Goal: Information Seeking & Learning: Learn about a topic

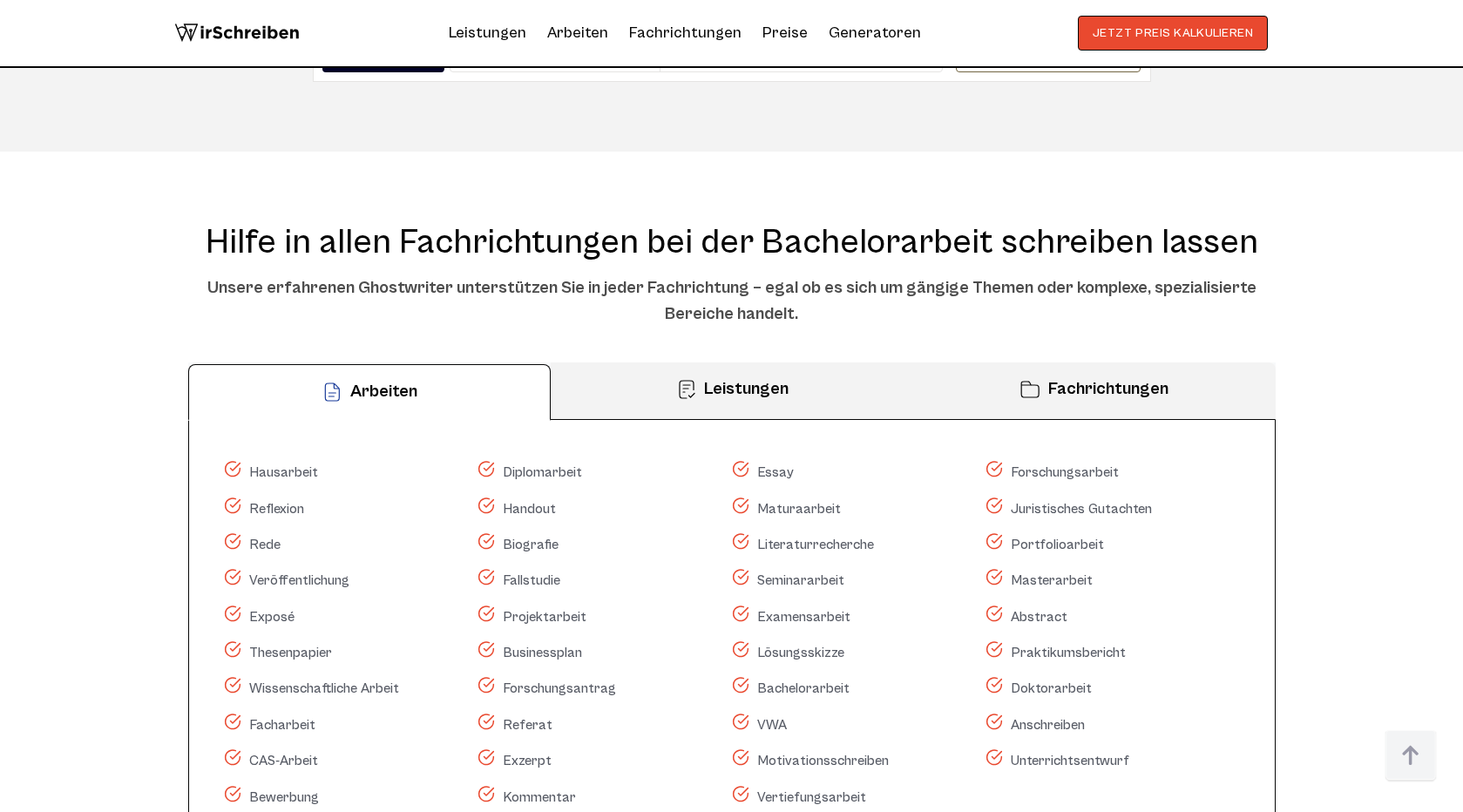
scroll to position [11309, 0]
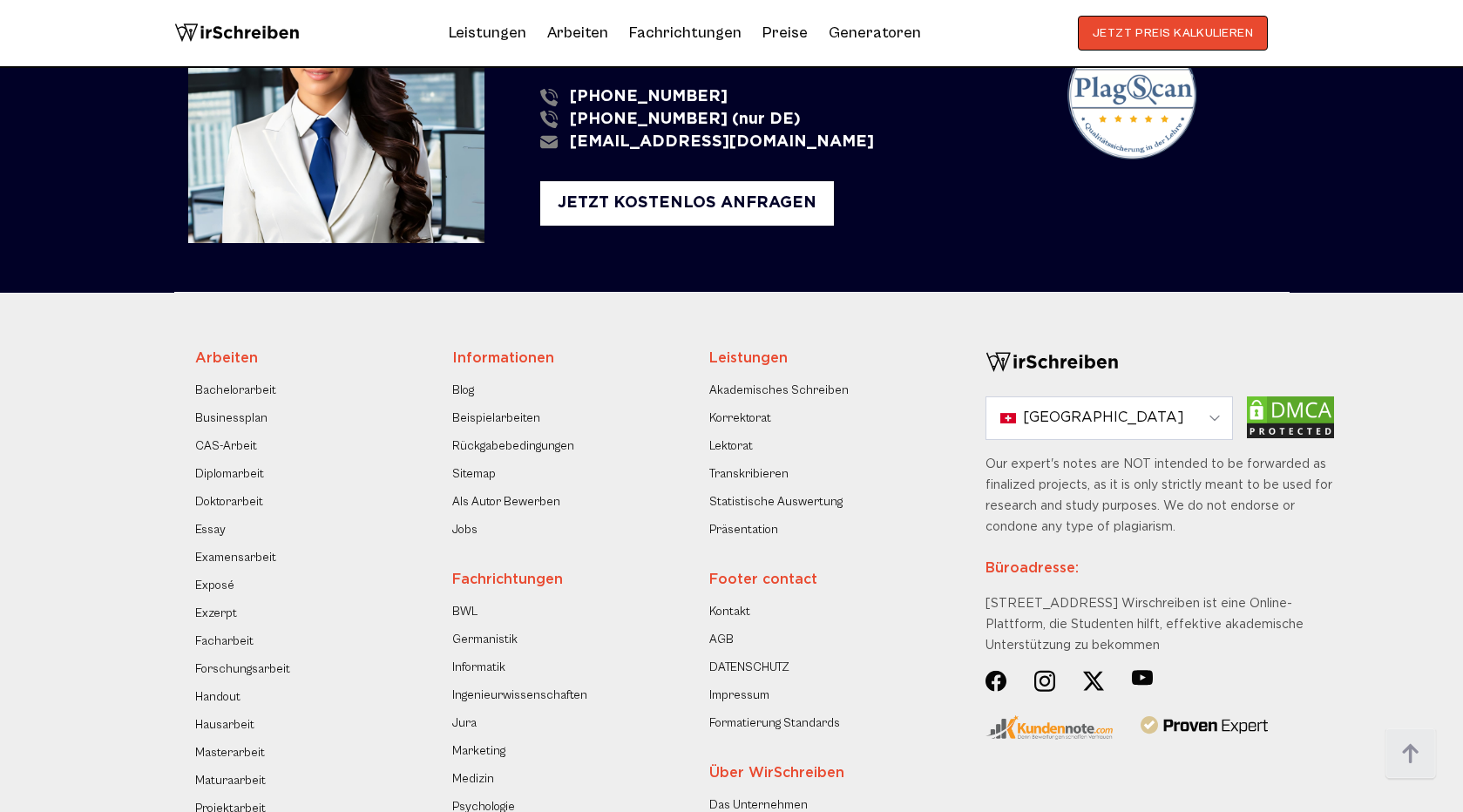
scroll to position [2618, 0]
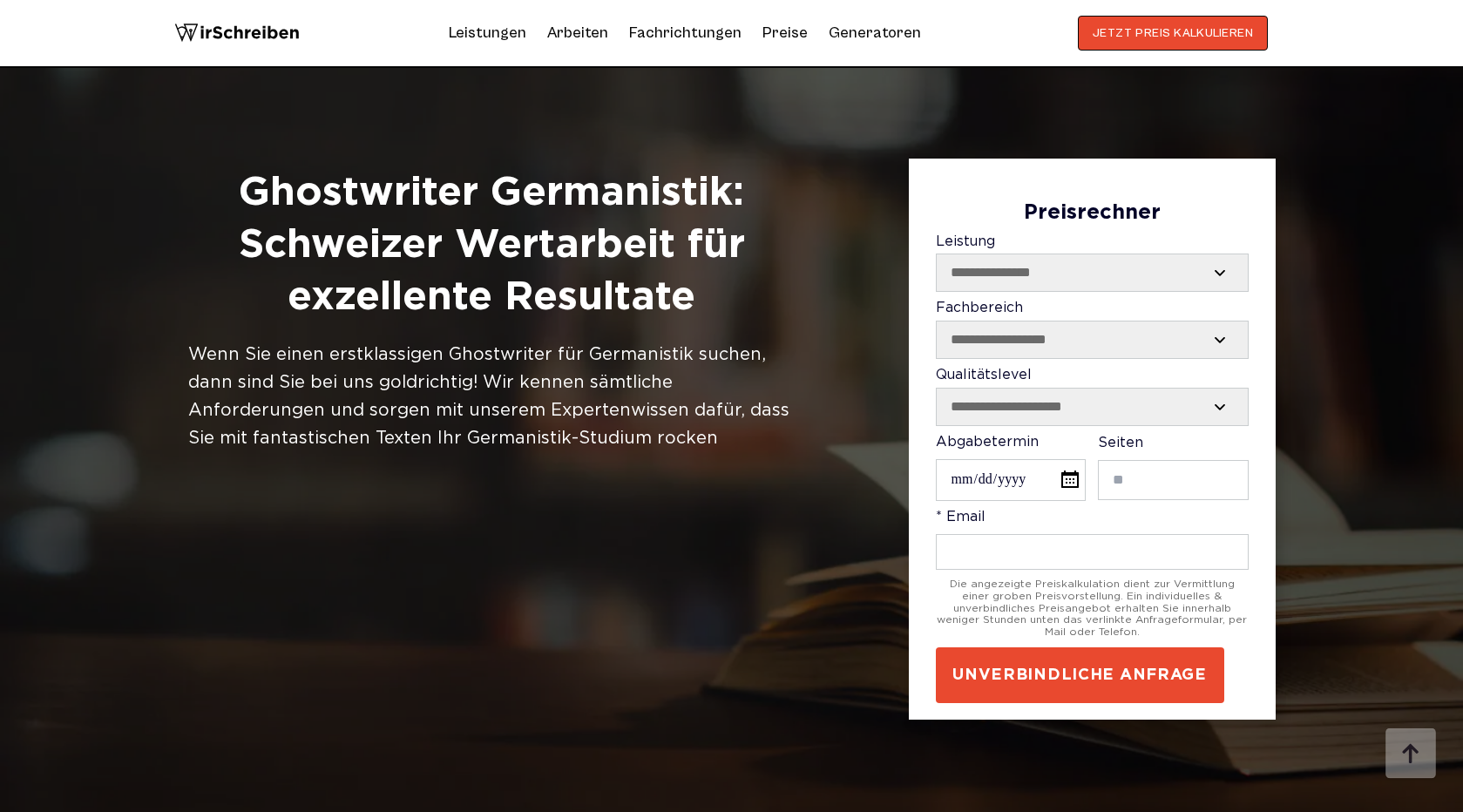
scroll to position [1053, 0]
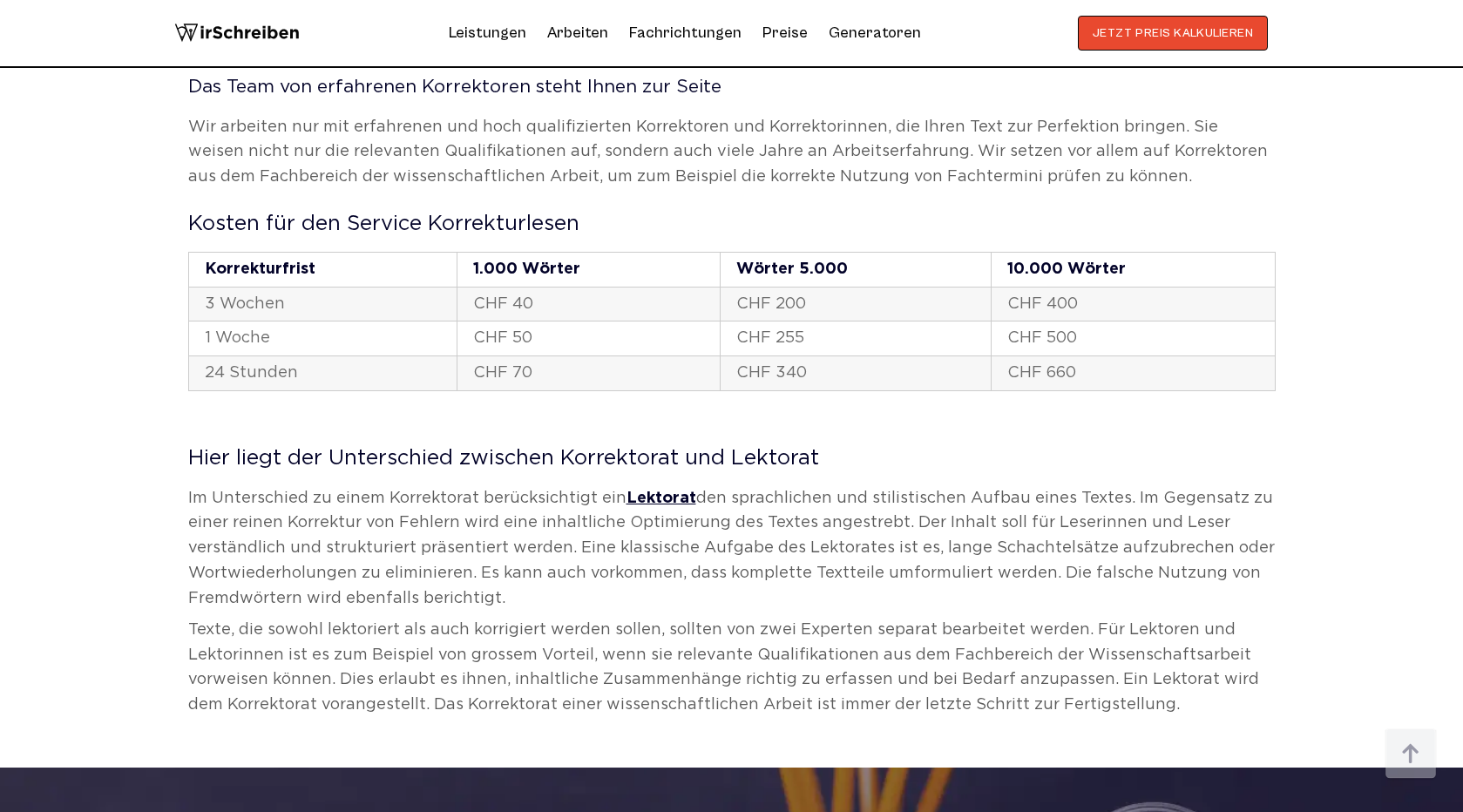
scroll to position [2574, 0]
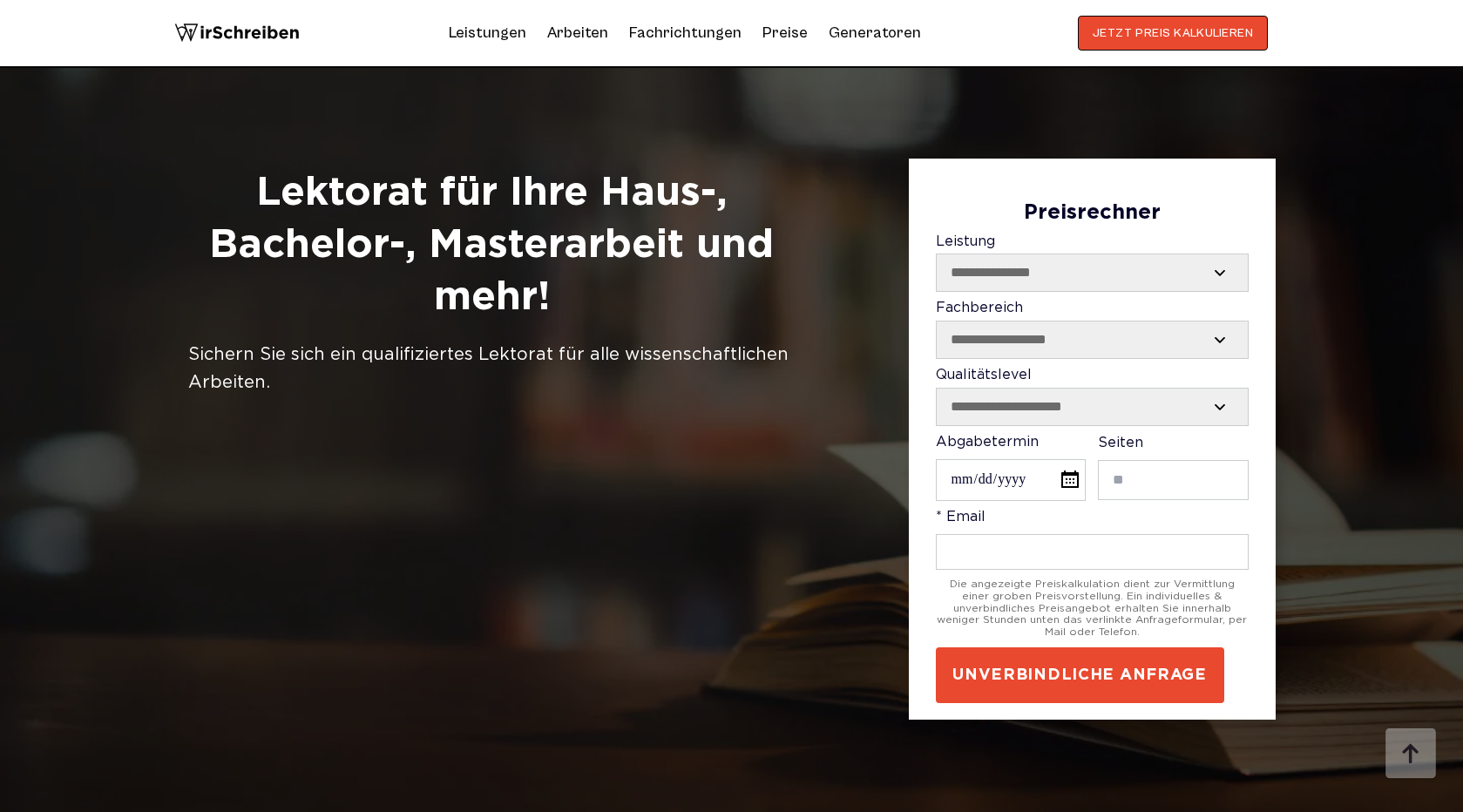
scroll to position [5149, 0]
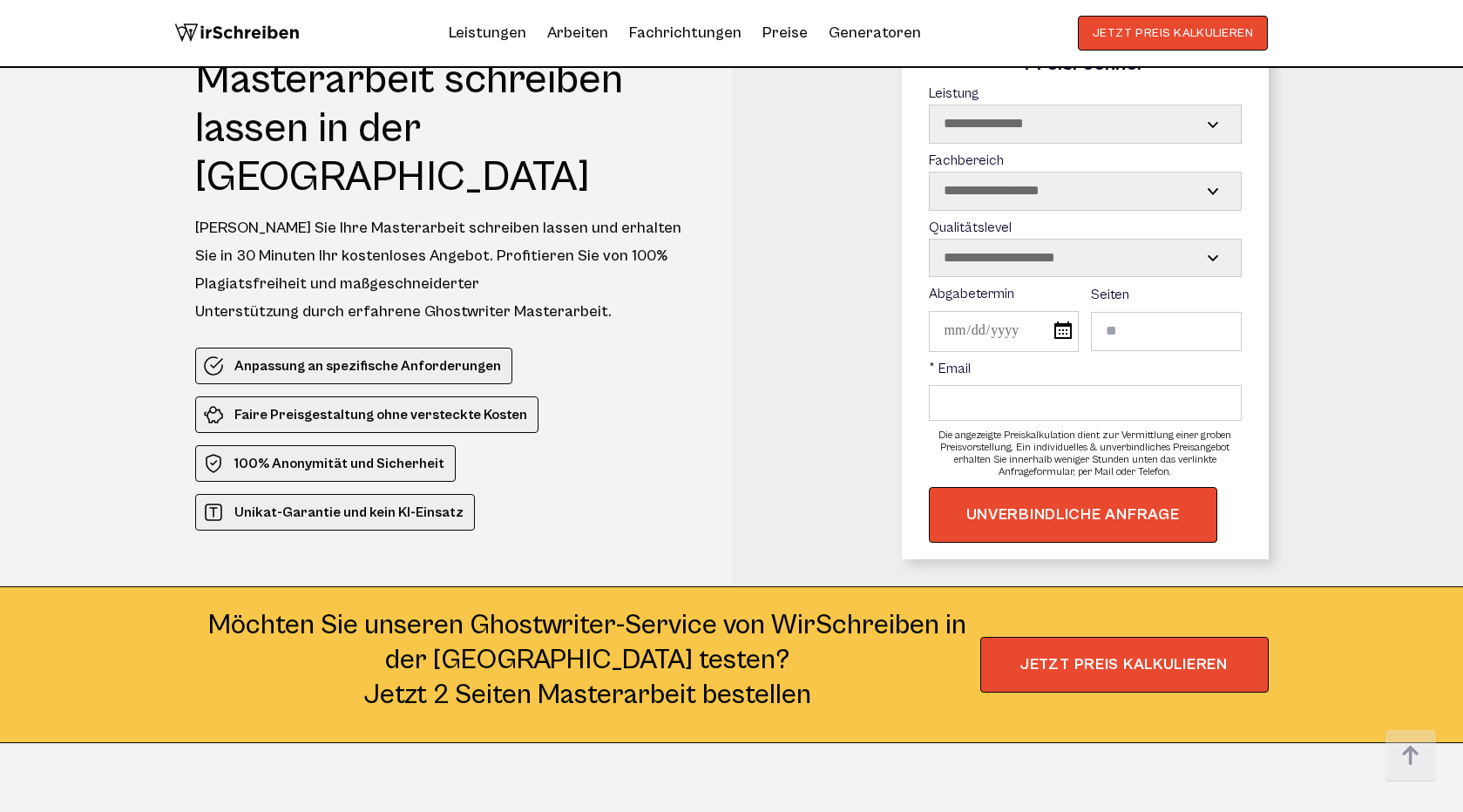
scroll to position [8979, 0]
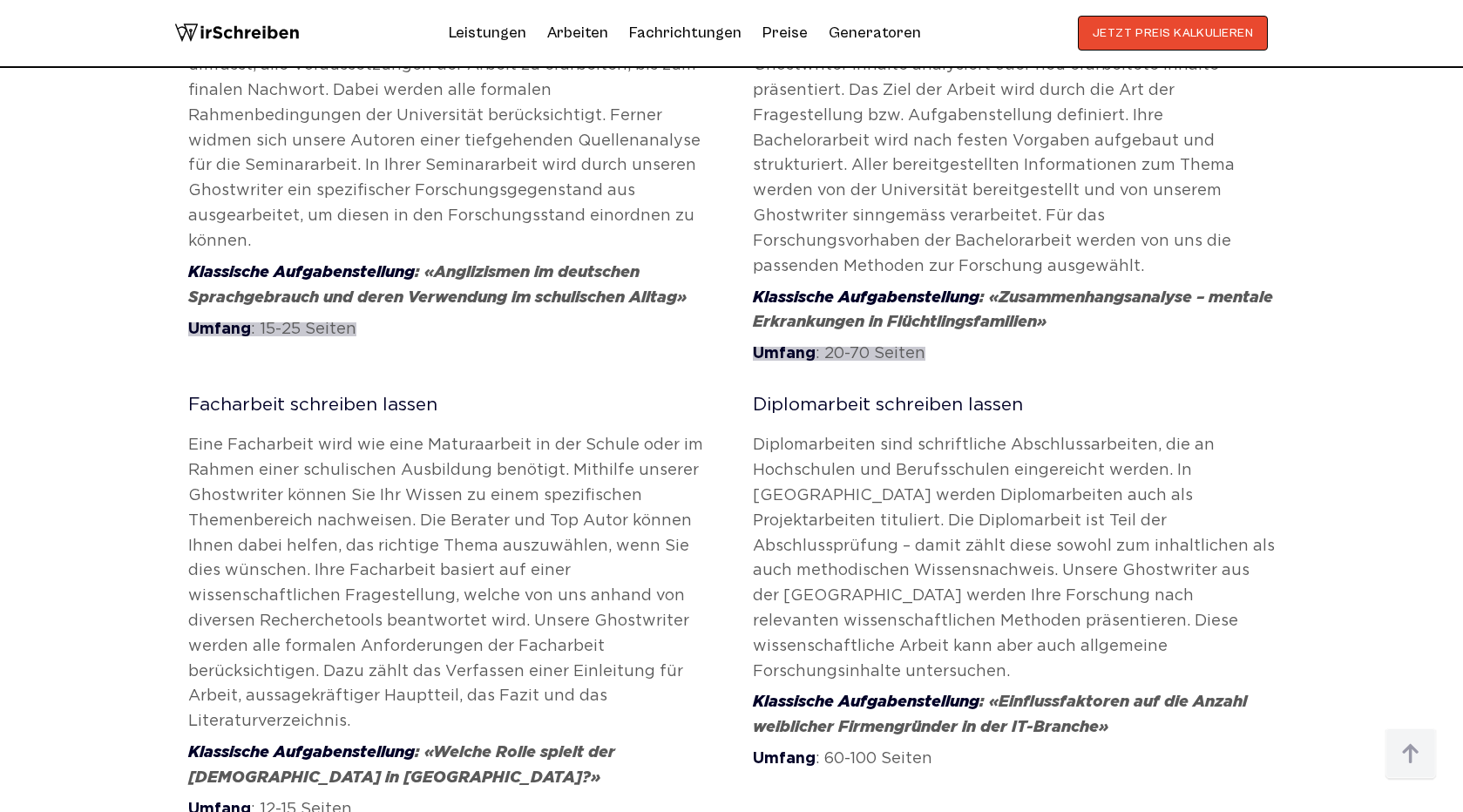
scroll to position [8658, 0]
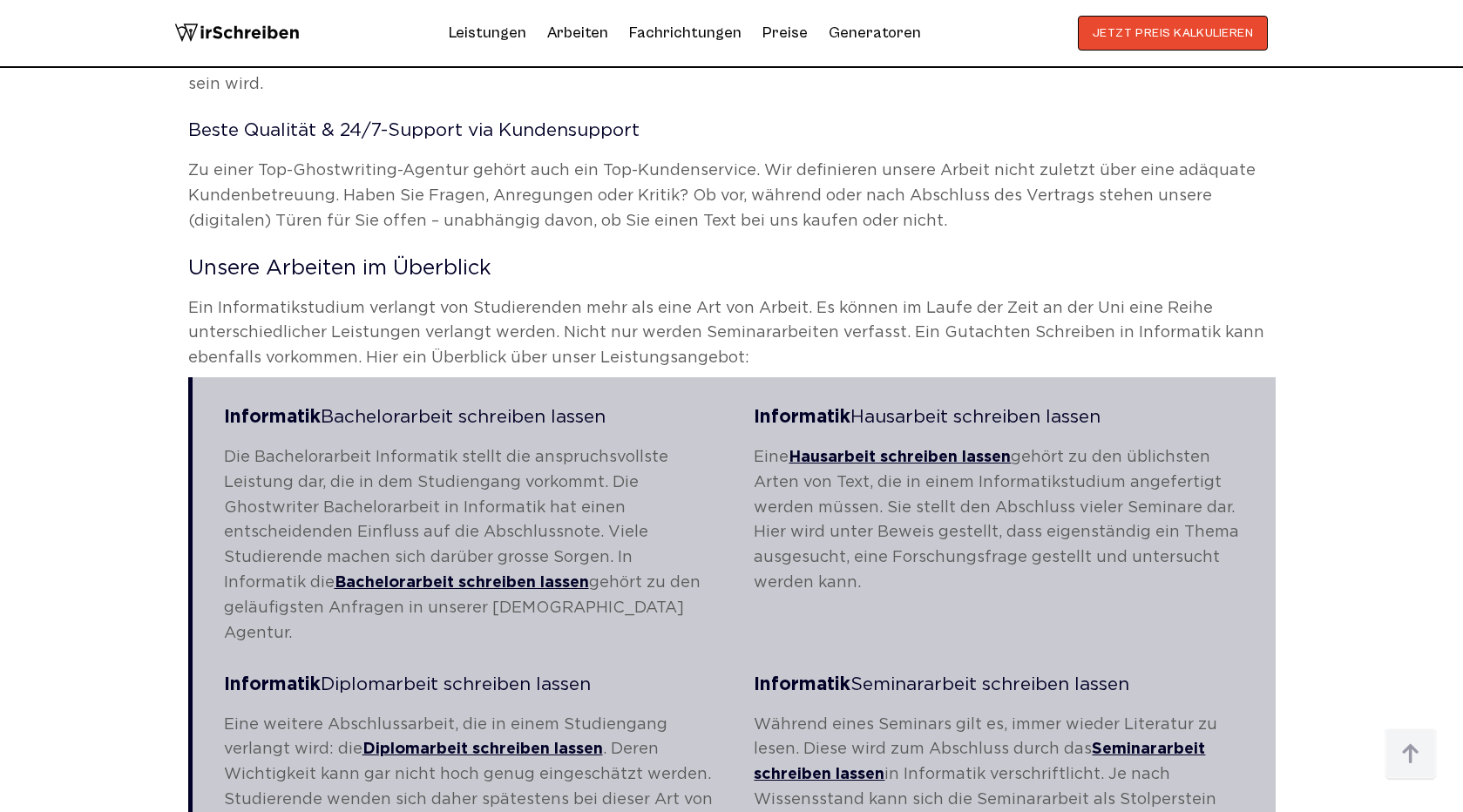
scroll to position [2321, 0]
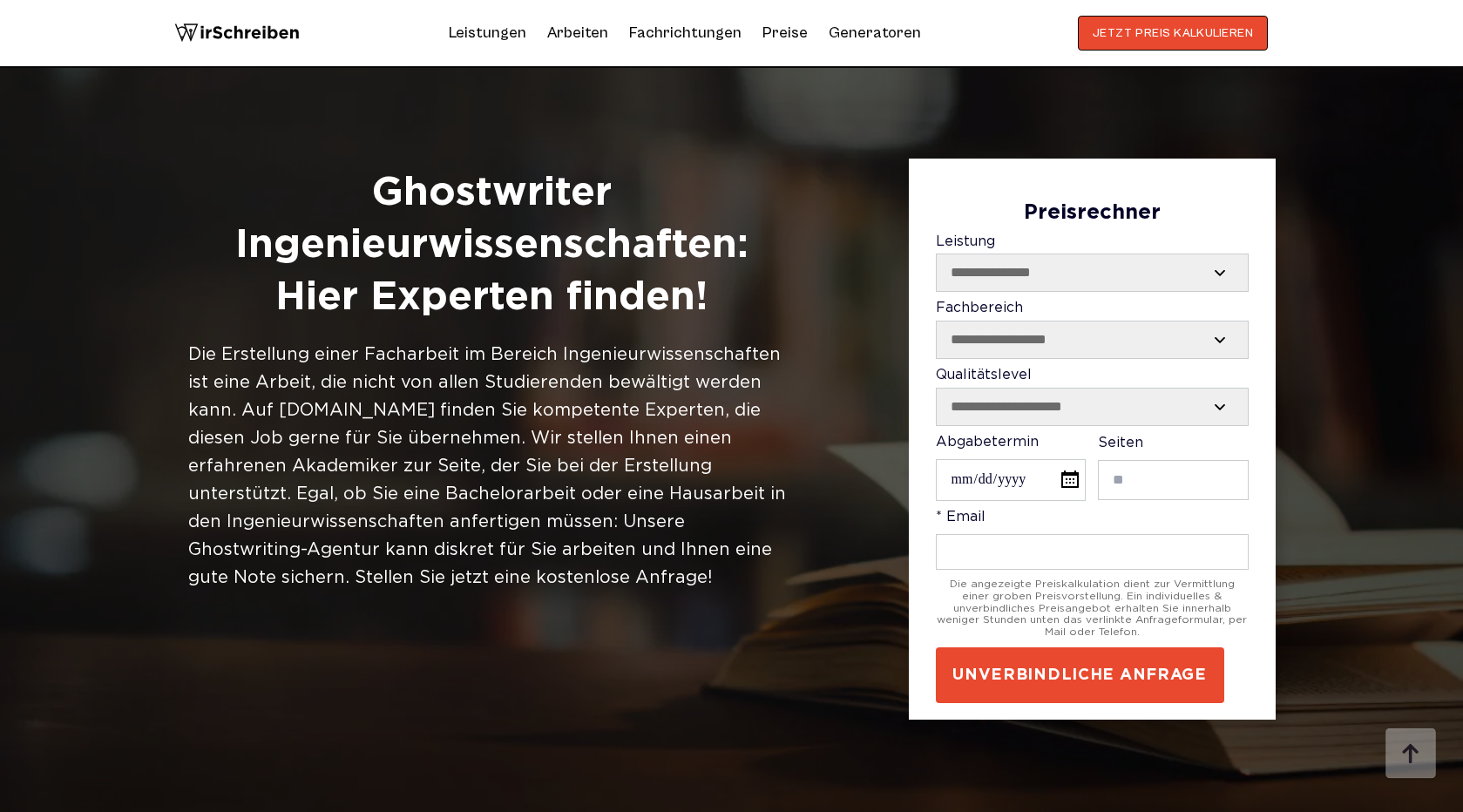
scroll to position [2690, 0]
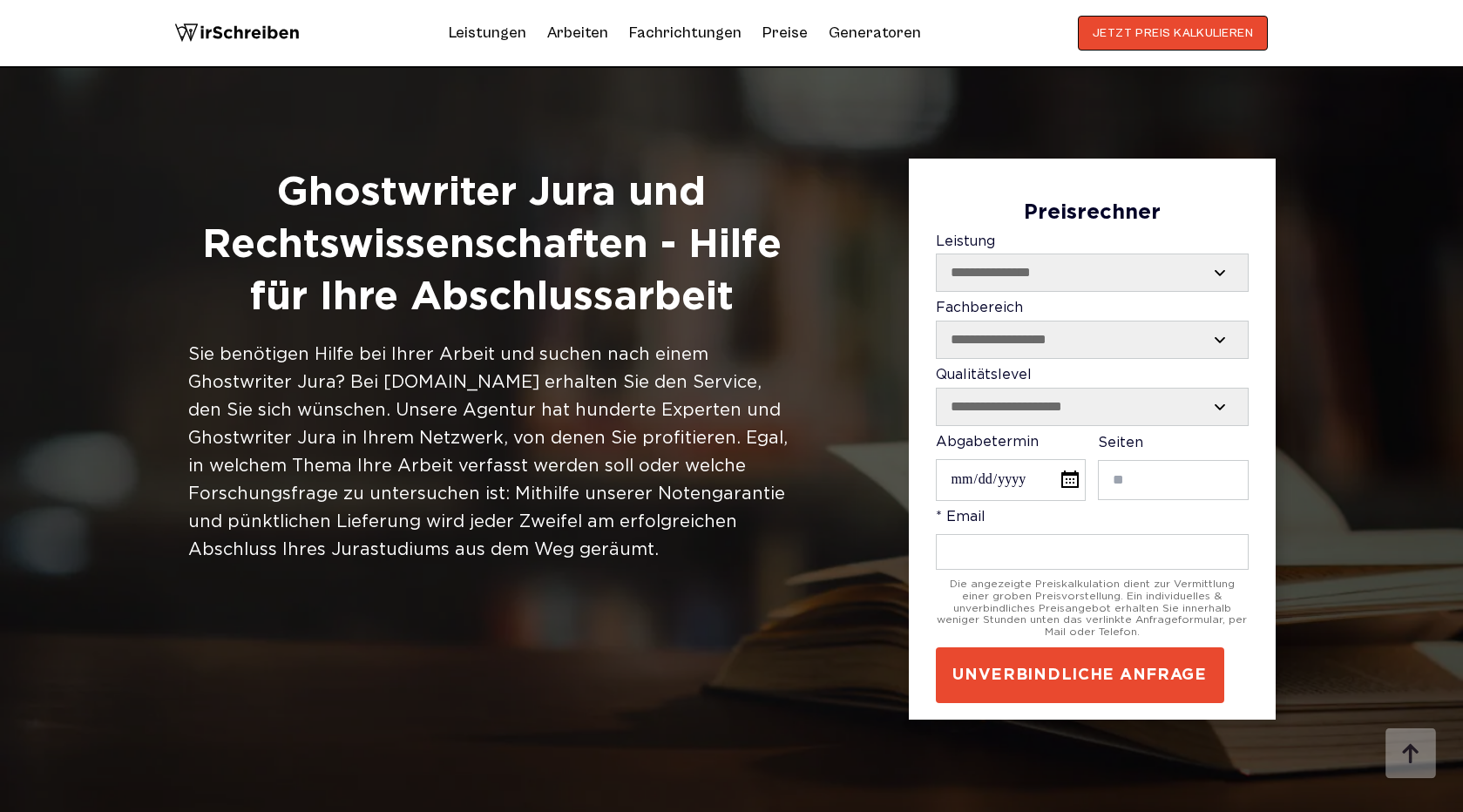
scroll to position [3039, 0]
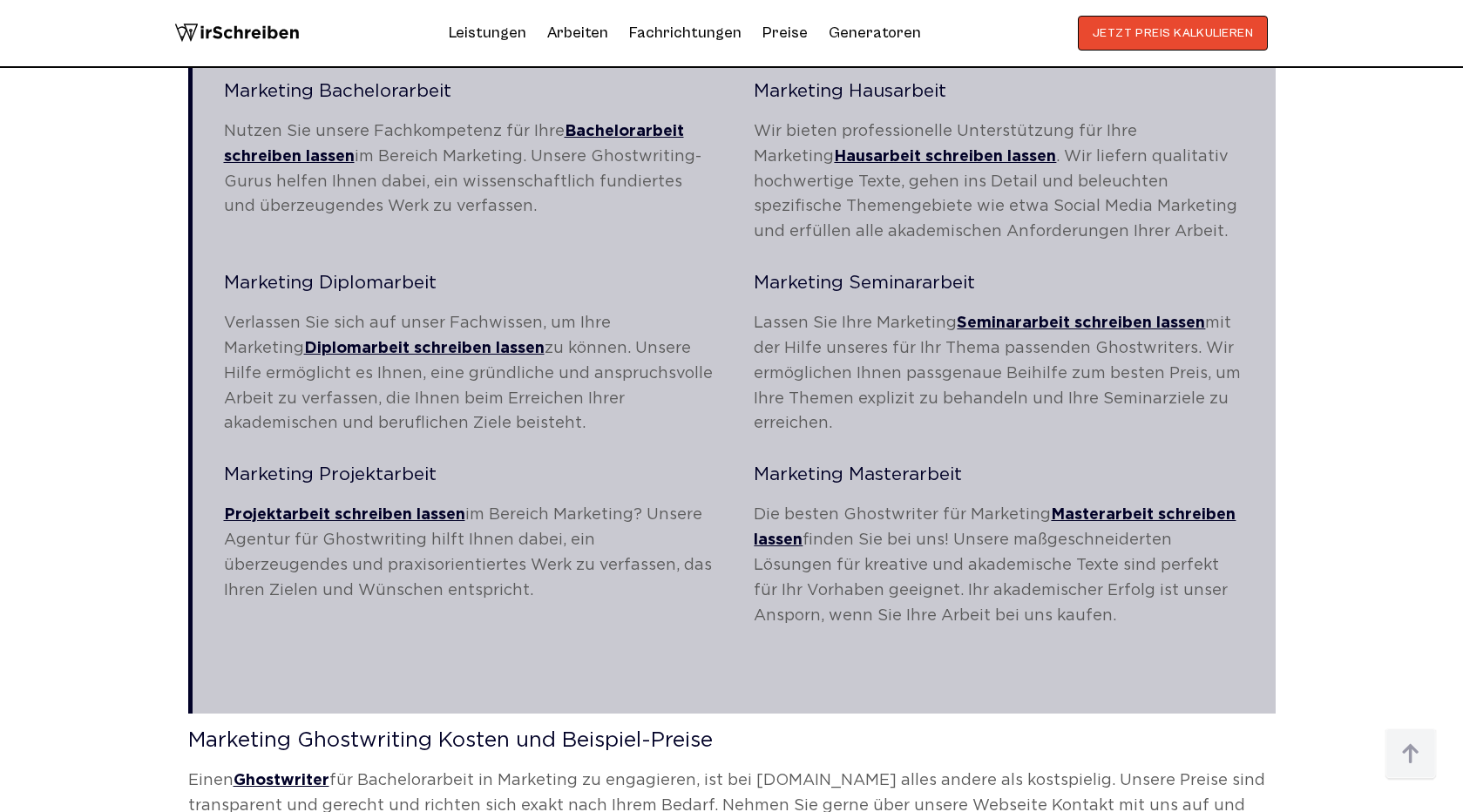
scroll to position [2922, 0]
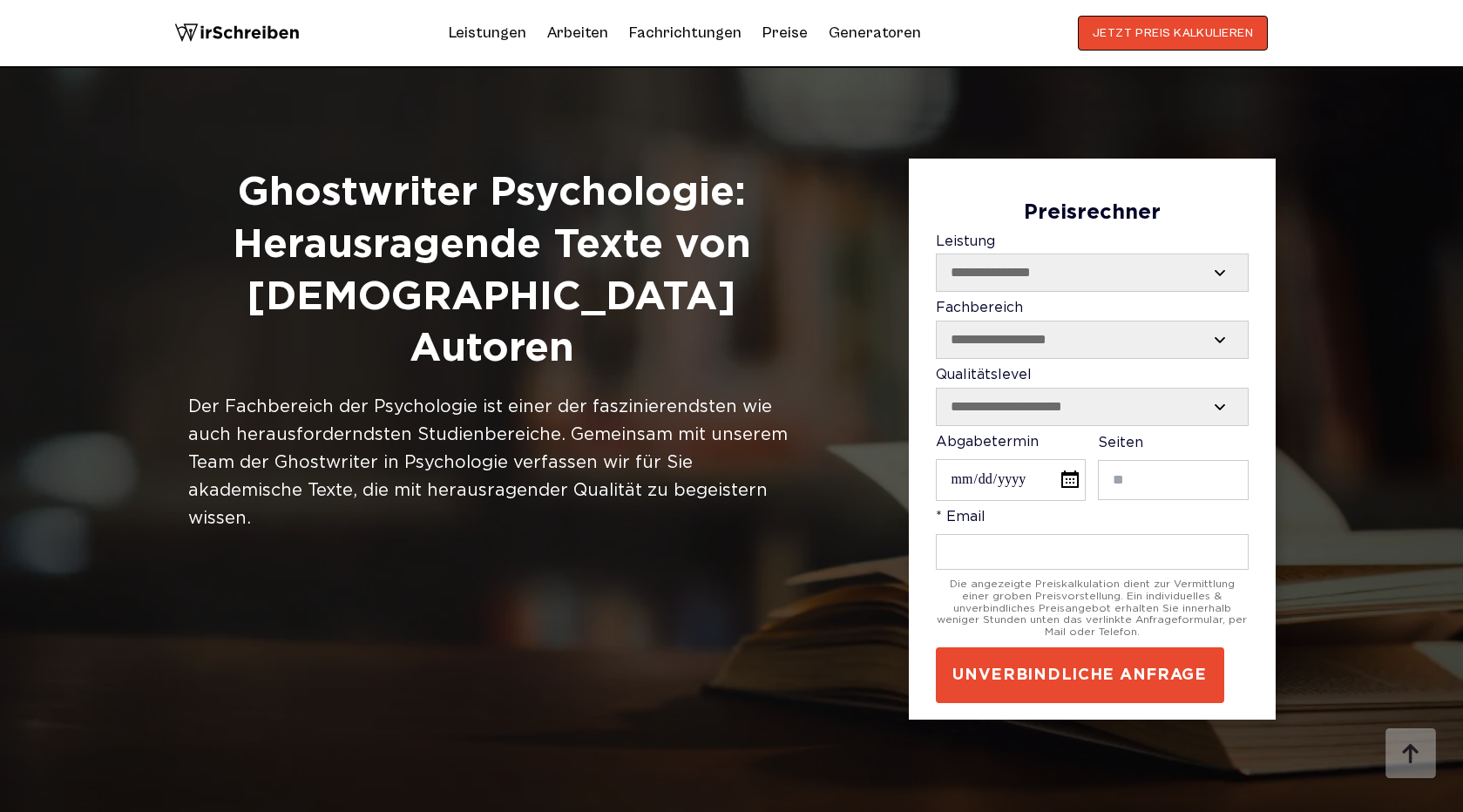
scroll to position [1028, 0]
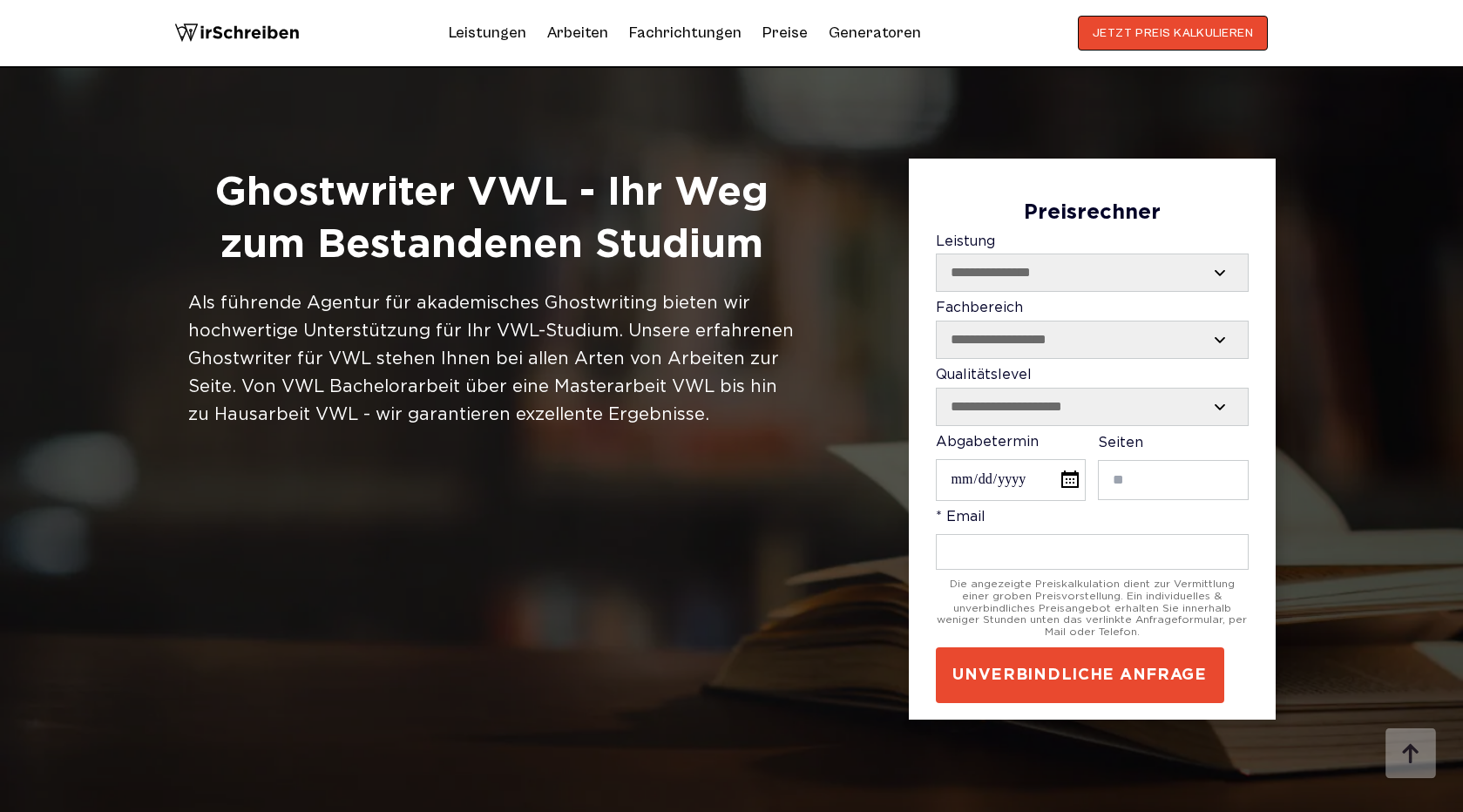
scroll to position [2942, 0]
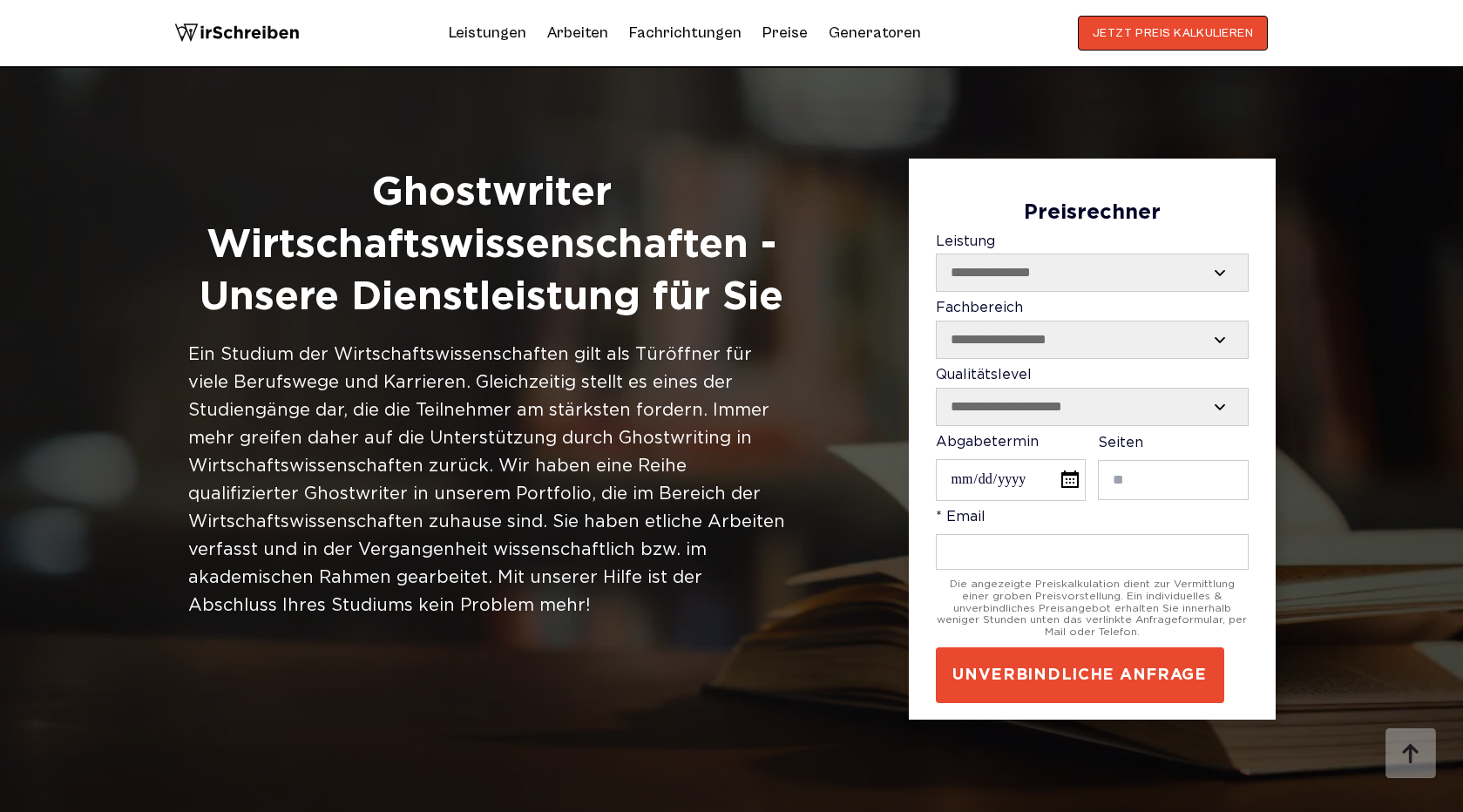
scroll to position [2830, 0]
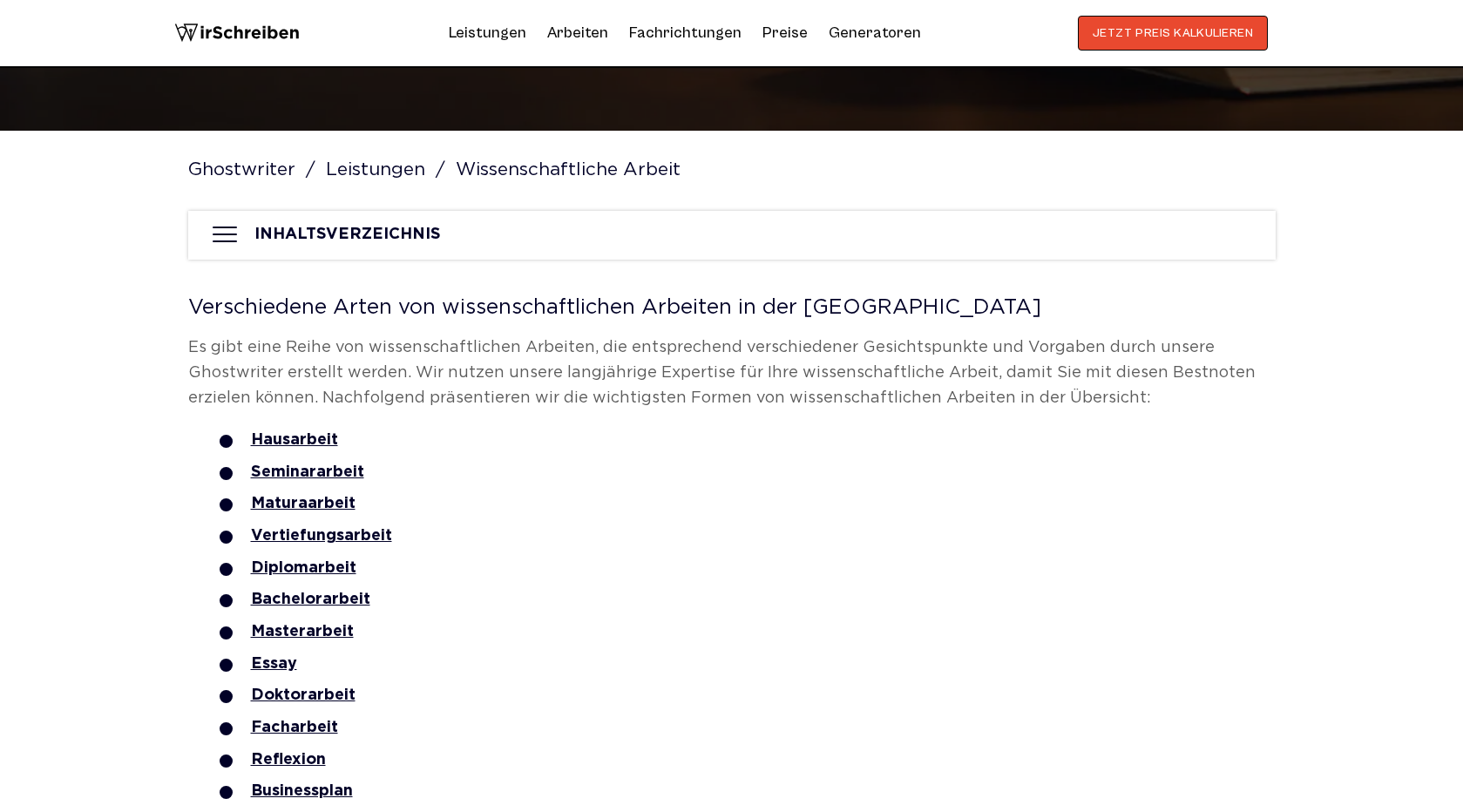
scroll to position [713, 0]
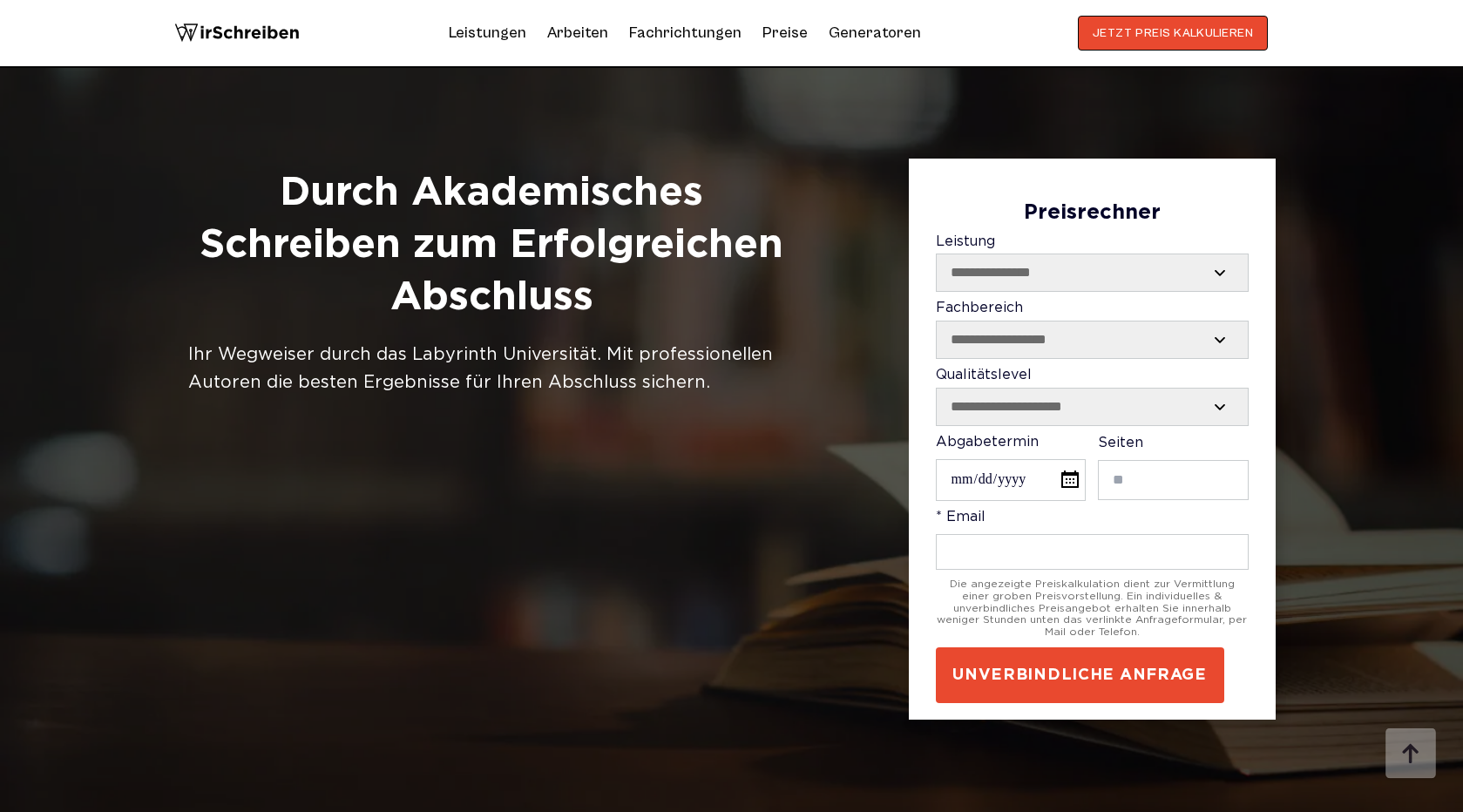
scroll to position [1487, 0]
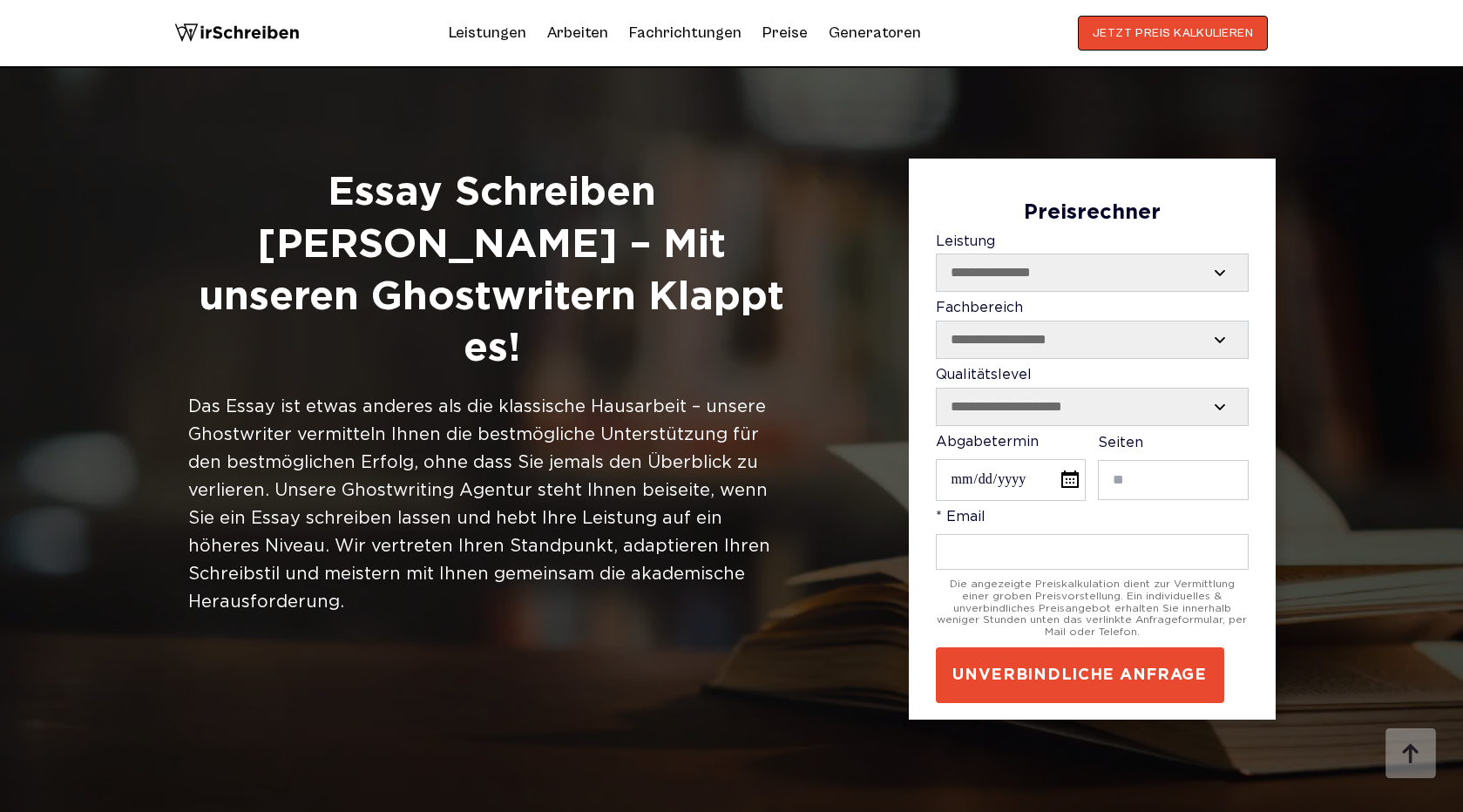
scroll to position [864, 0]
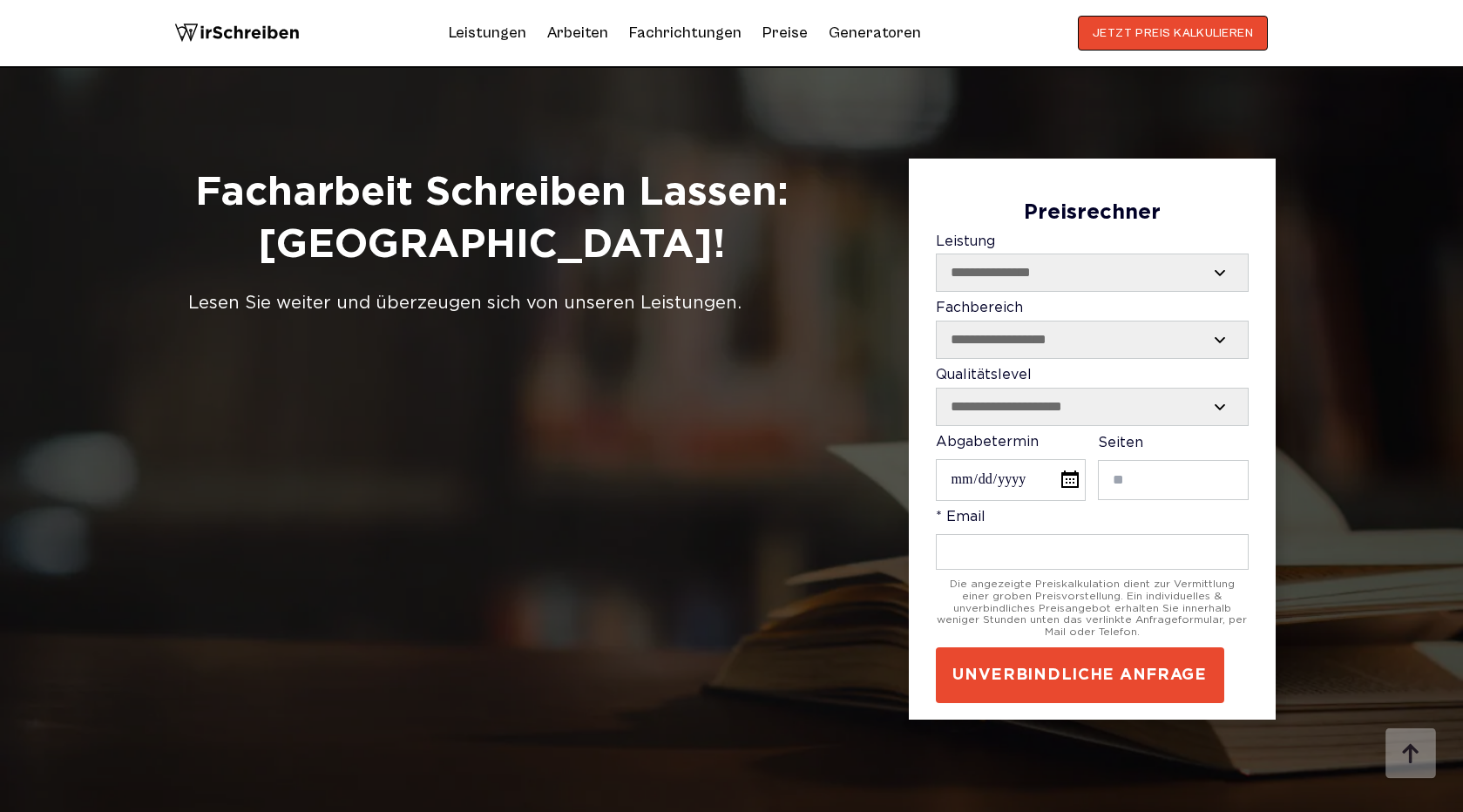
scroll to position [4042, 0]
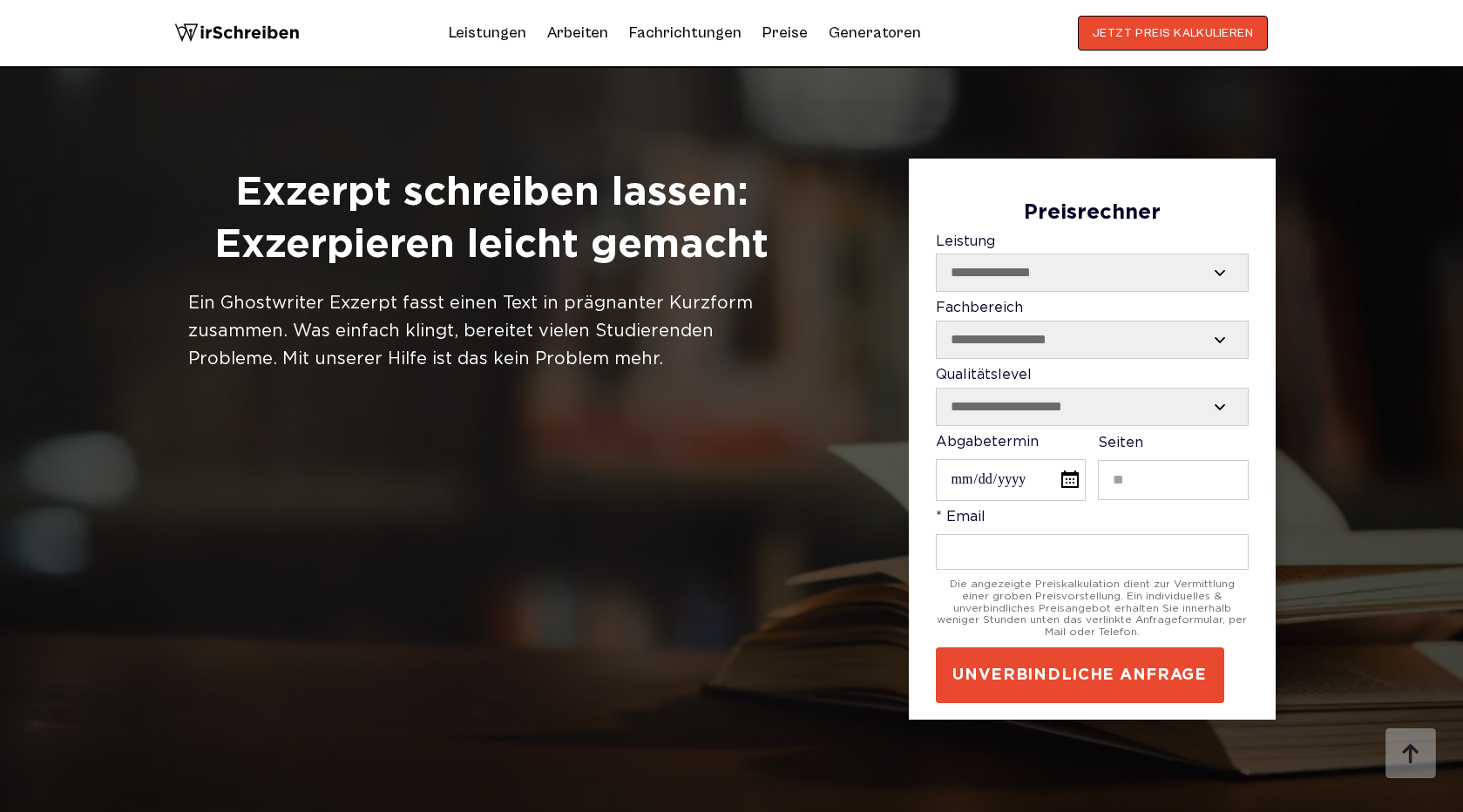
scroll to position [3918, 0]
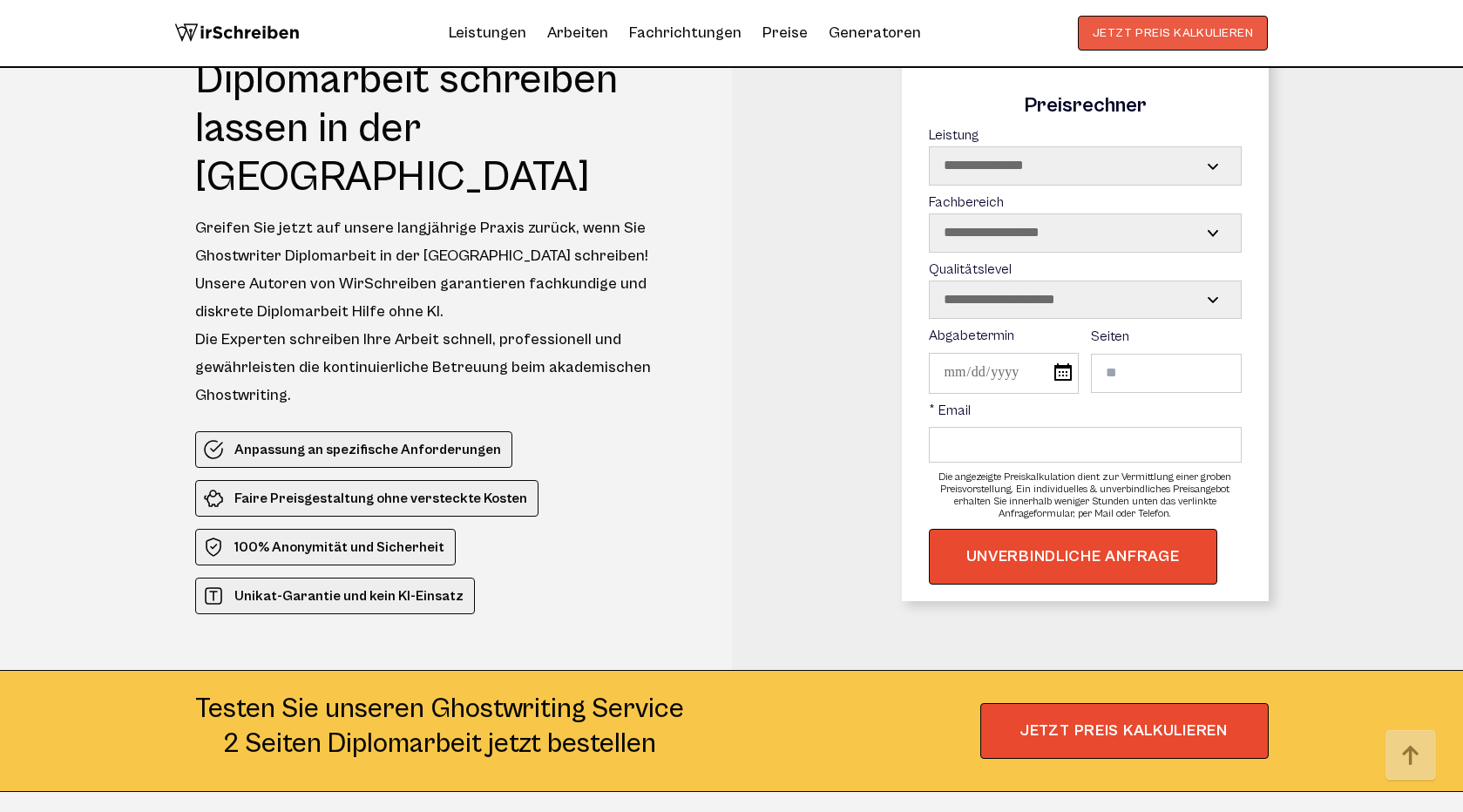
scroll to position [7528, 0]
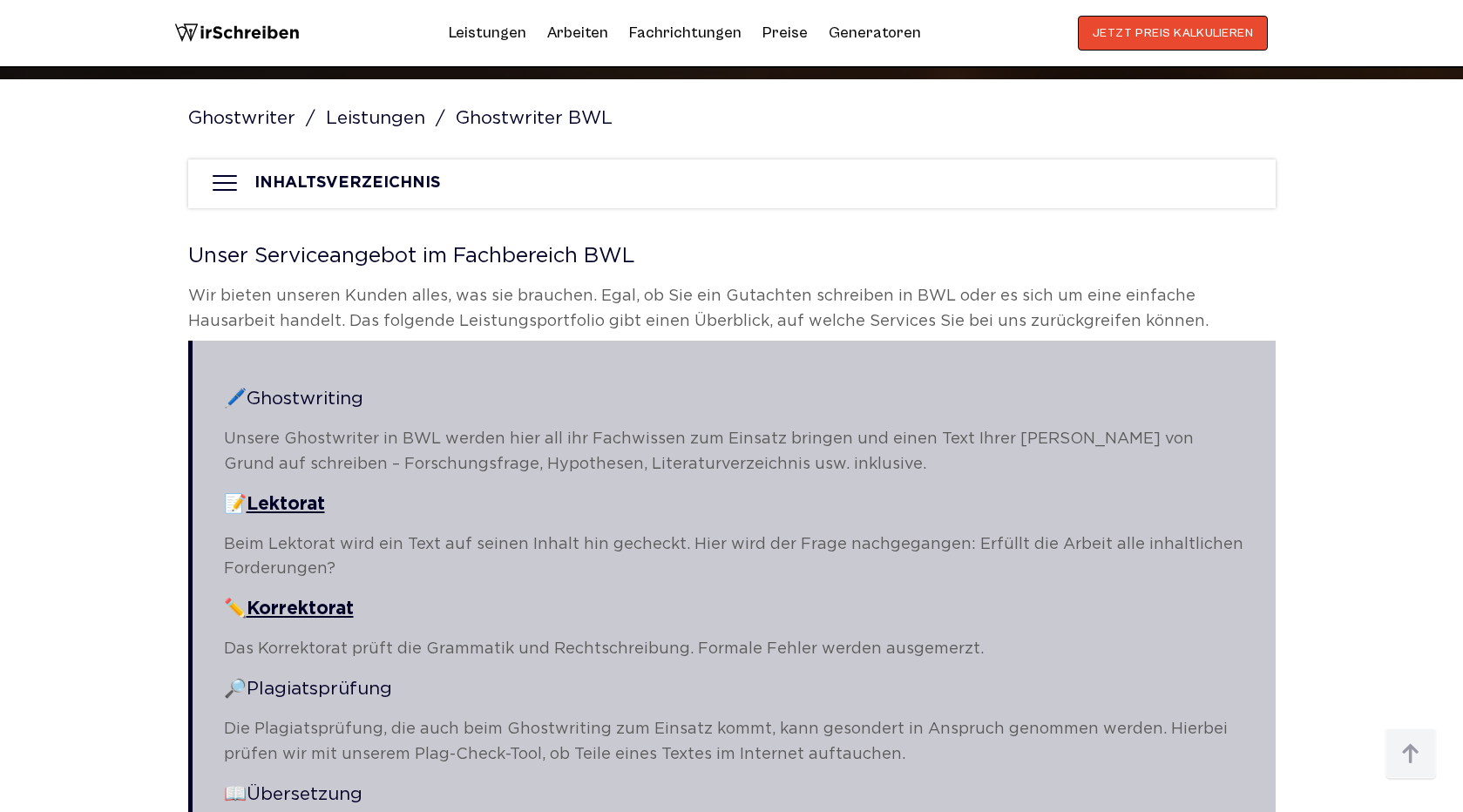
scroll to position [2292, 0]
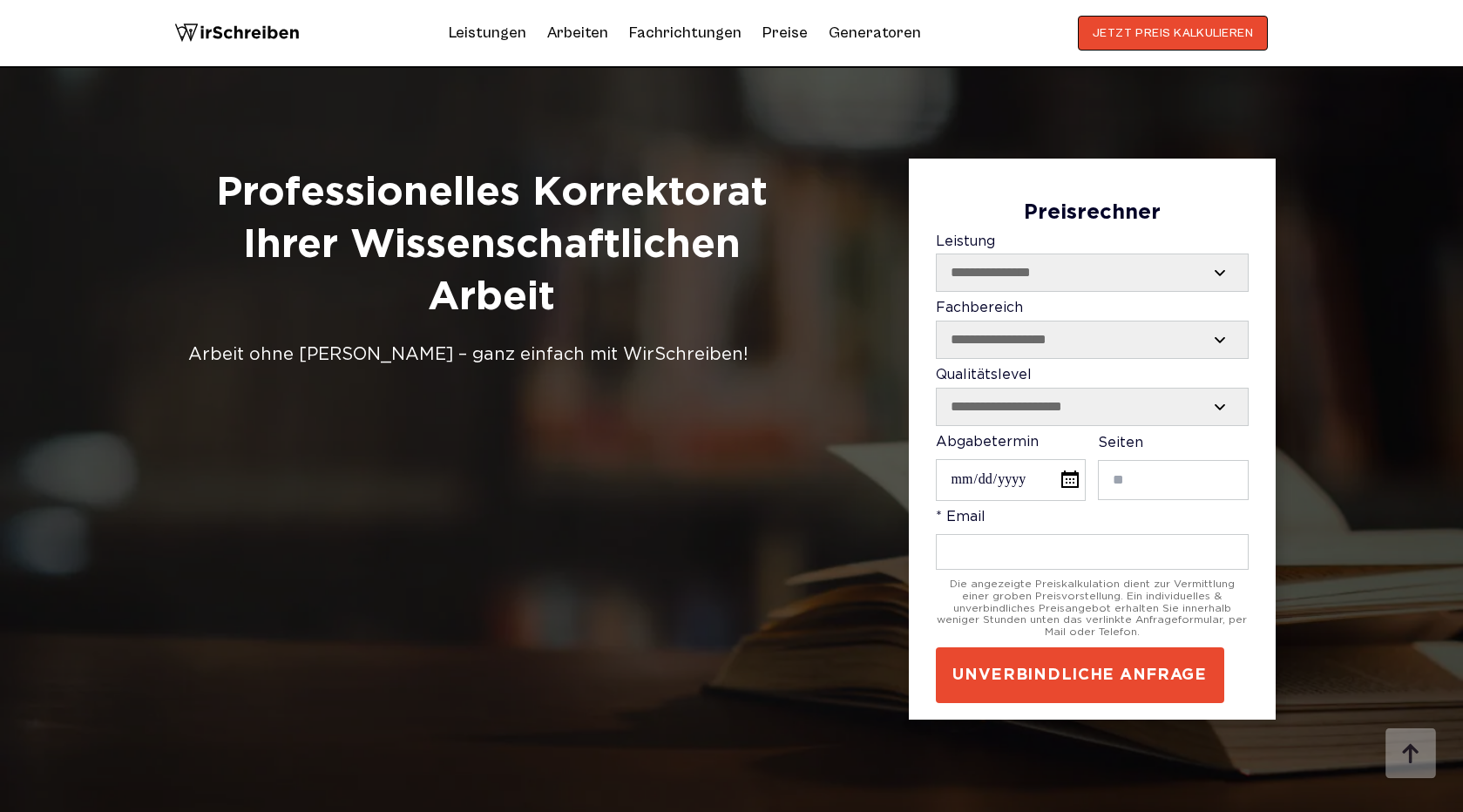
scroll to position [4668, 0]
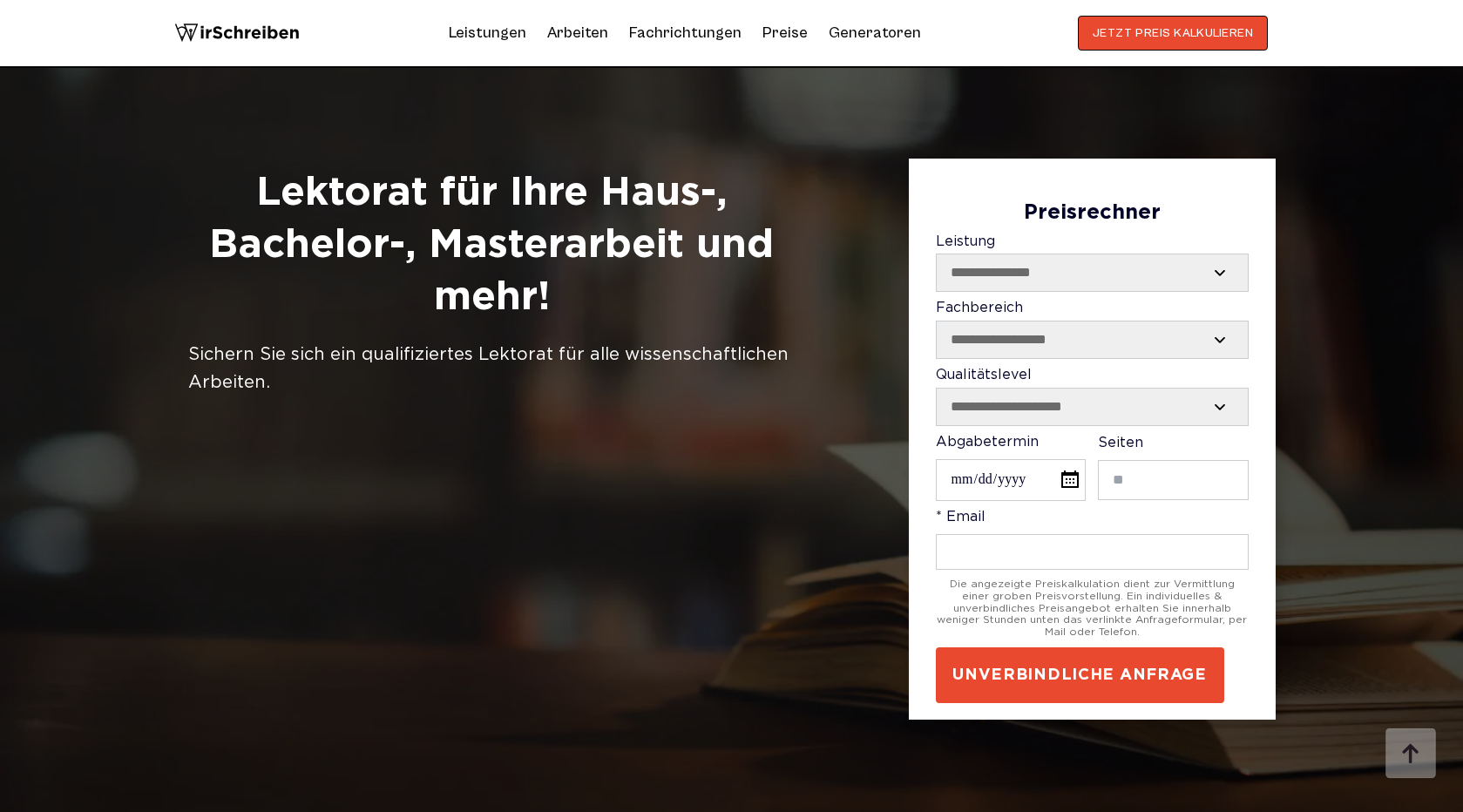
scroll to position [5344, 0]
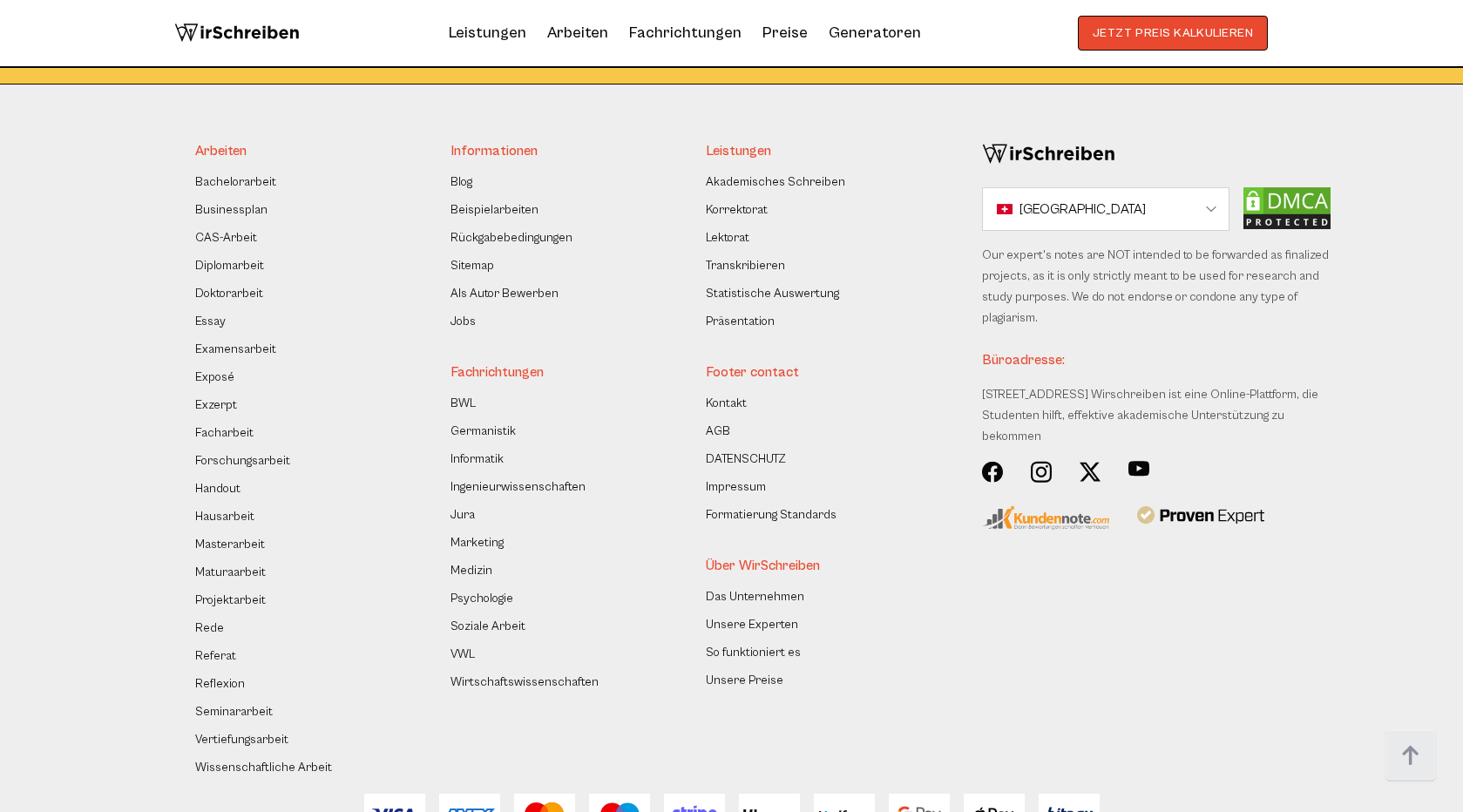
scroll to position [7346, 0]
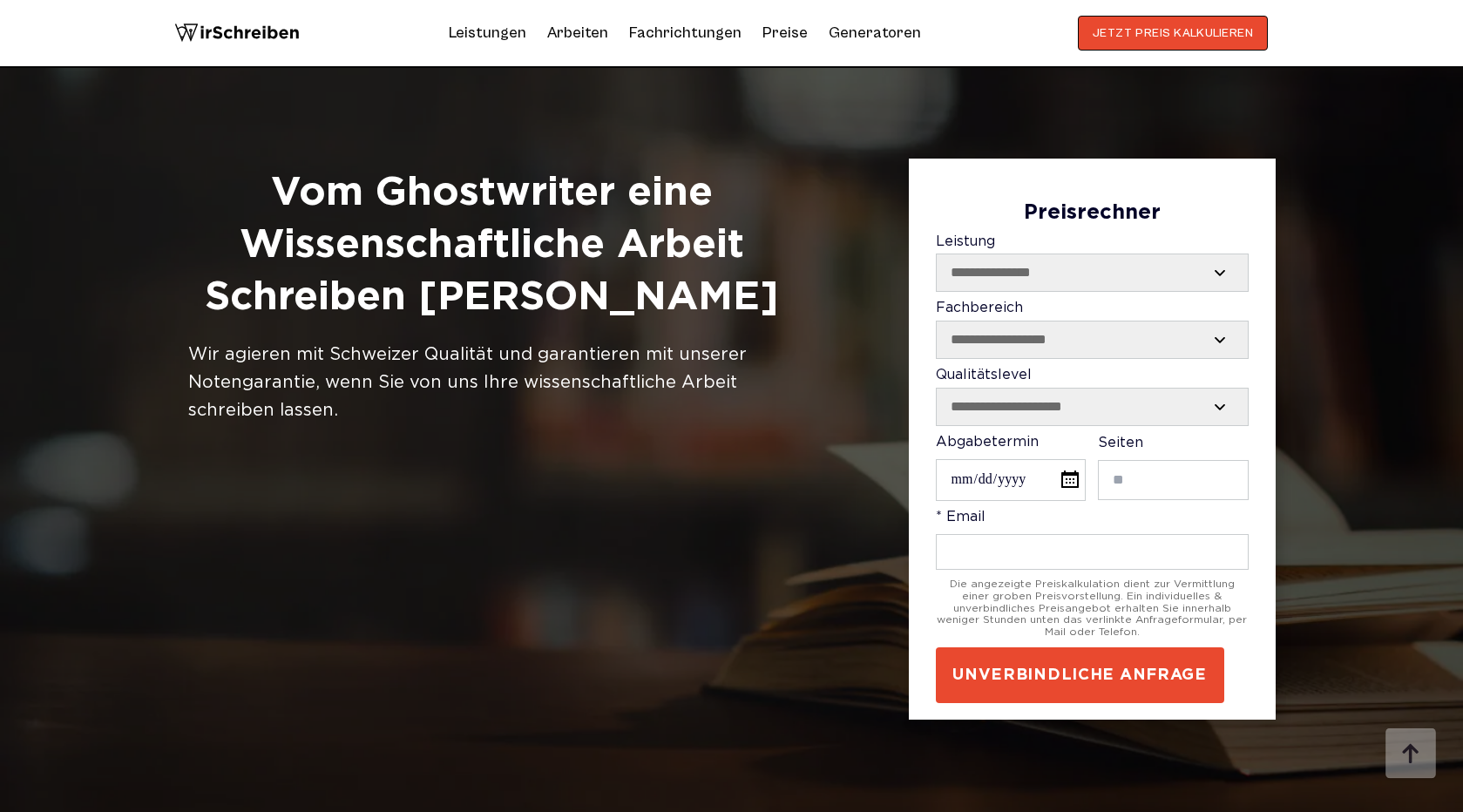
scroll to position [825, 0]
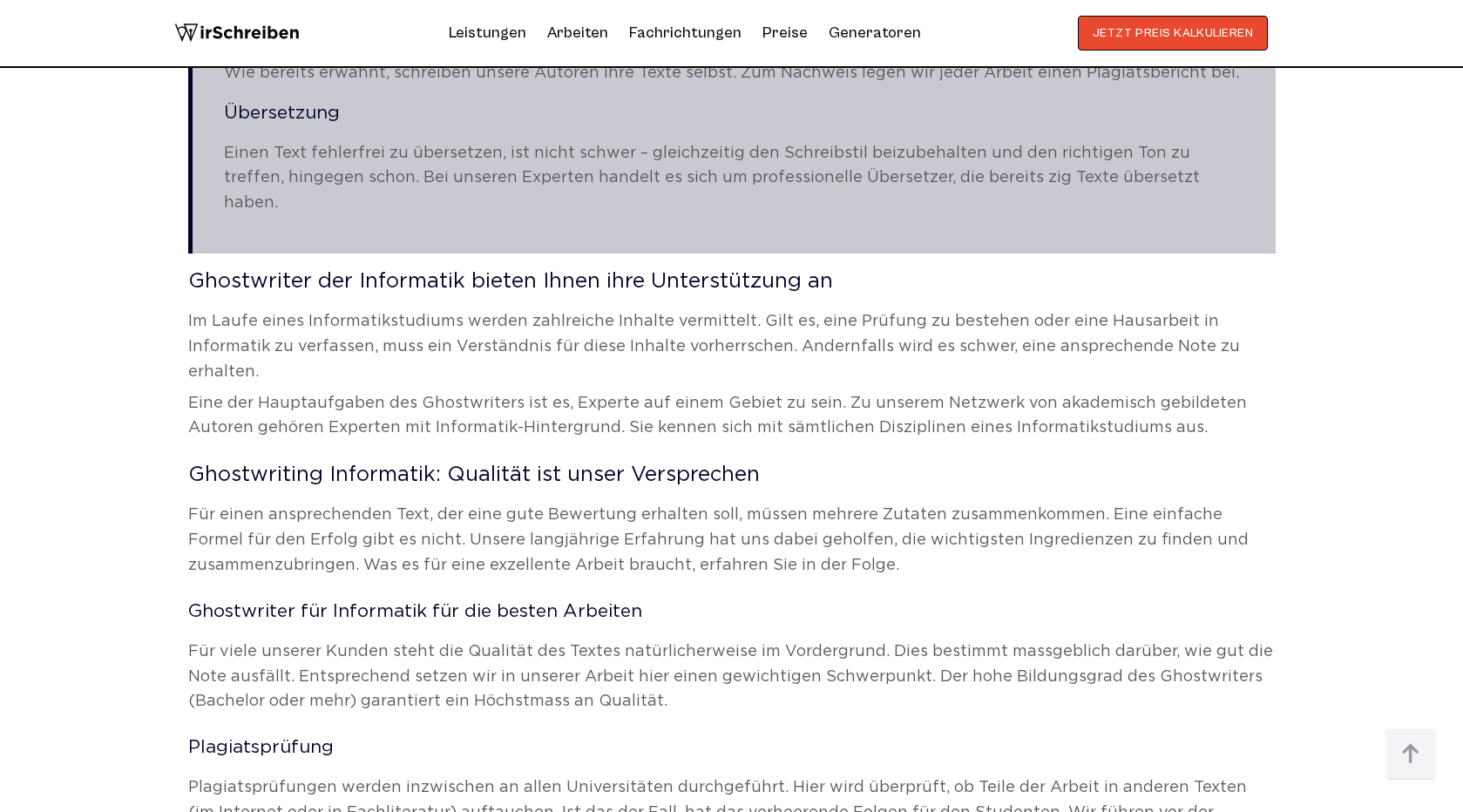
scroll to position [2321, 0]
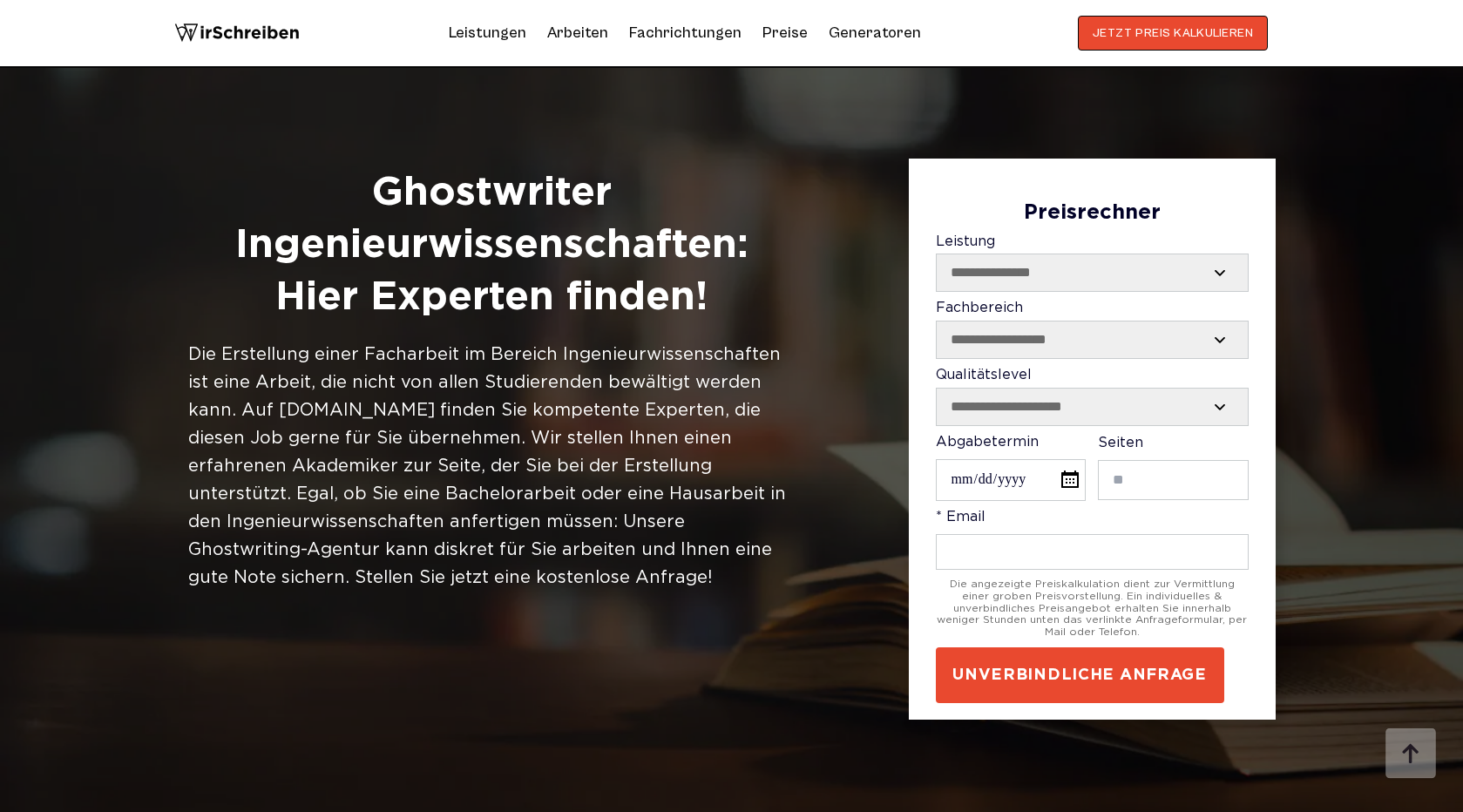
scroll to position [2561, 0]
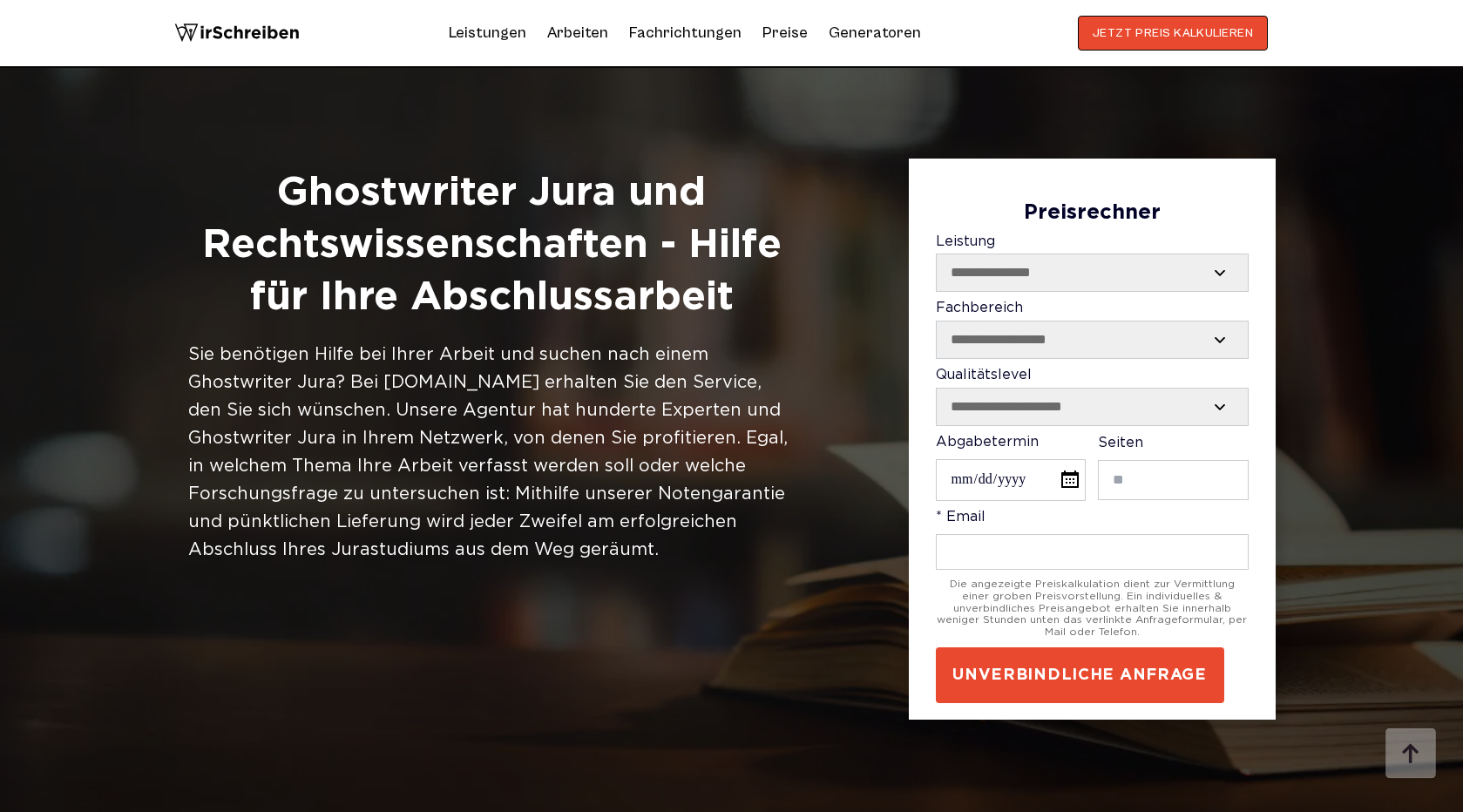
scroll to position [2797, 0]
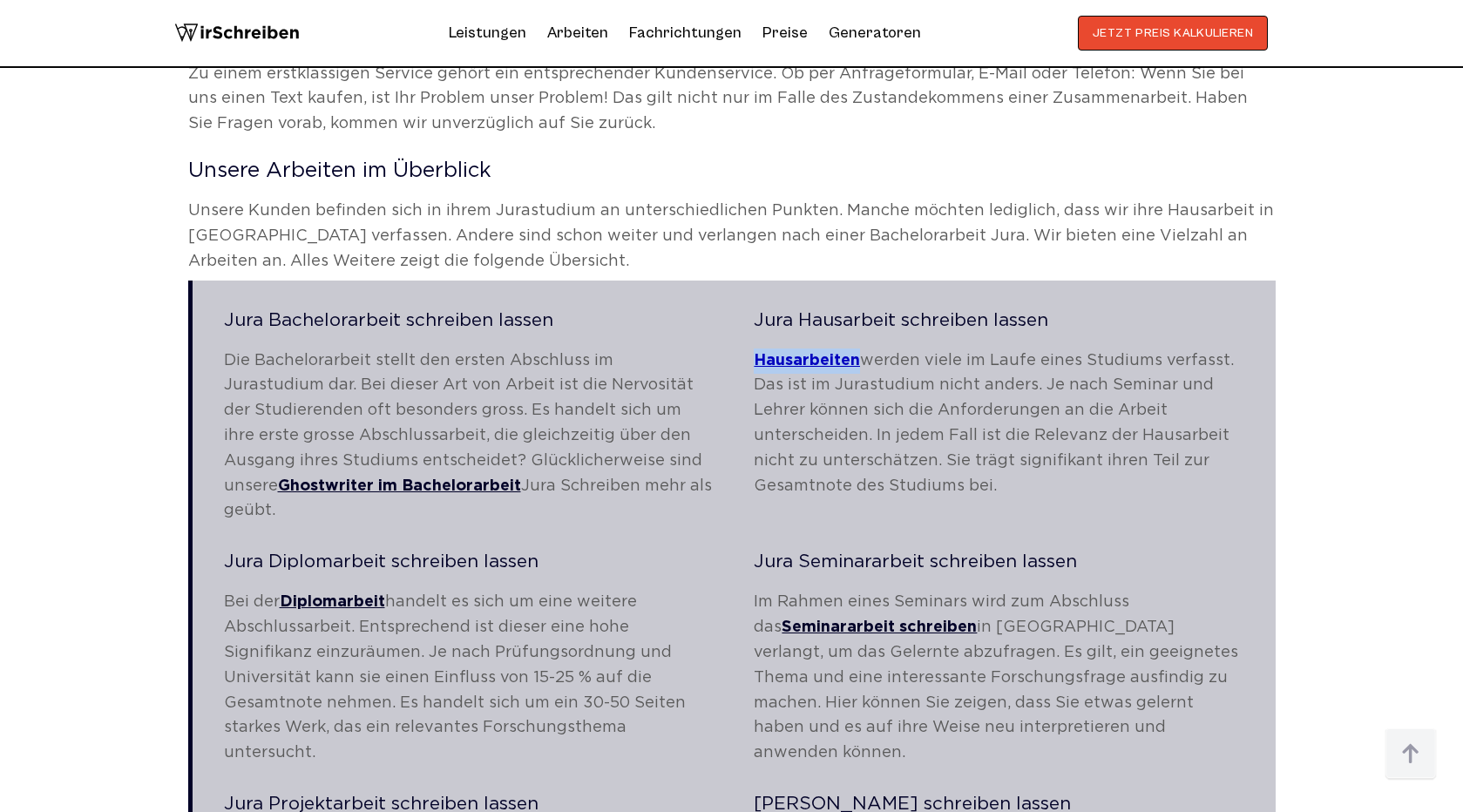
copy link "Hausarbeiten"
drag, startPoint x: 747, startPoint y: 338, endPoint x: 857, endPoint y: 339, distance: 110.0
click at [857, 339] on div "Jura Bachelorarbeit schreiben lassen Die Bachelorarbeit stellt den ersten Absch…" at bounding box center [734, 422] width 1020 height 219
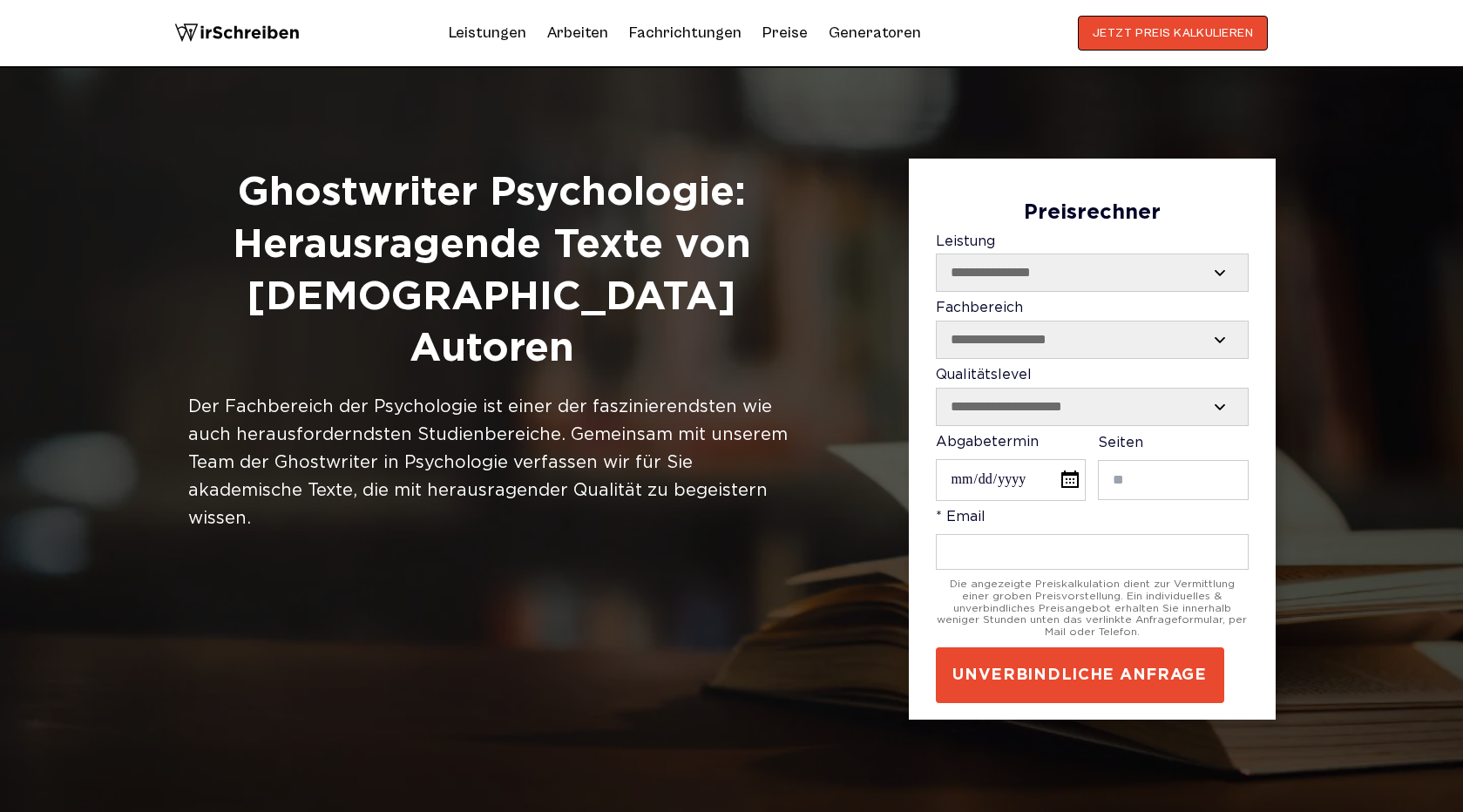
scroll to position [787, 0]
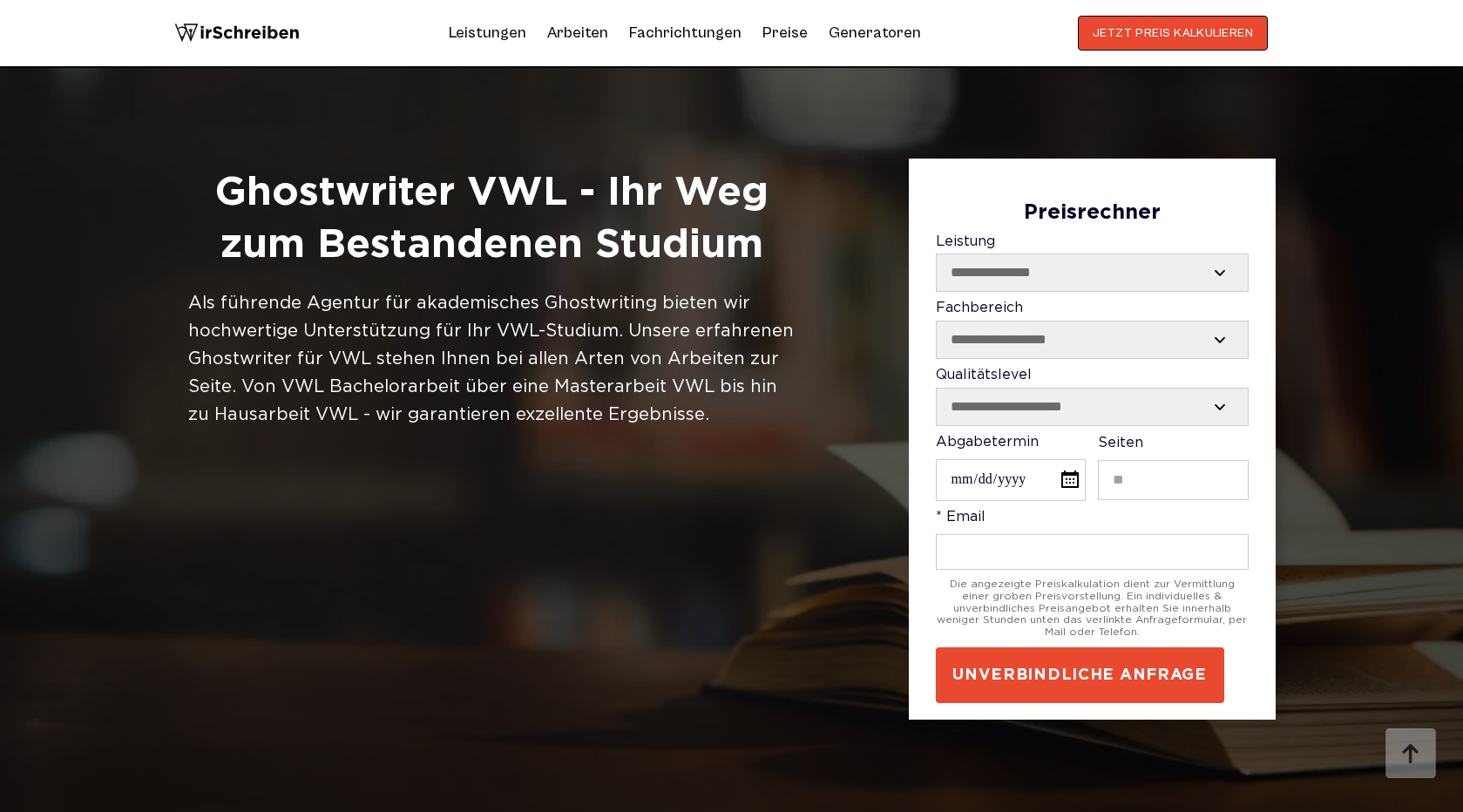
scroll to position [2725, 0]
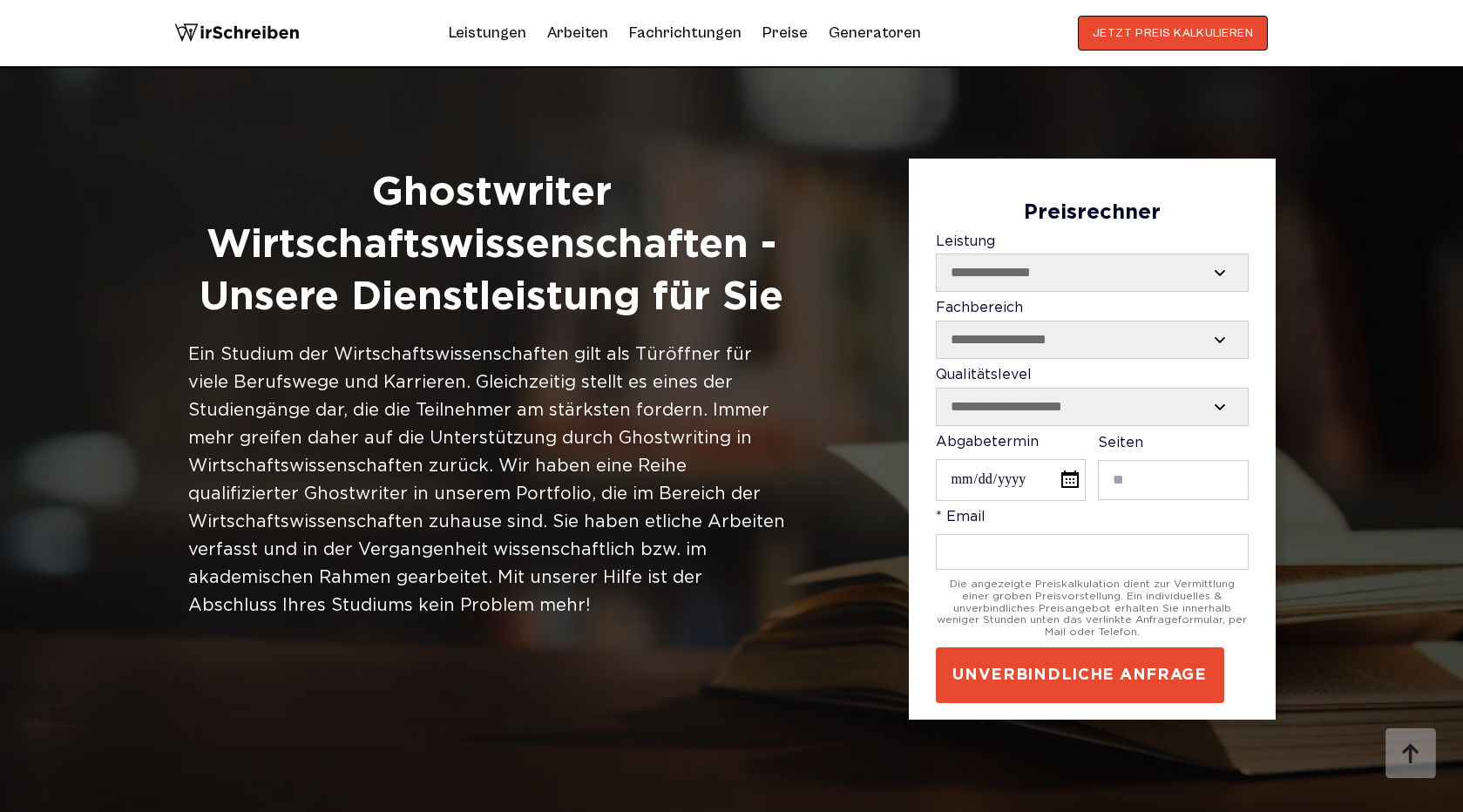
scroll to position [2501, 0]
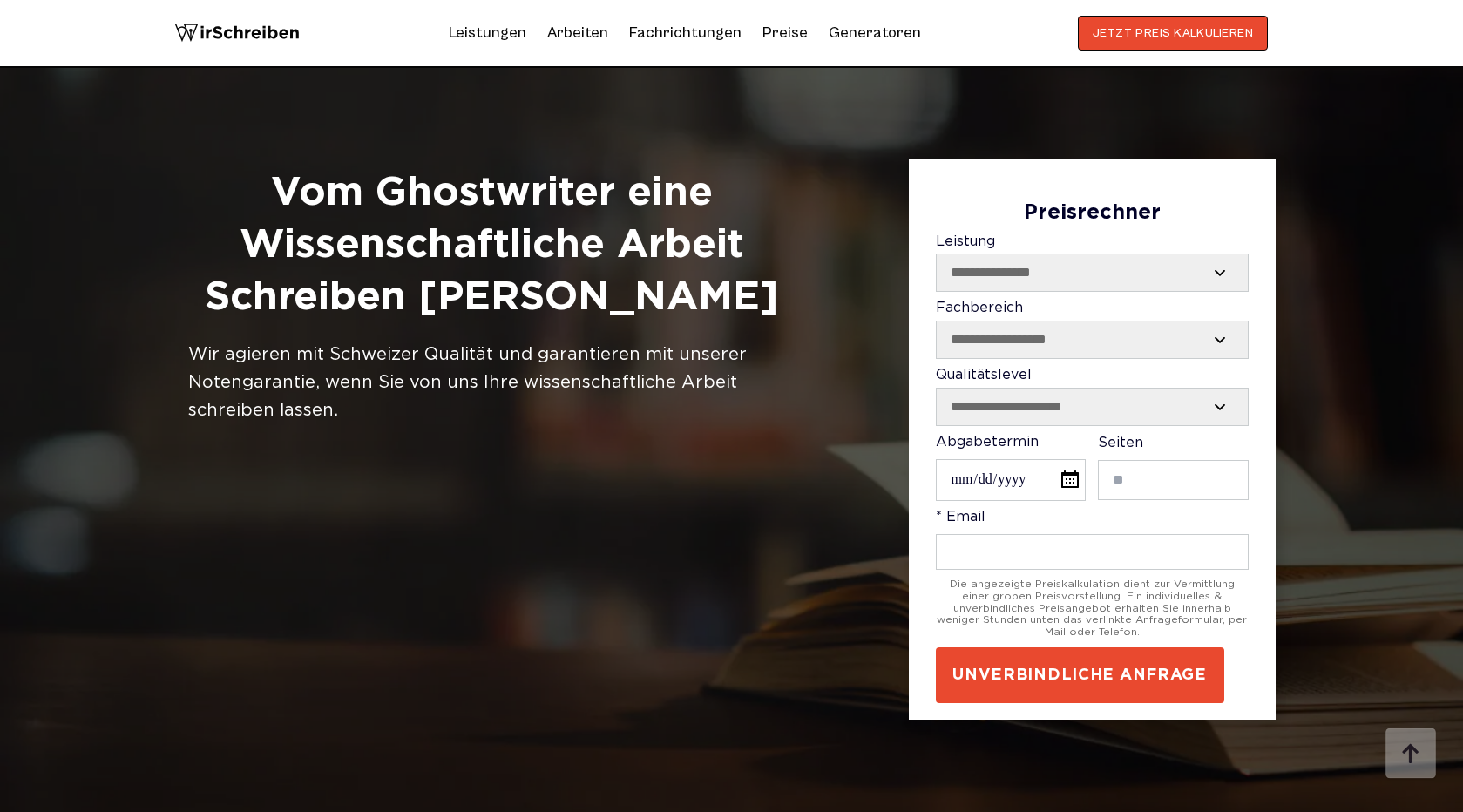
scroll to position [825, 0]
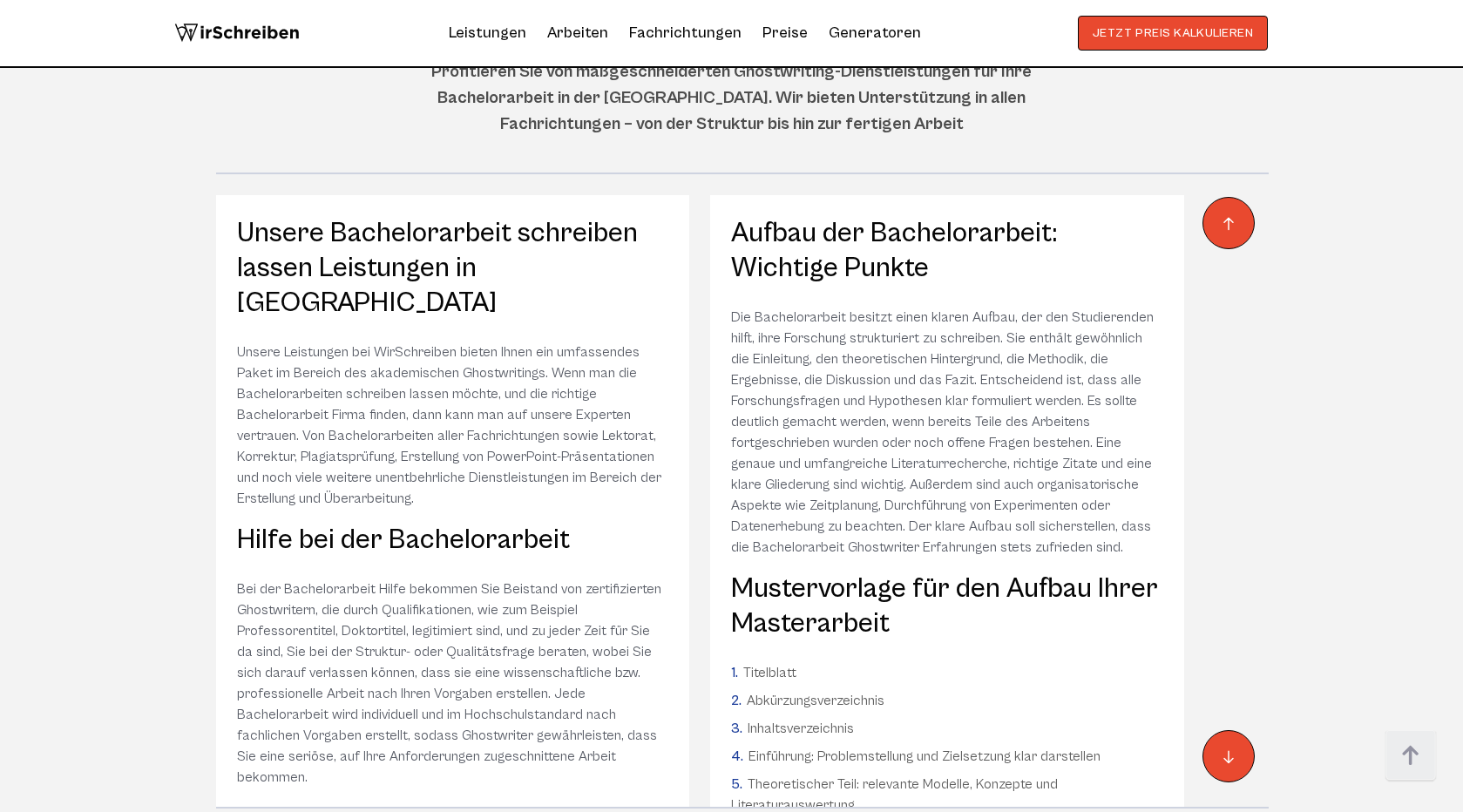
scroll to position [11588, 0]
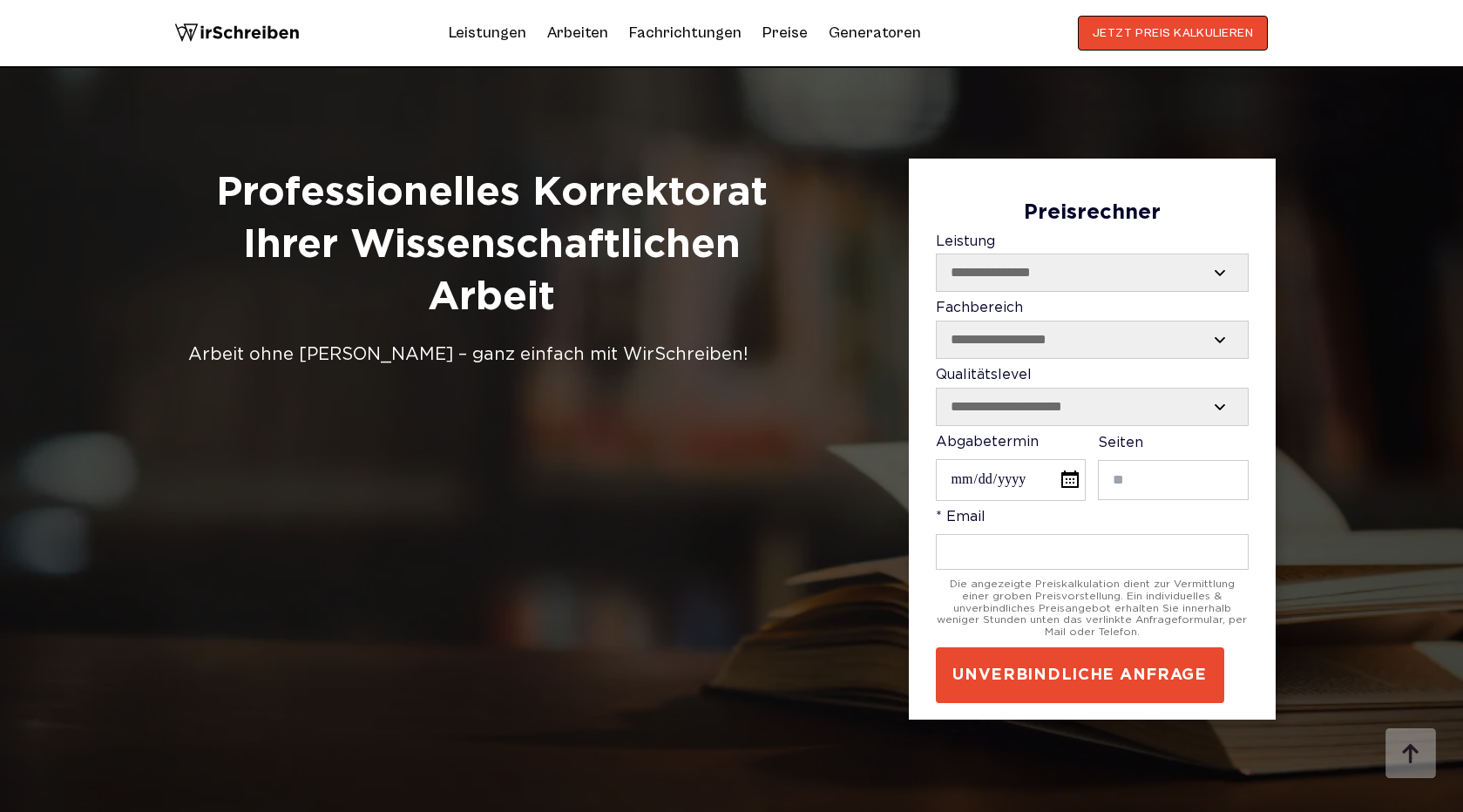
scroll to position [4668, 0]
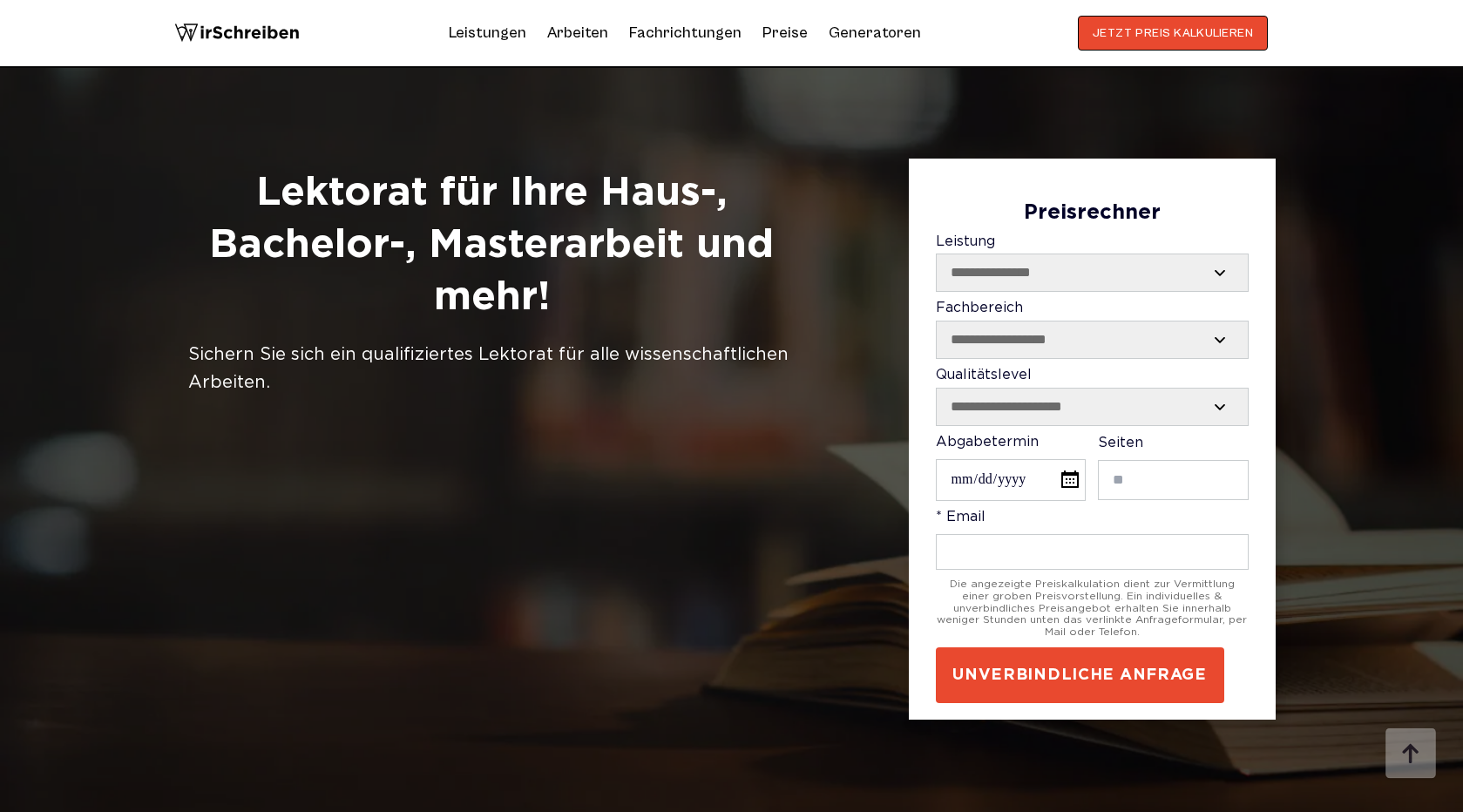
scroll to position [895, 0]
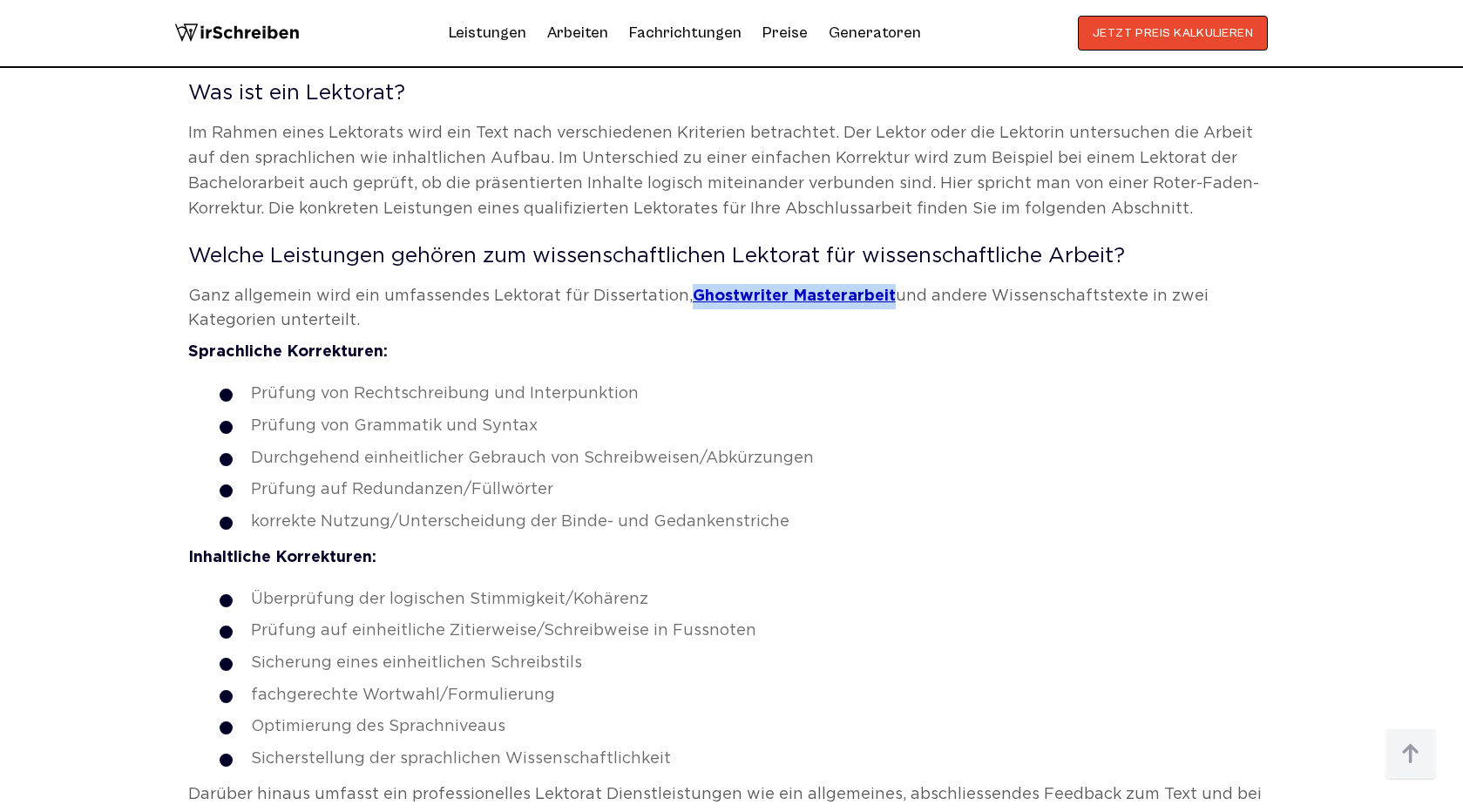
drag, startPoint x: 882, startPoint y: 297, endPoint x: 684, endPoint y: 293, distance: 198.0
click at [684, 293] on p "Ganz allgemein wird ein umfassendes Lektorat für Dissertation, Ghostwriter Mast…" at bounding box center [732, 309] width 1088 height 50
copy link "Ghostwriter Masterarbeit"
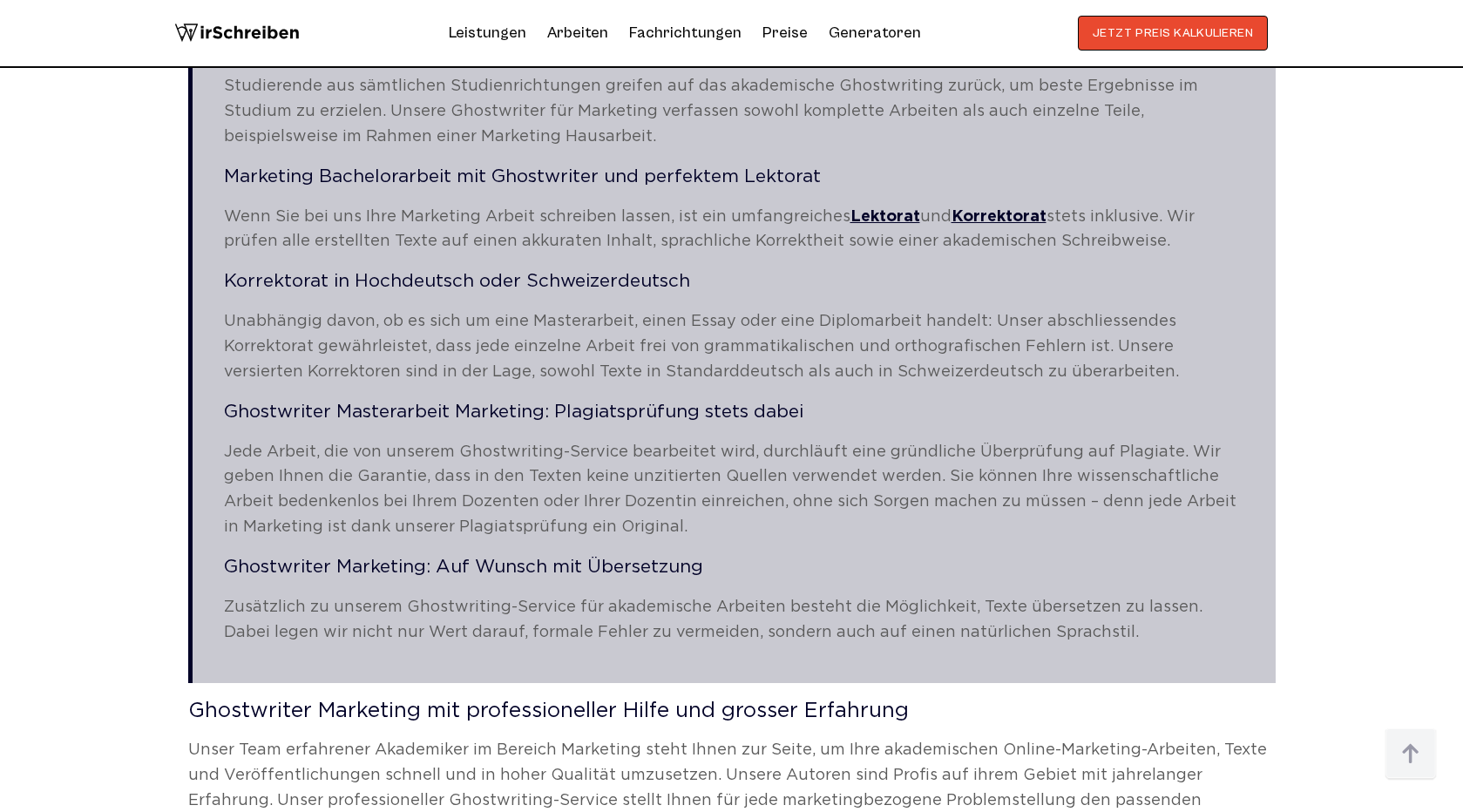
scroll to position [2941, 0]
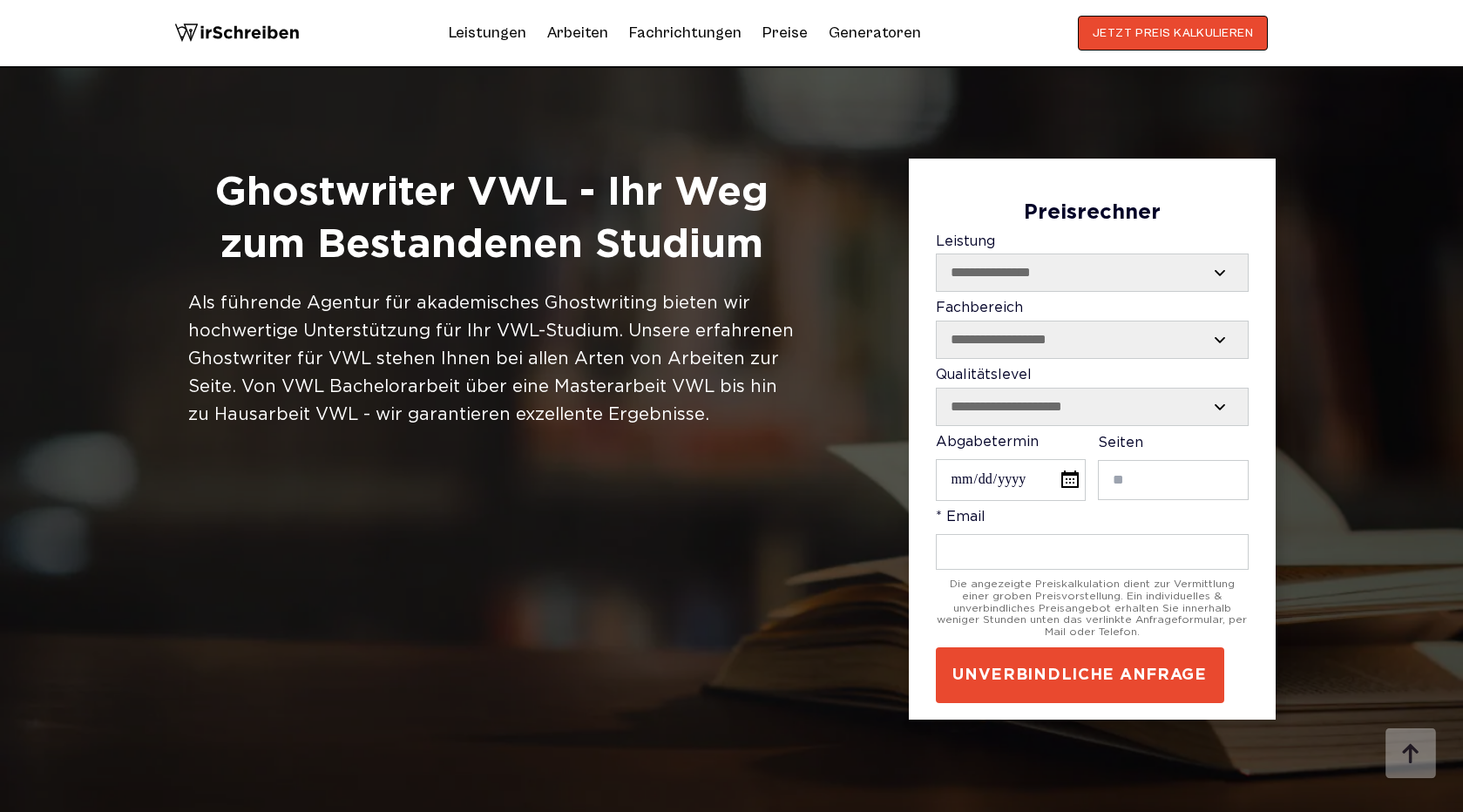
scroll to position [3159, 0]
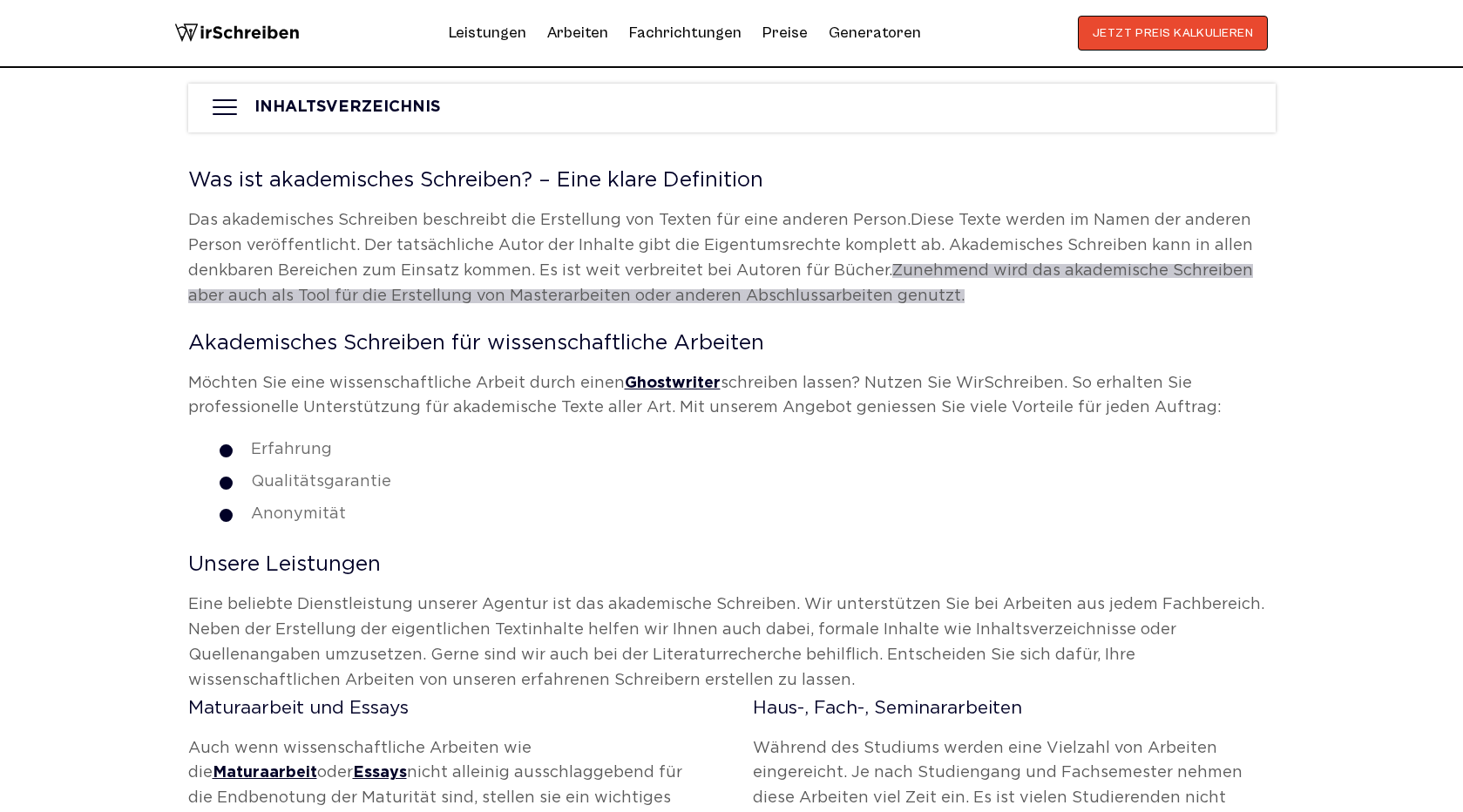
scroll to position [1442, 0]
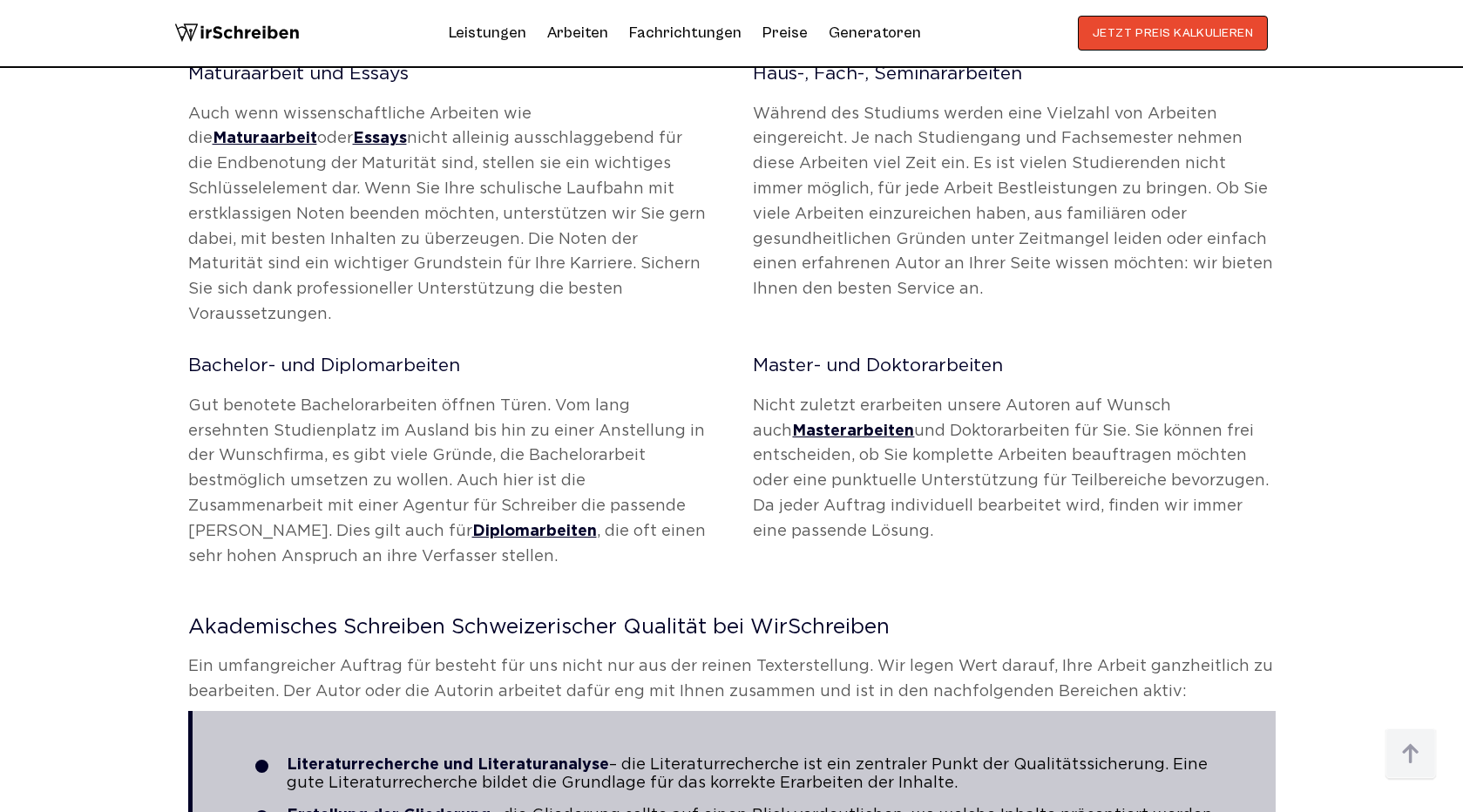
click at [742, 400] on div "Bachelor- und Diplomarbeiten Gut benotete Bachelorarbeiten öffnen Türen. Vom la…" at bounding box center [732, 466] width 1088 height 219
drag, startPoint x: 742, startPoint y: 400, endPoint x: 871, endPoint y: 401, distance: 129.0
click at [871, 401] on div "Bachelor- und Diplomarbeiten Gut benotete Bachelorarbeiten öffnen Türen. Vom la…" at bounding box center [732, 466] width 1088 height 219
copy link "Masterarbeiten"
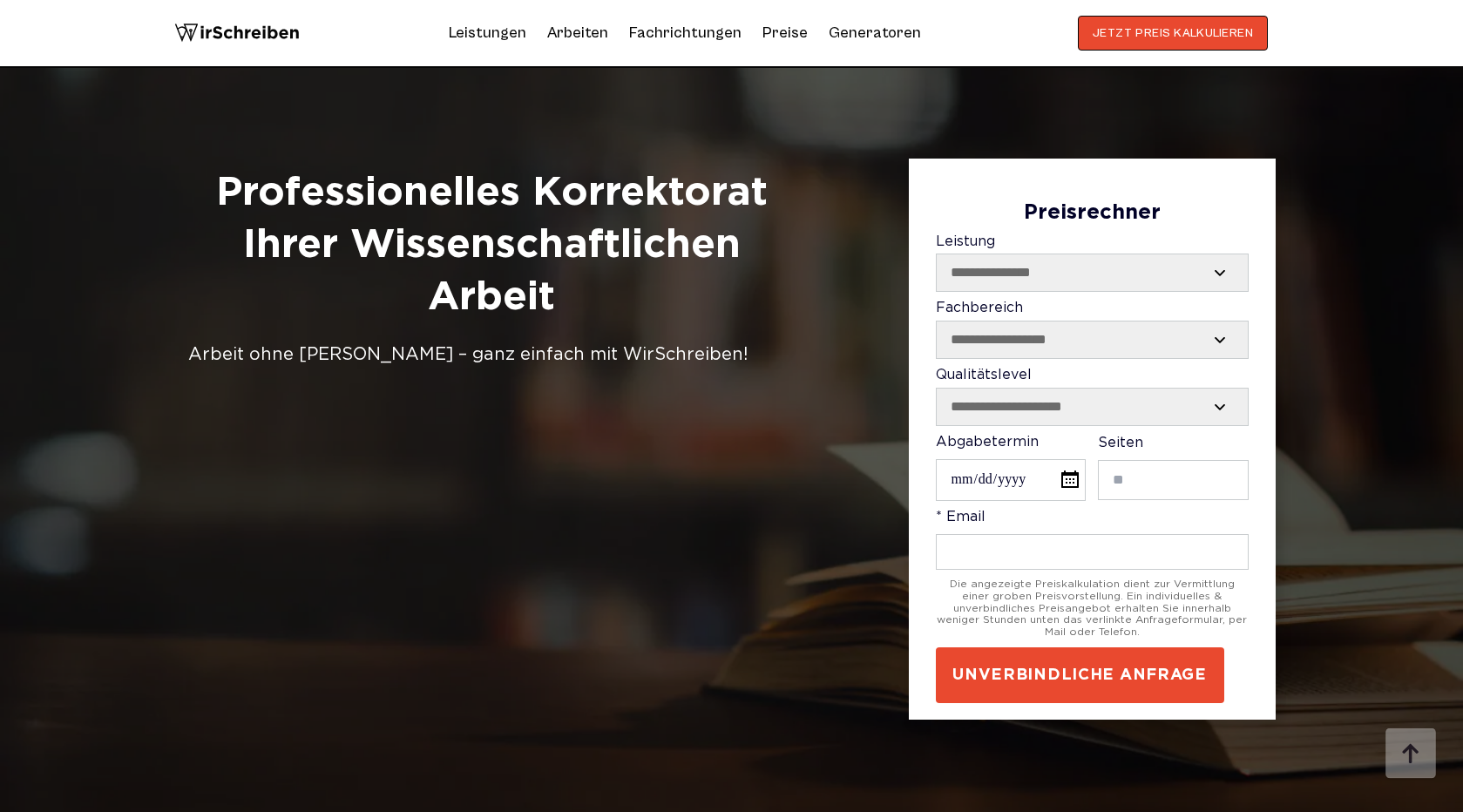
scroll to position [4668, 0]
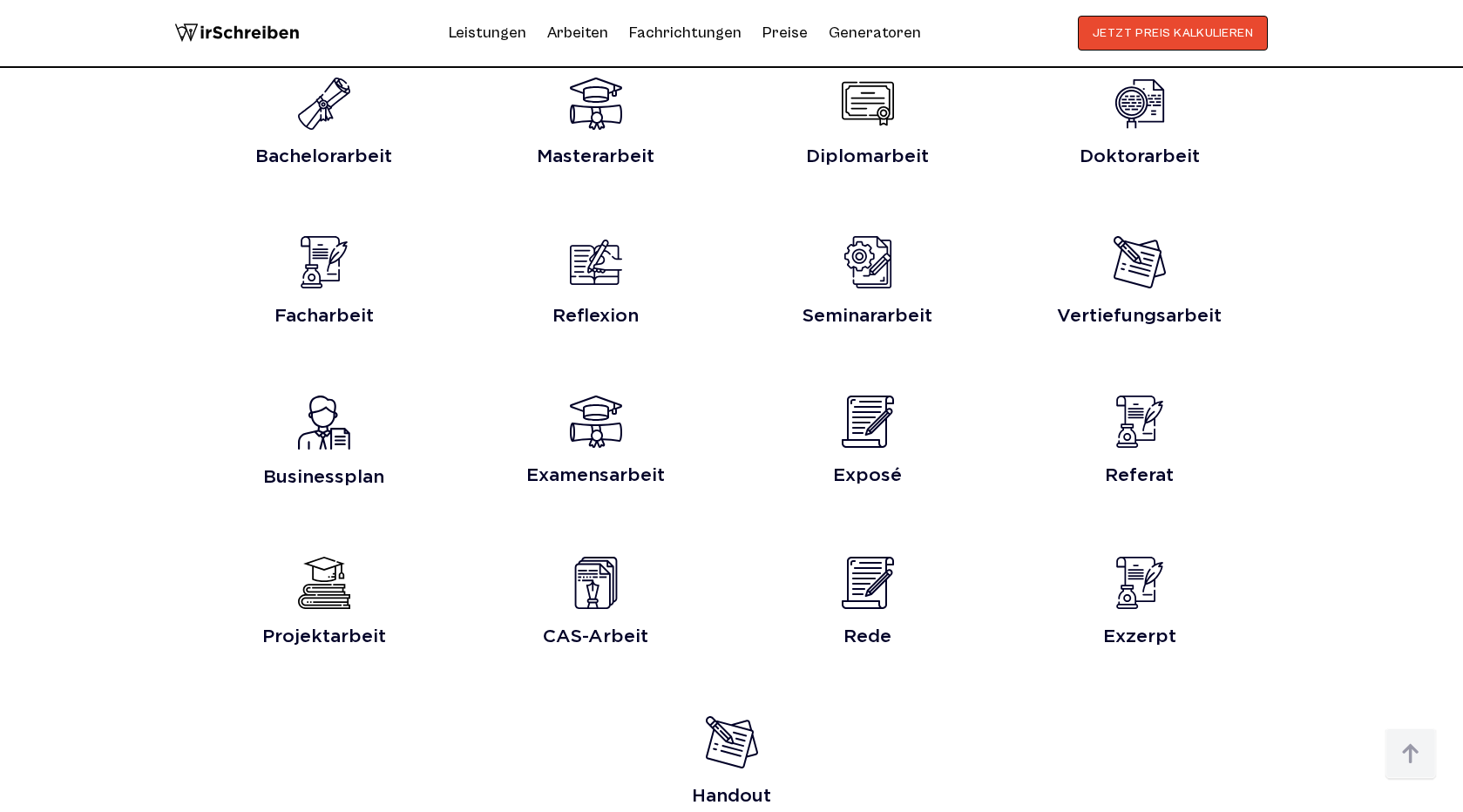
scroll to position [3514, 0]
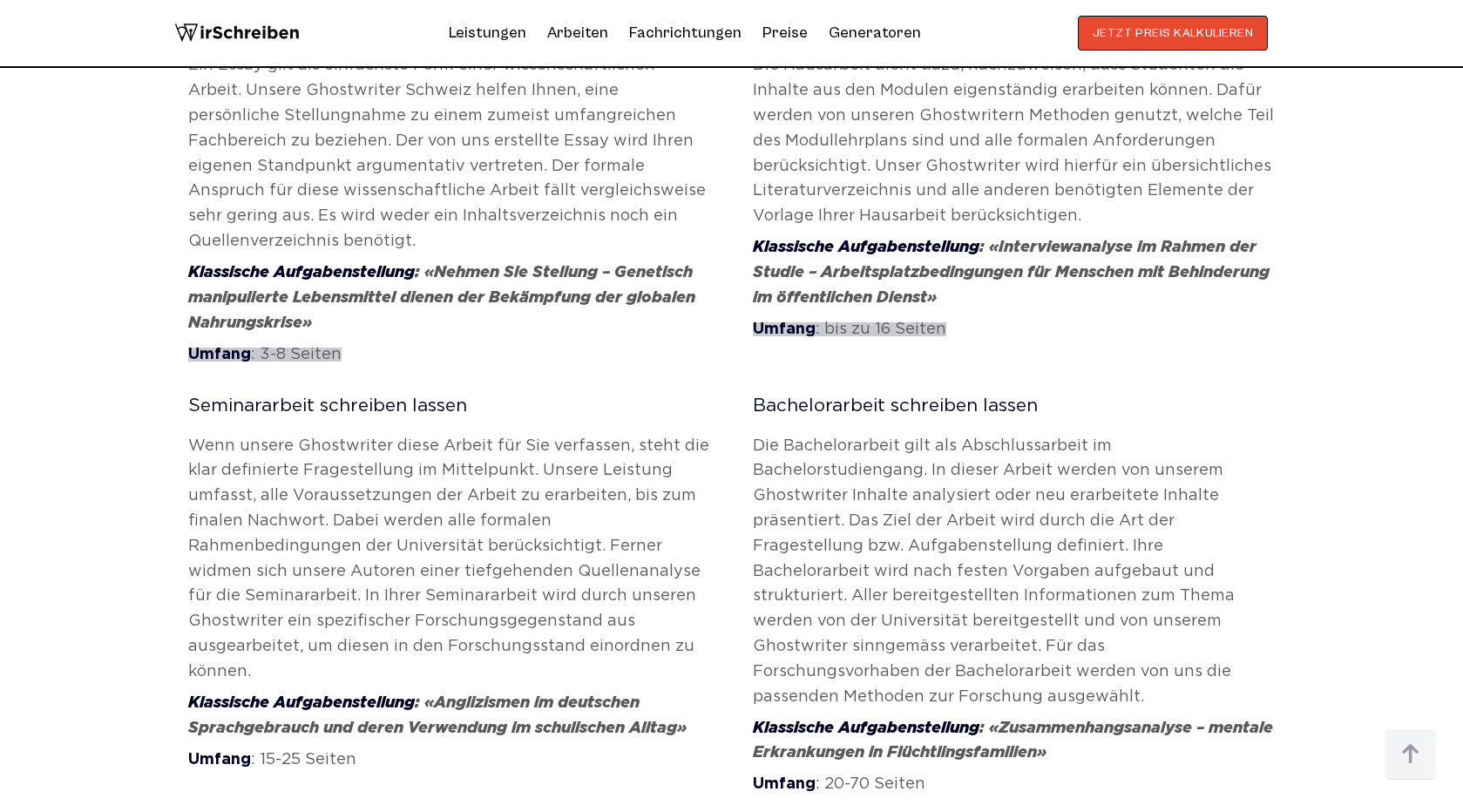
scroll to position [8961, 0]
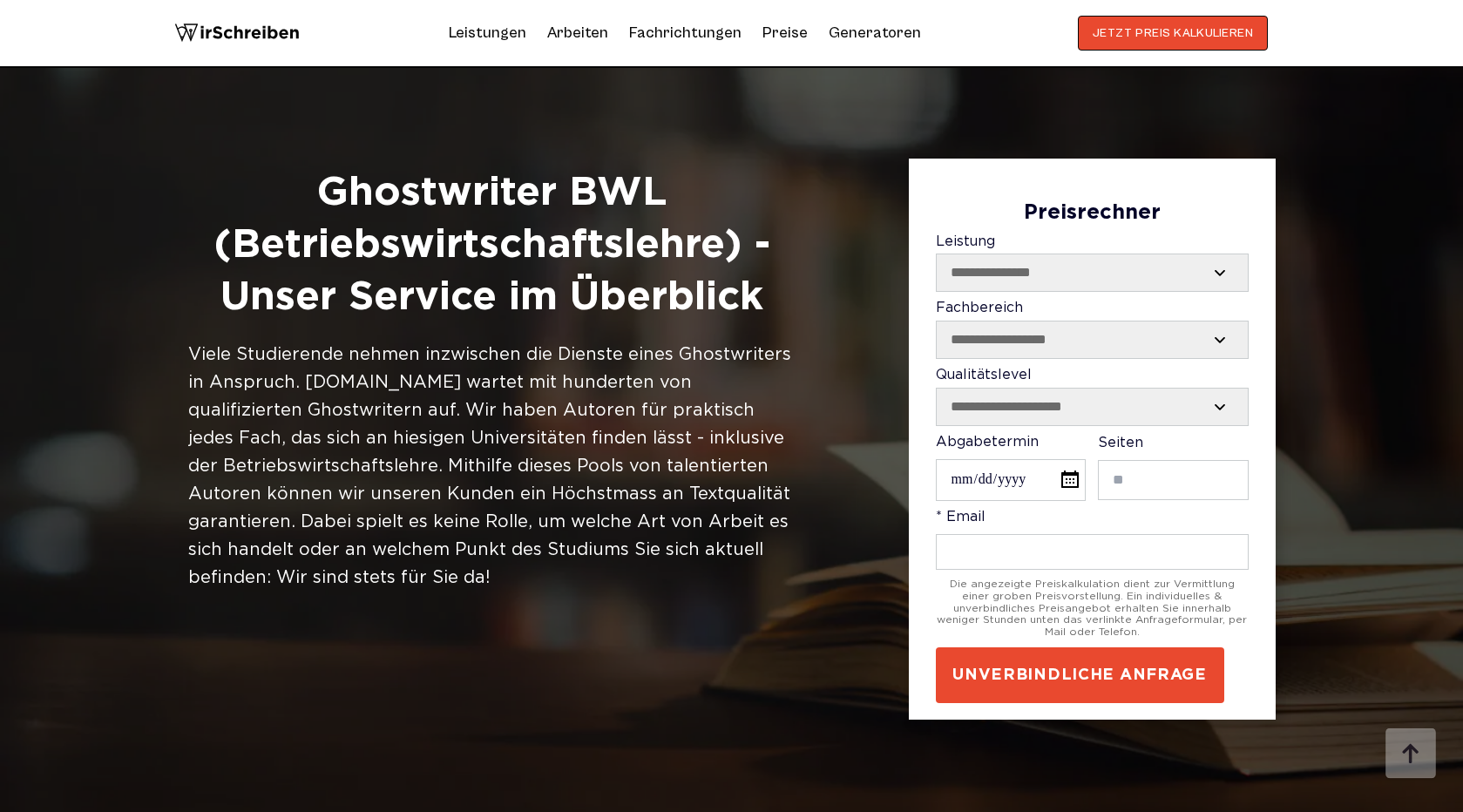
scroll to position [2728, 0]
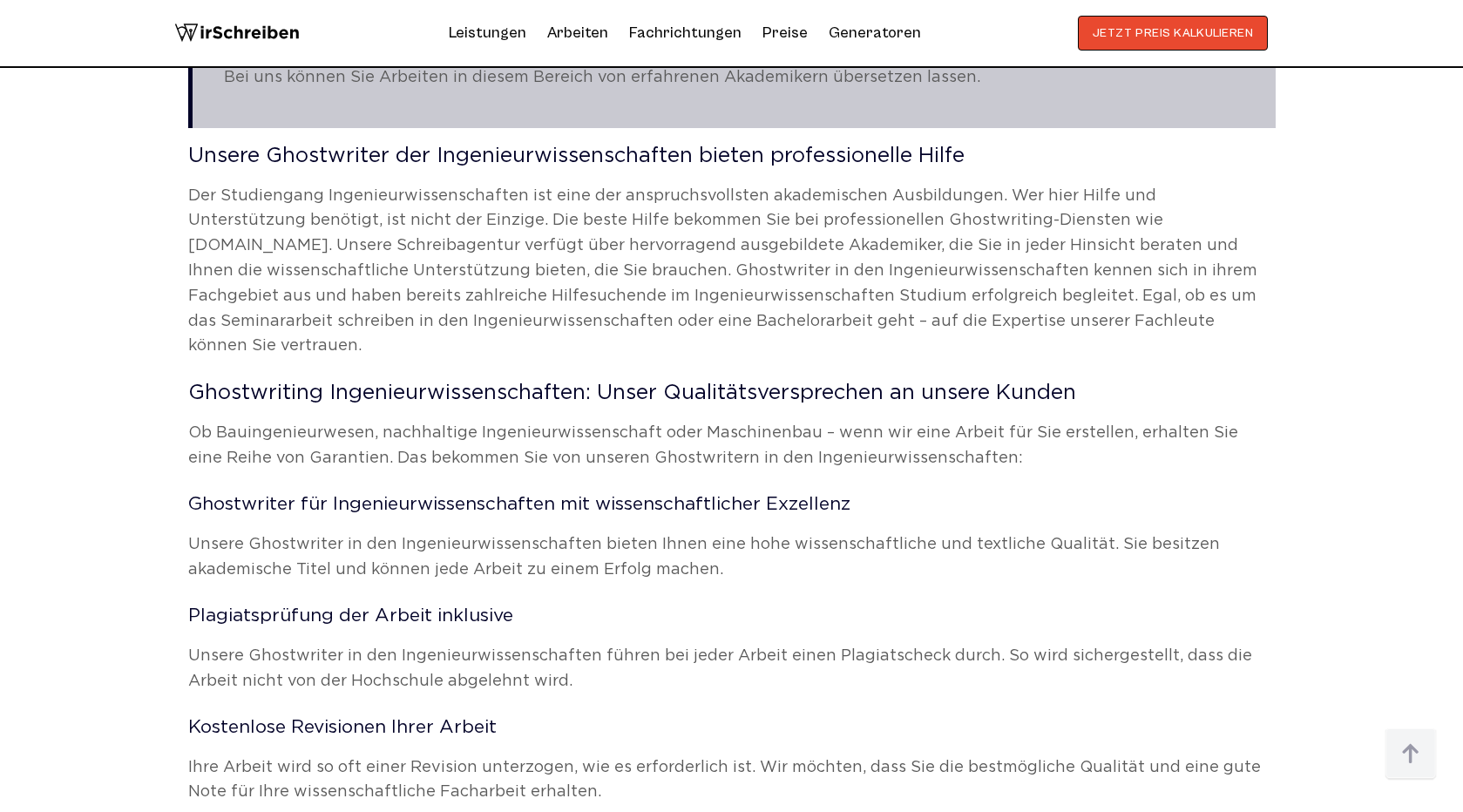
scroll to position [2516, 0]
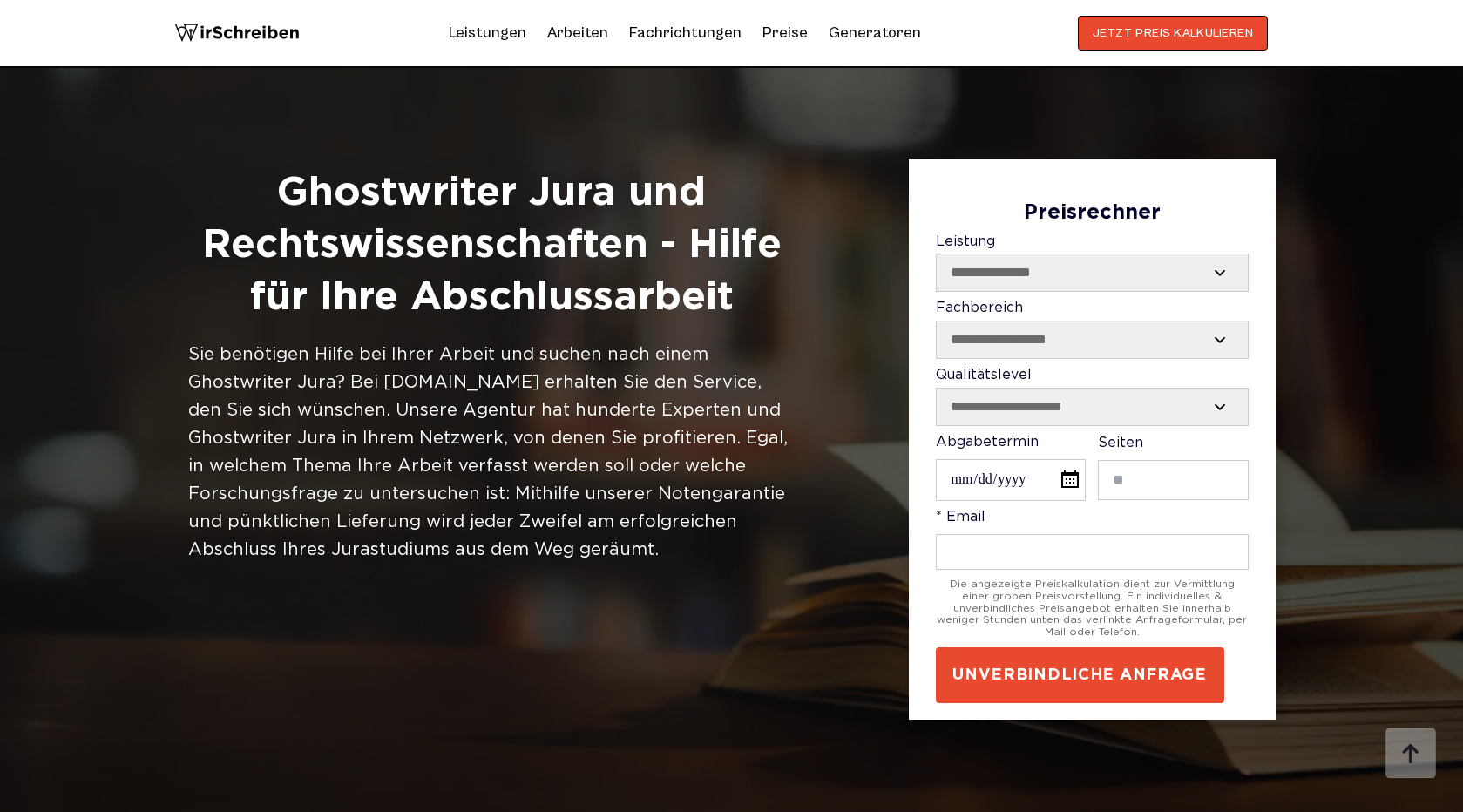
scroll to position [3039, 0]
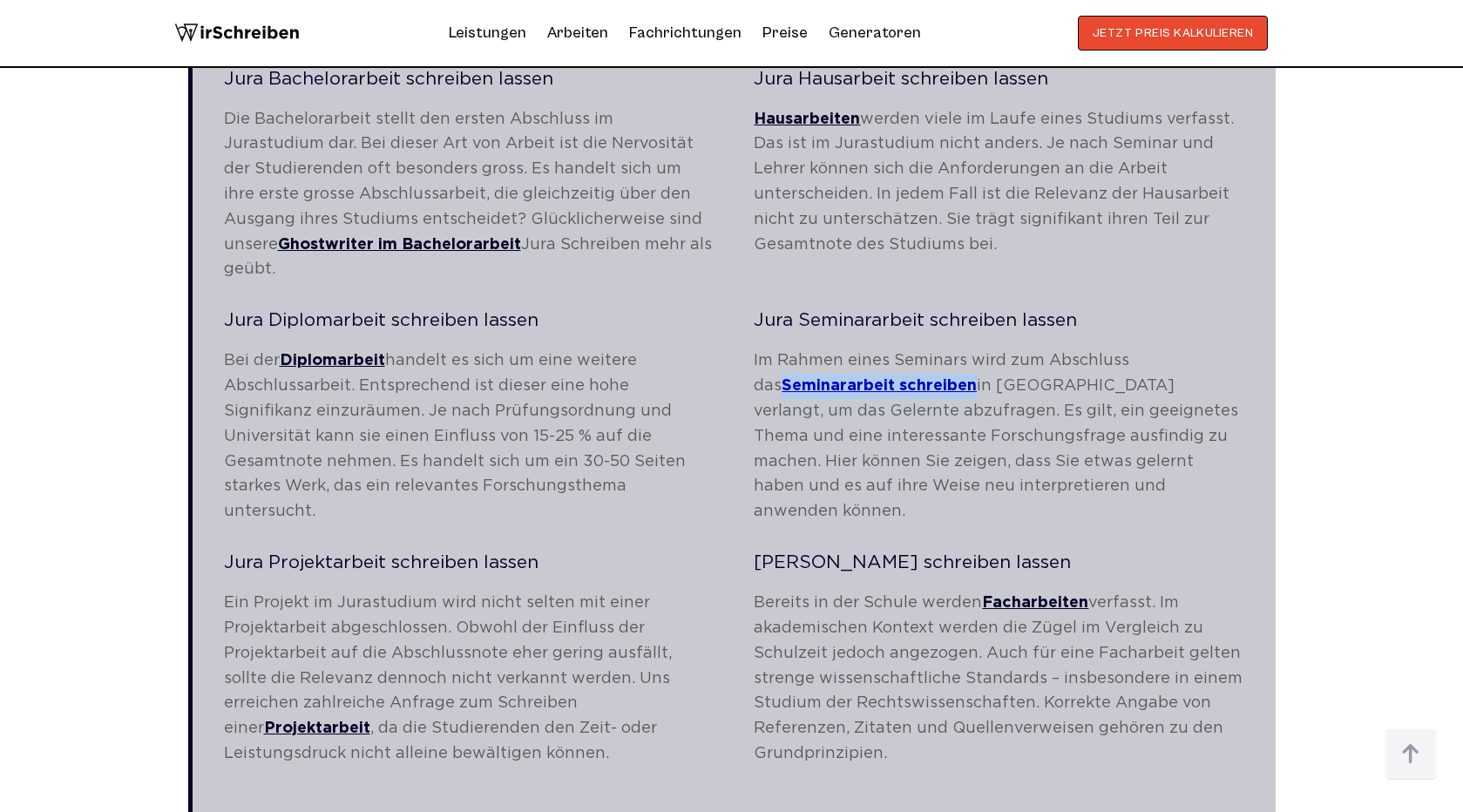
drag, startPoint x: 746, startPoint y: 358, endPoint x: 947, endPoint y: 358, distance: 201.0
click at [947, 358] on div "Jura Diplomarbeit schreiben lassen Bei der Diplomarbeit handelt es sich um eine…" at bounding box center [734, 422] width 1020 height 219
copy link "Seminararbeit schreiben"
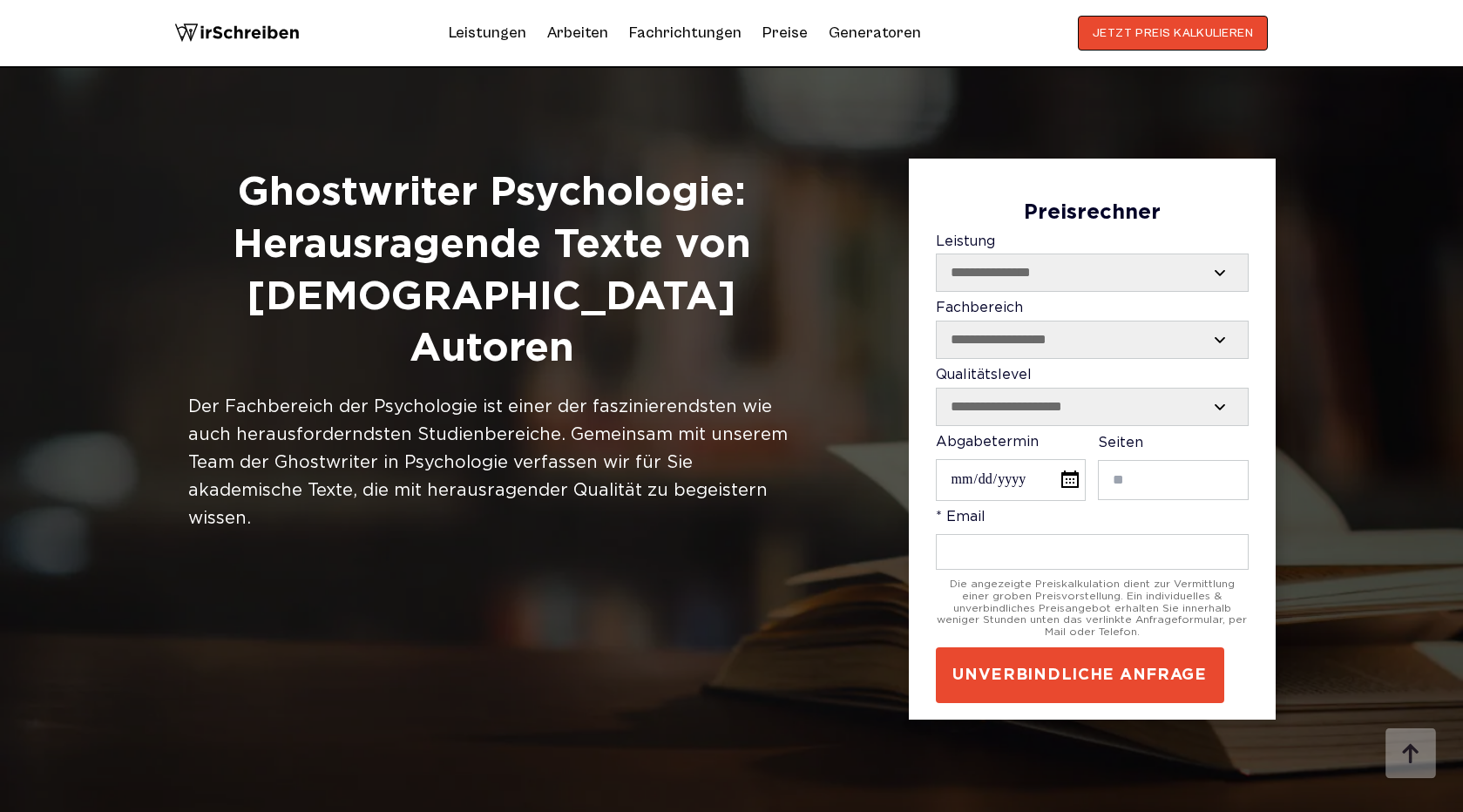
scroll to position [1028, 0]
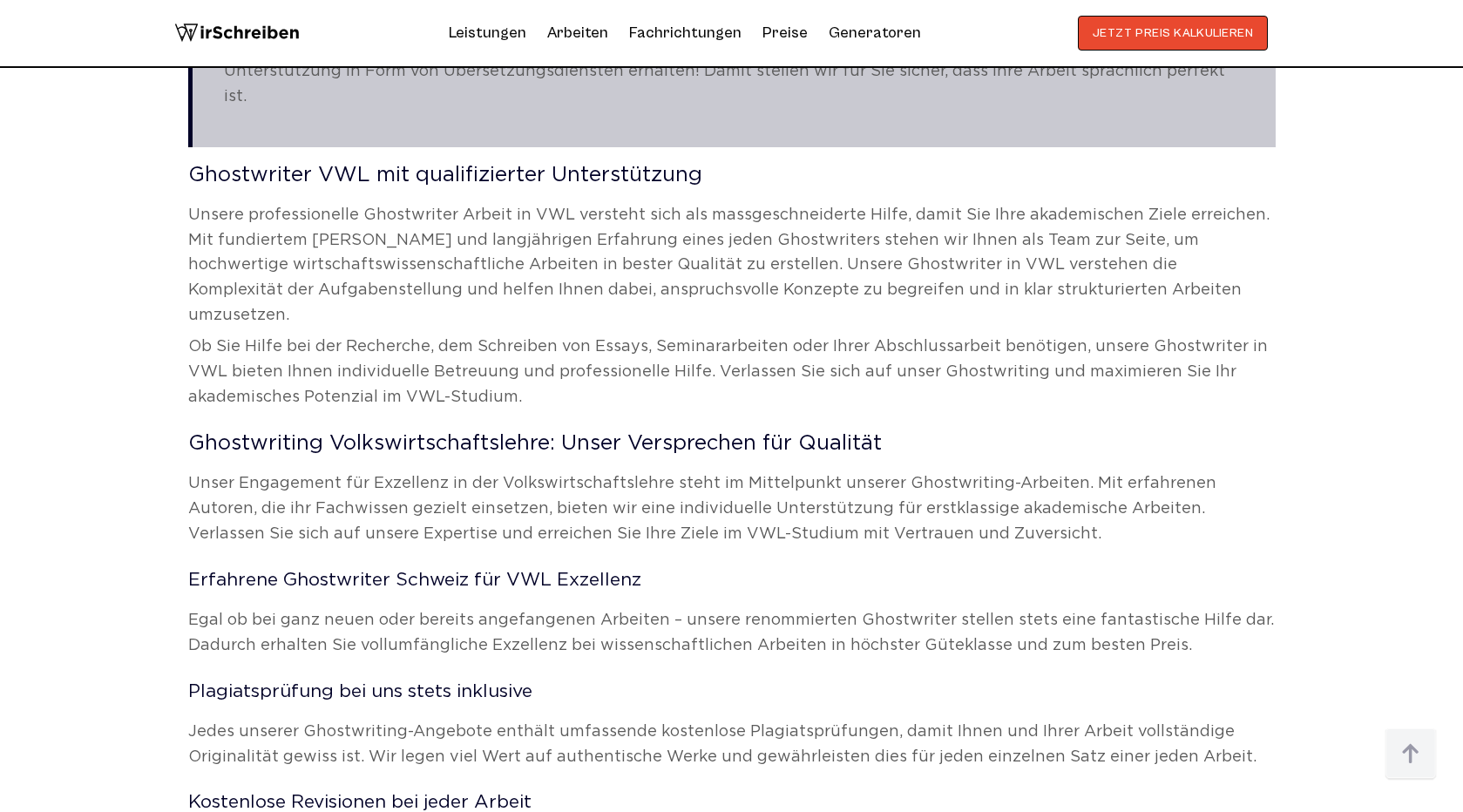
scroll to position [2832, 0]
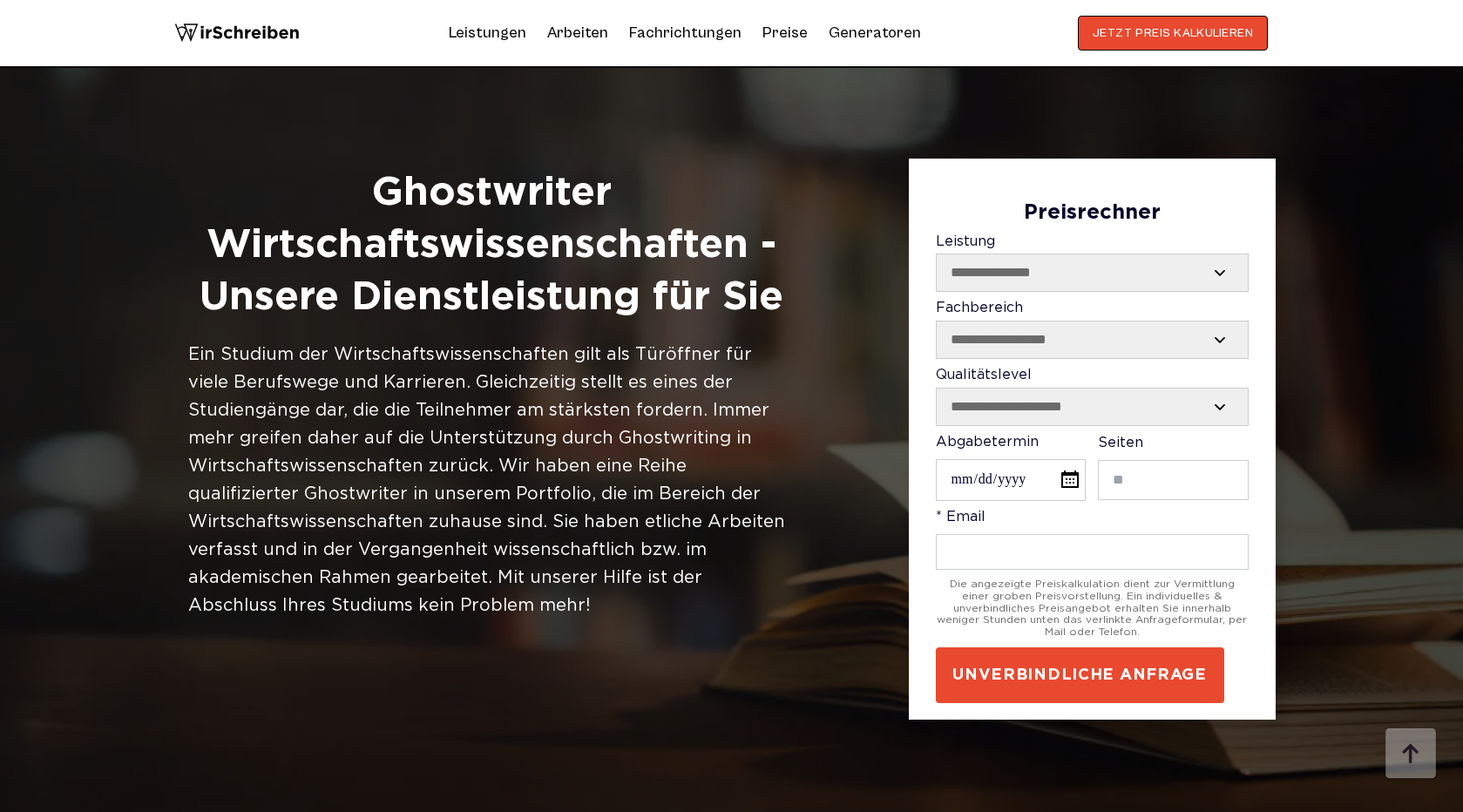
scroll to position [2822, 0]
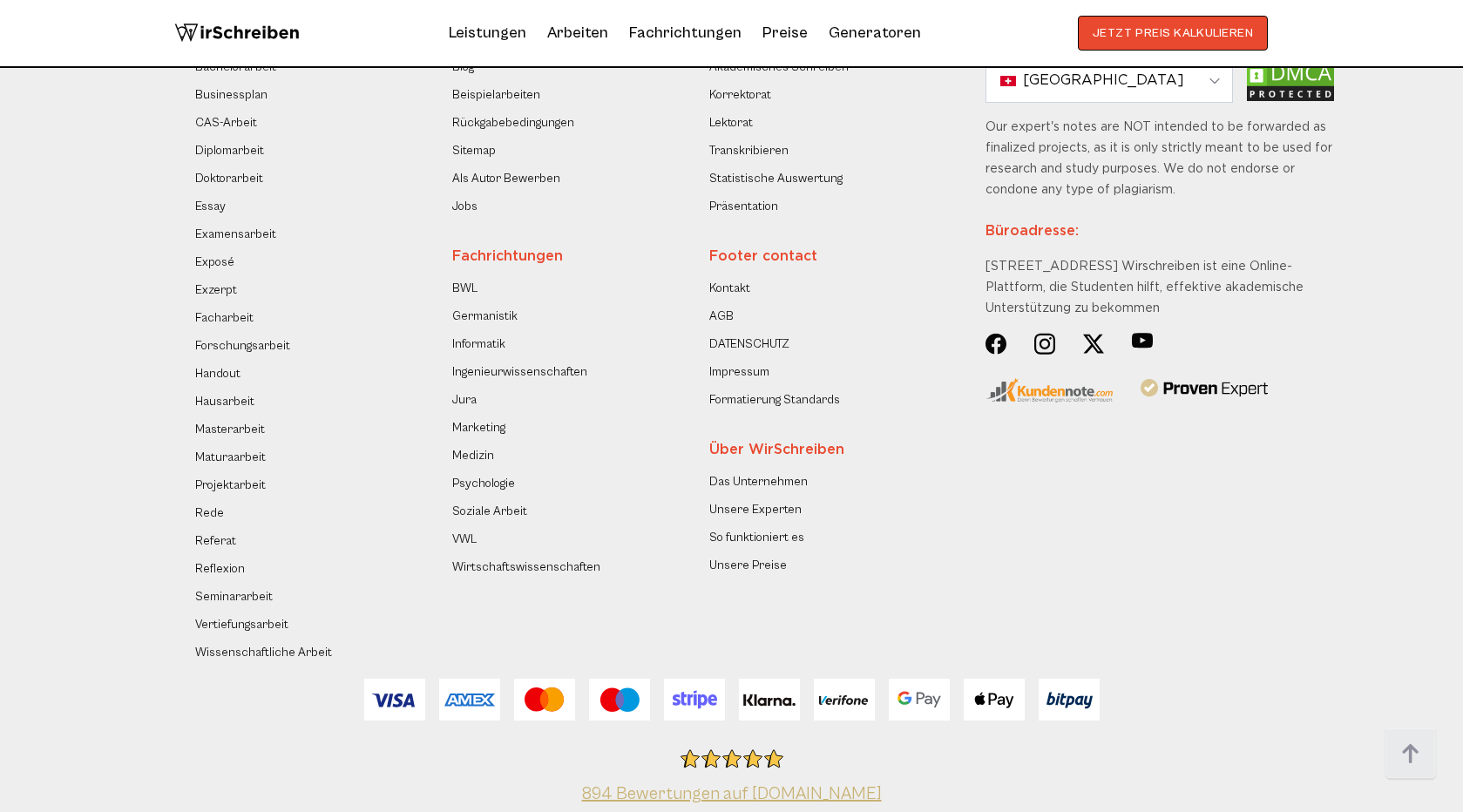
scroll to position [747, 0]
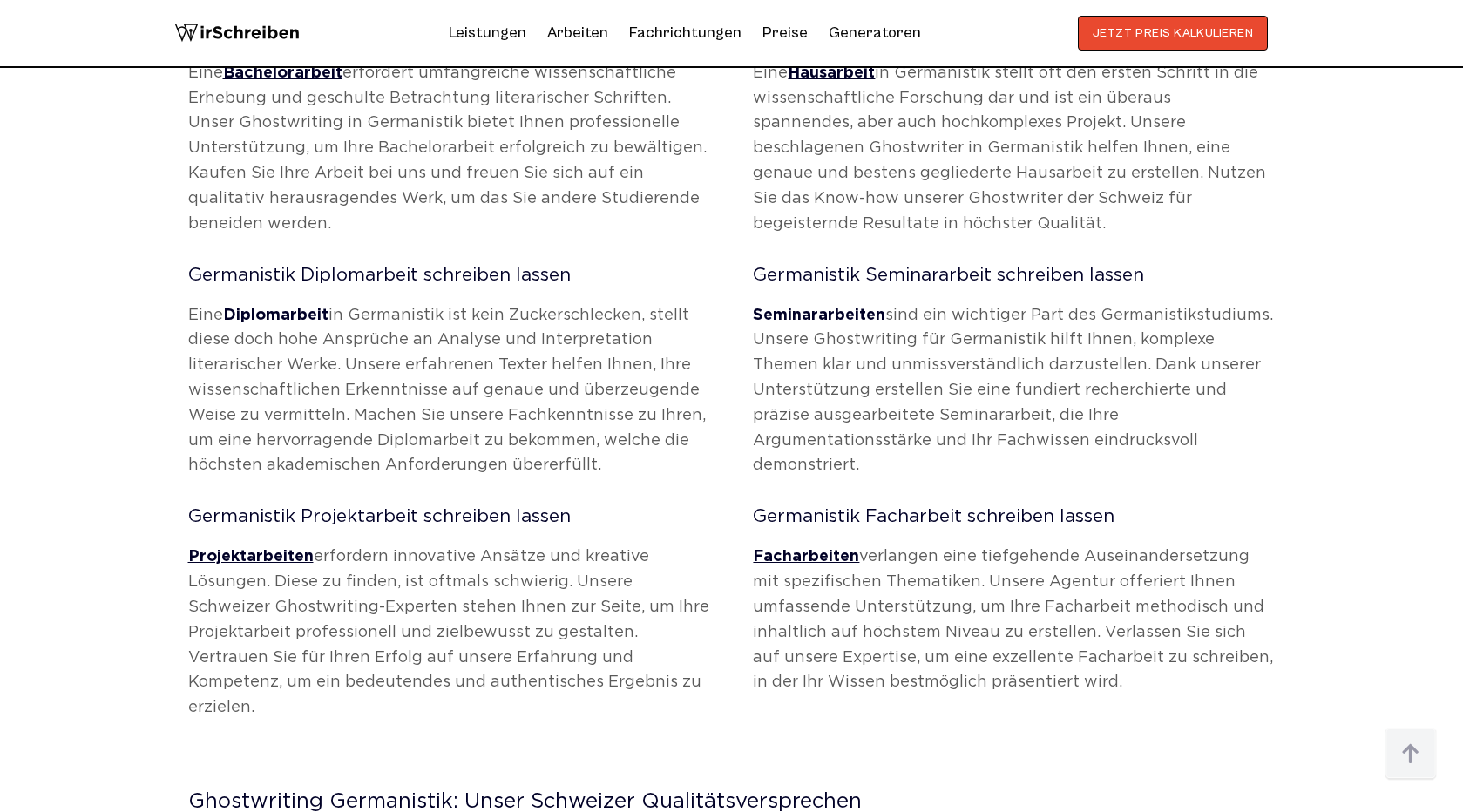
scroll to position [1078, 0]
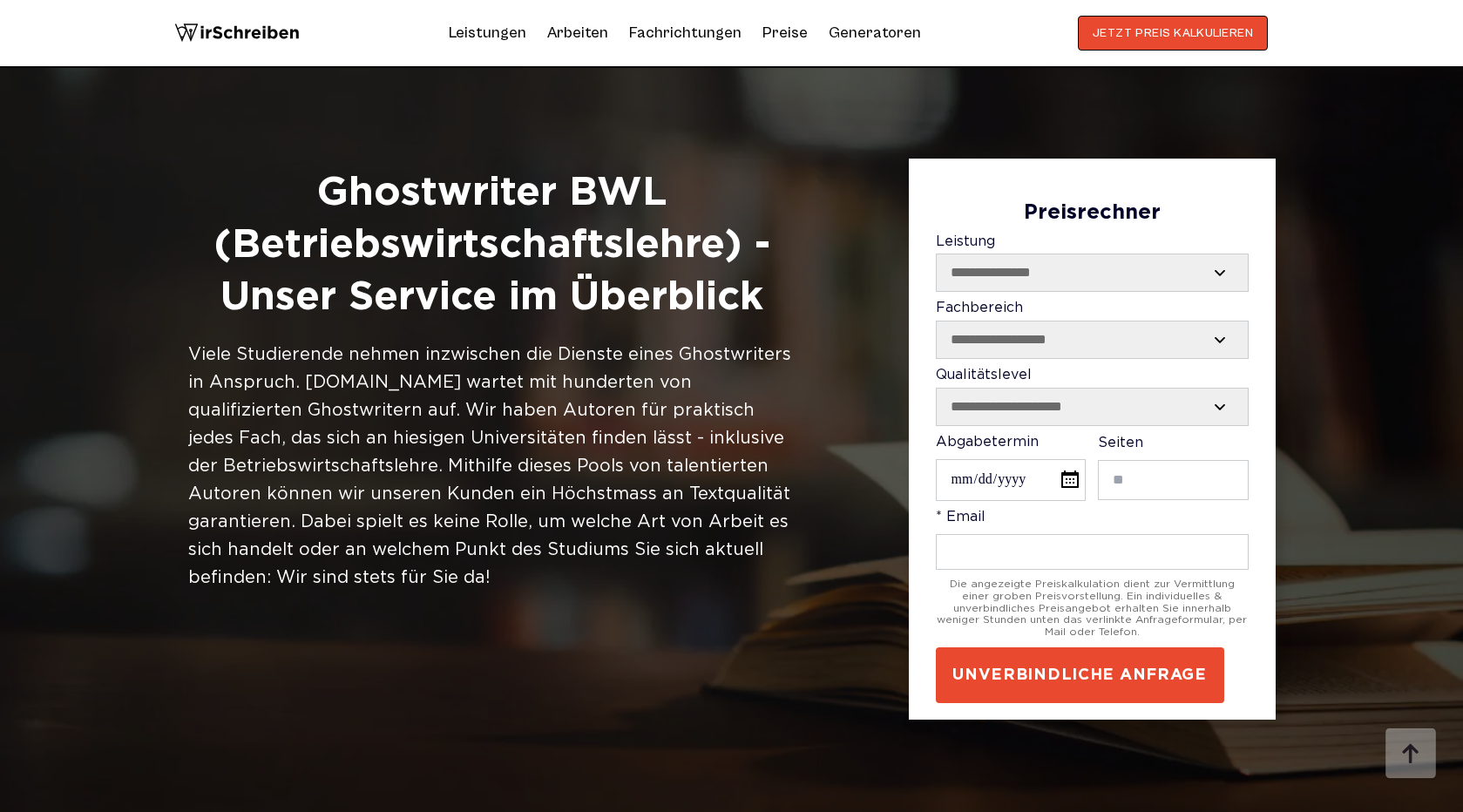
scroll to position [2970, 0]
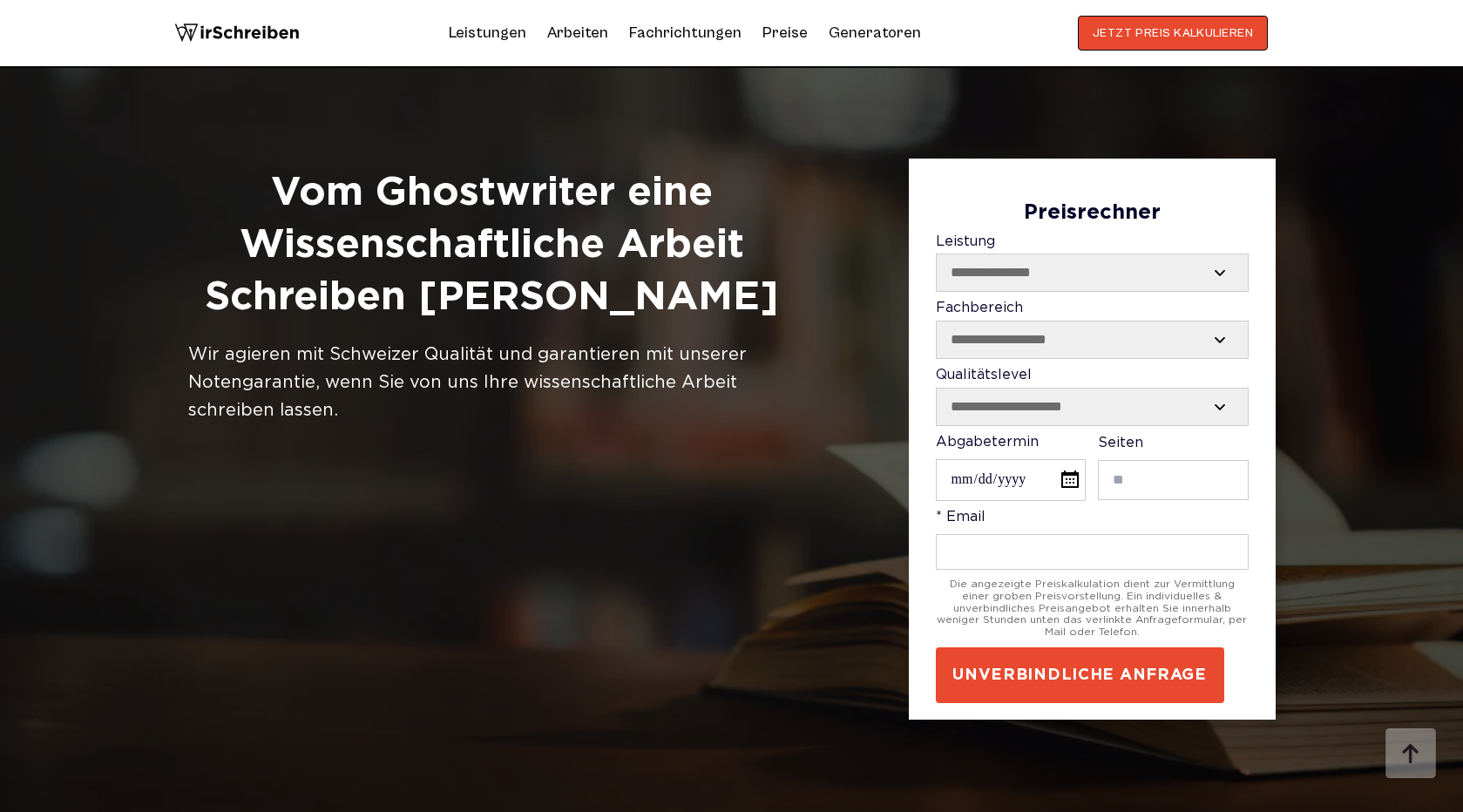
scroll to position [1112, 0]
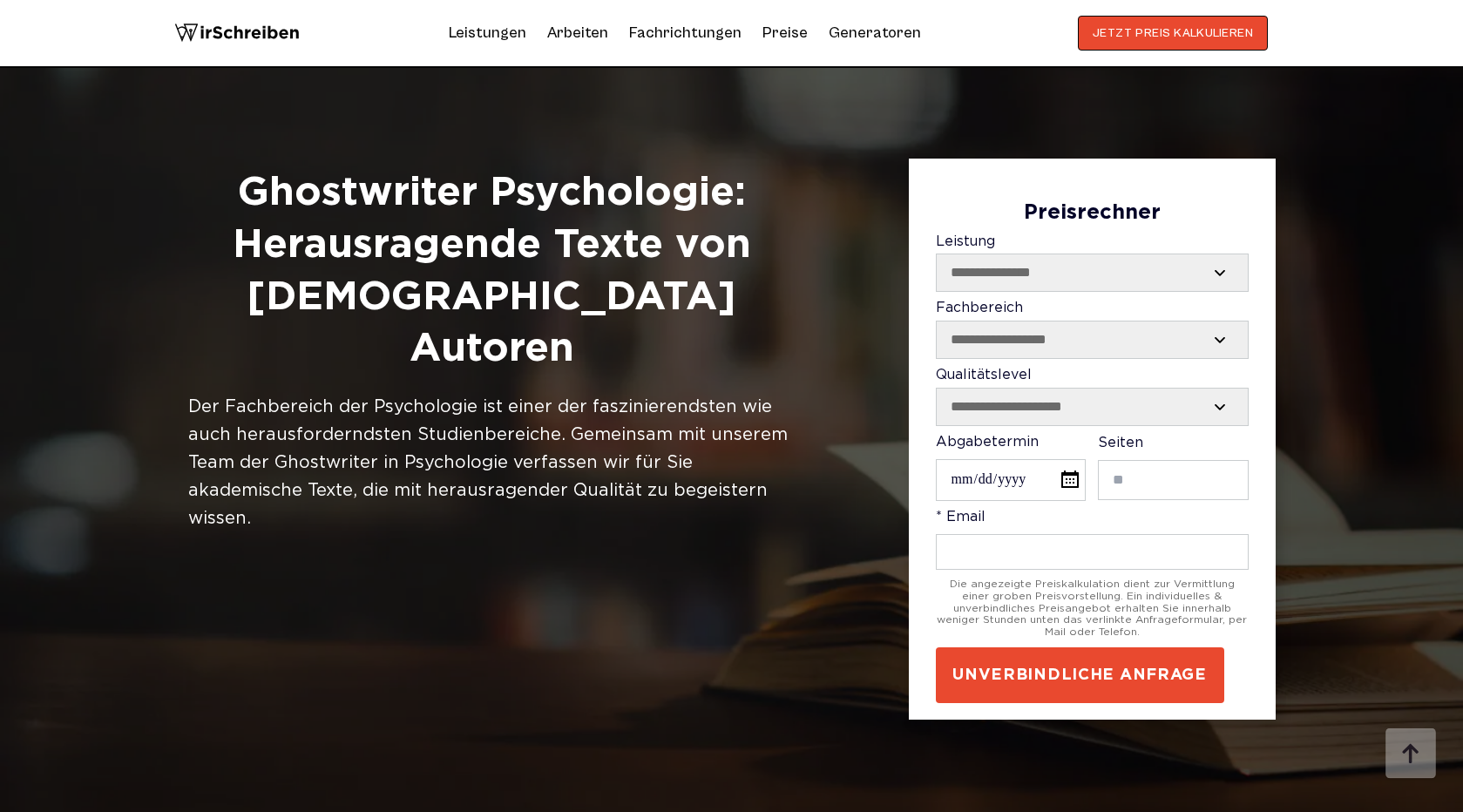
scroll to position [1244, 0]
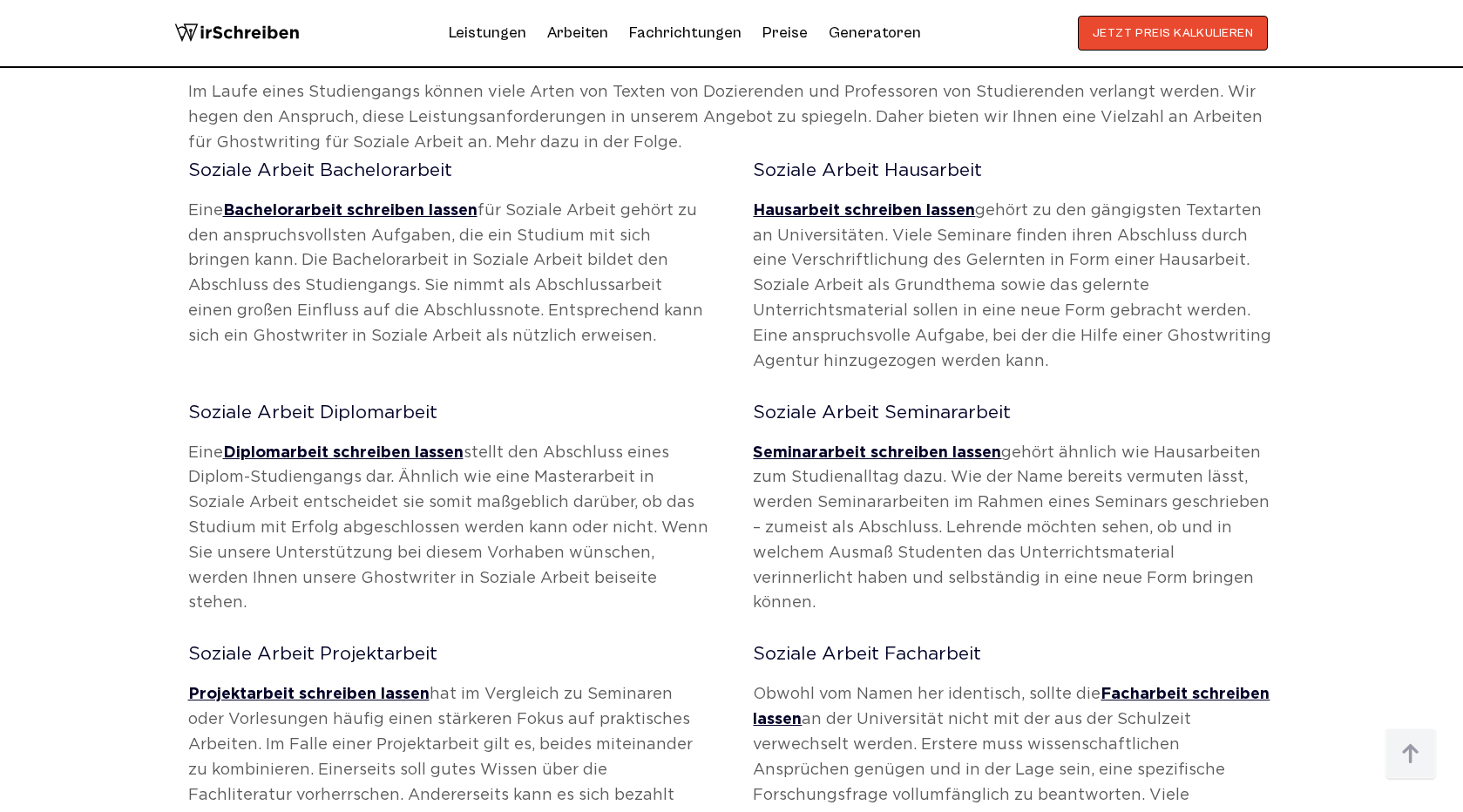
scroll to position [937, 0]
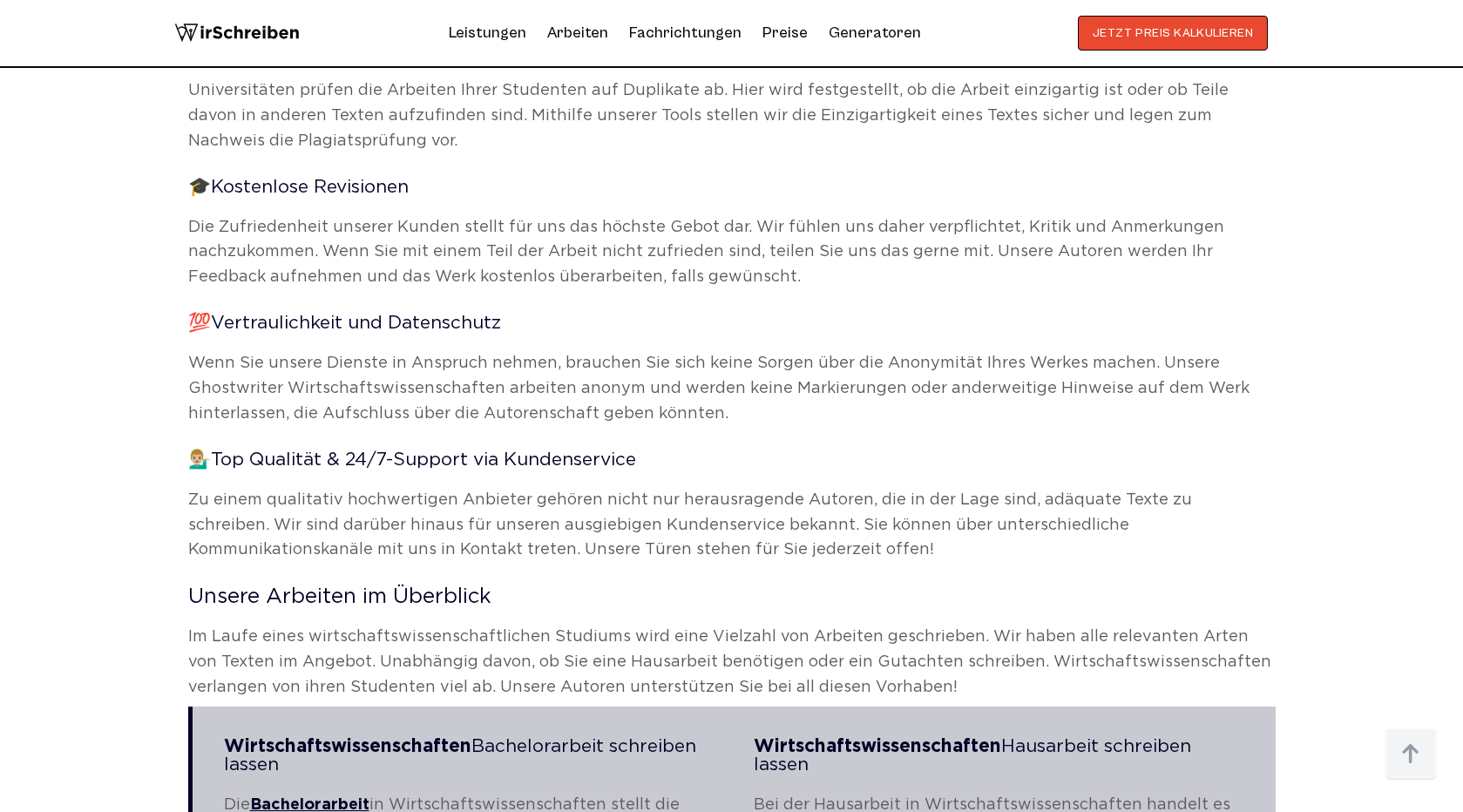
scroll to position [2955, 0]
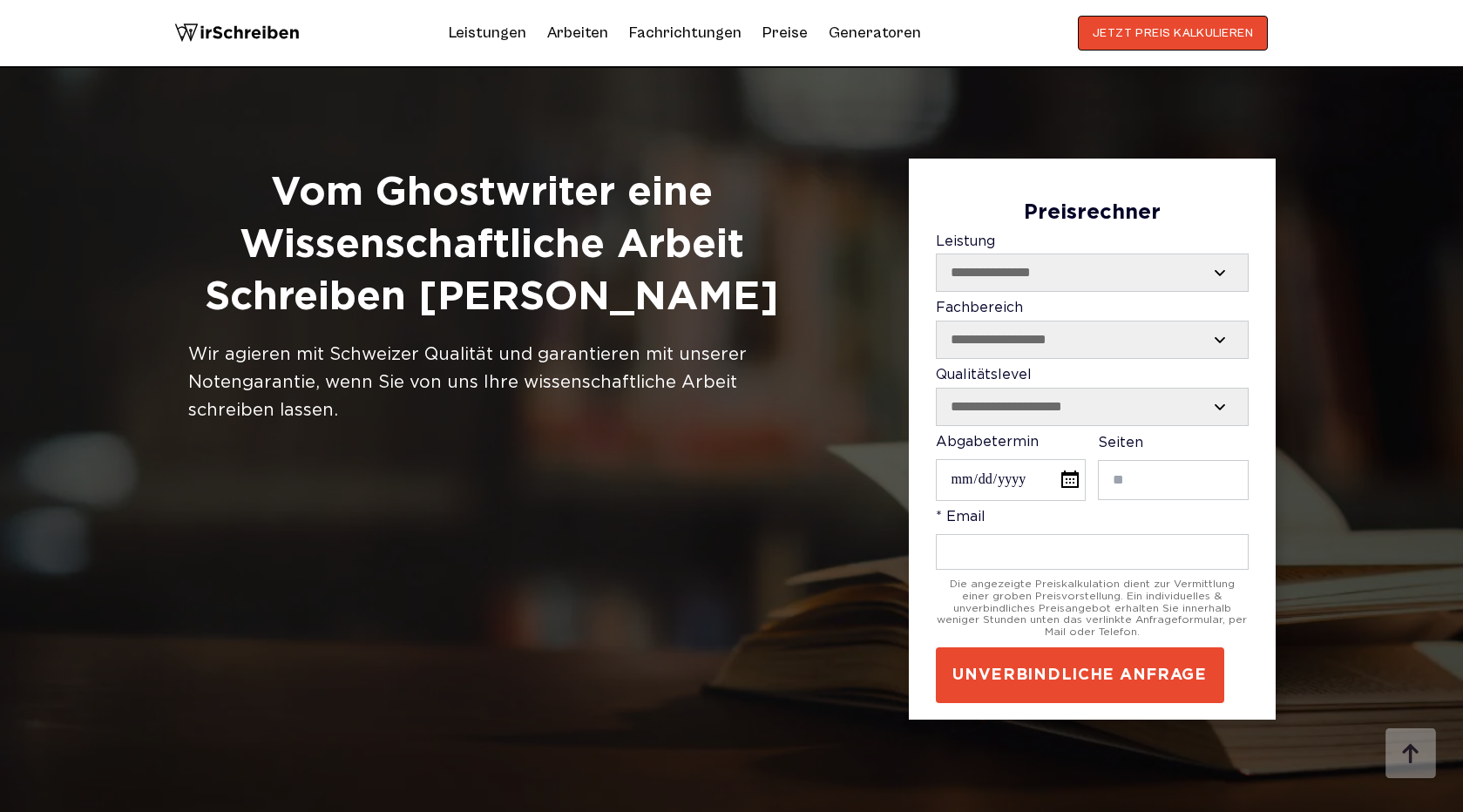
scroll to position [1112, 0]
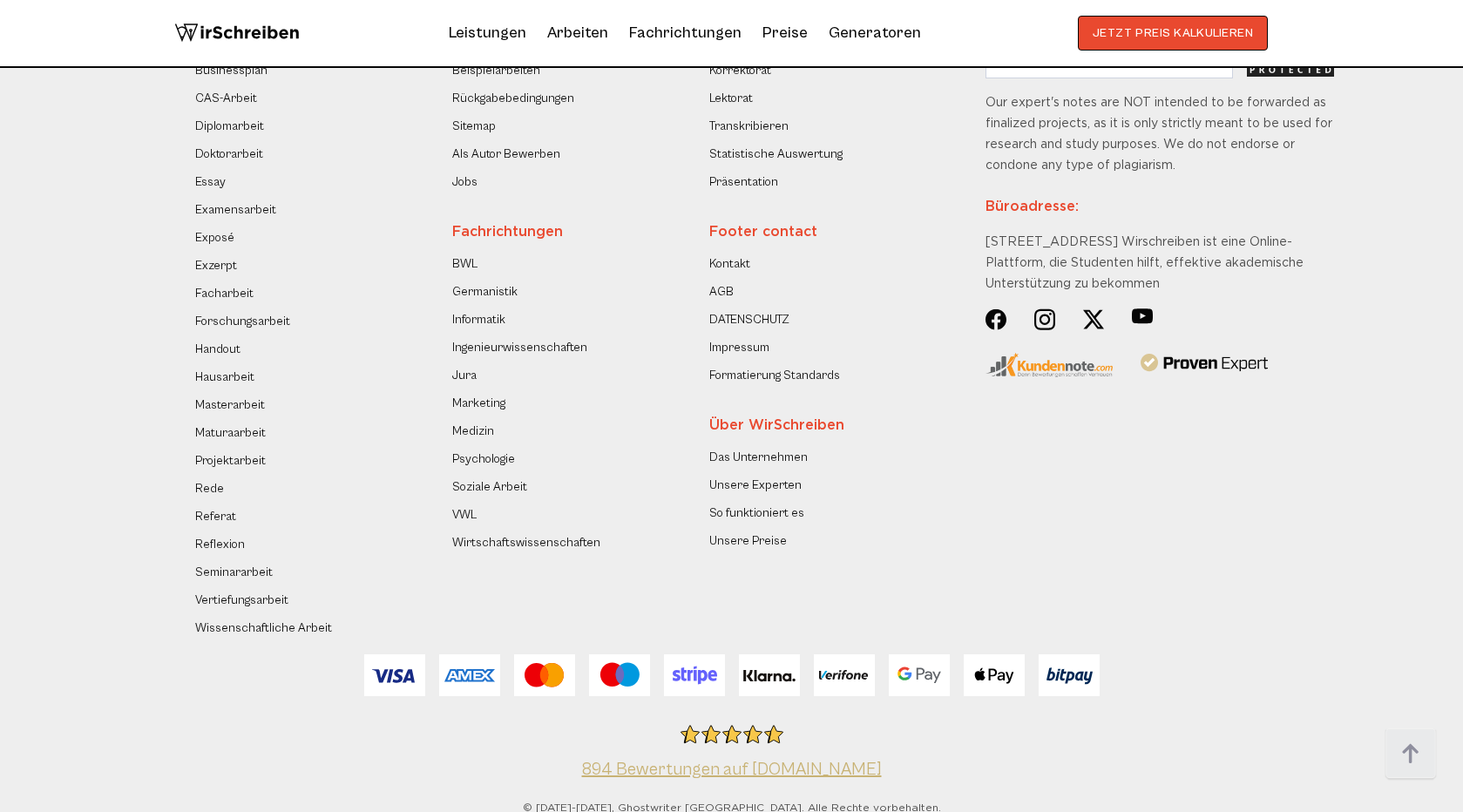
scroll to position [1881, 0]
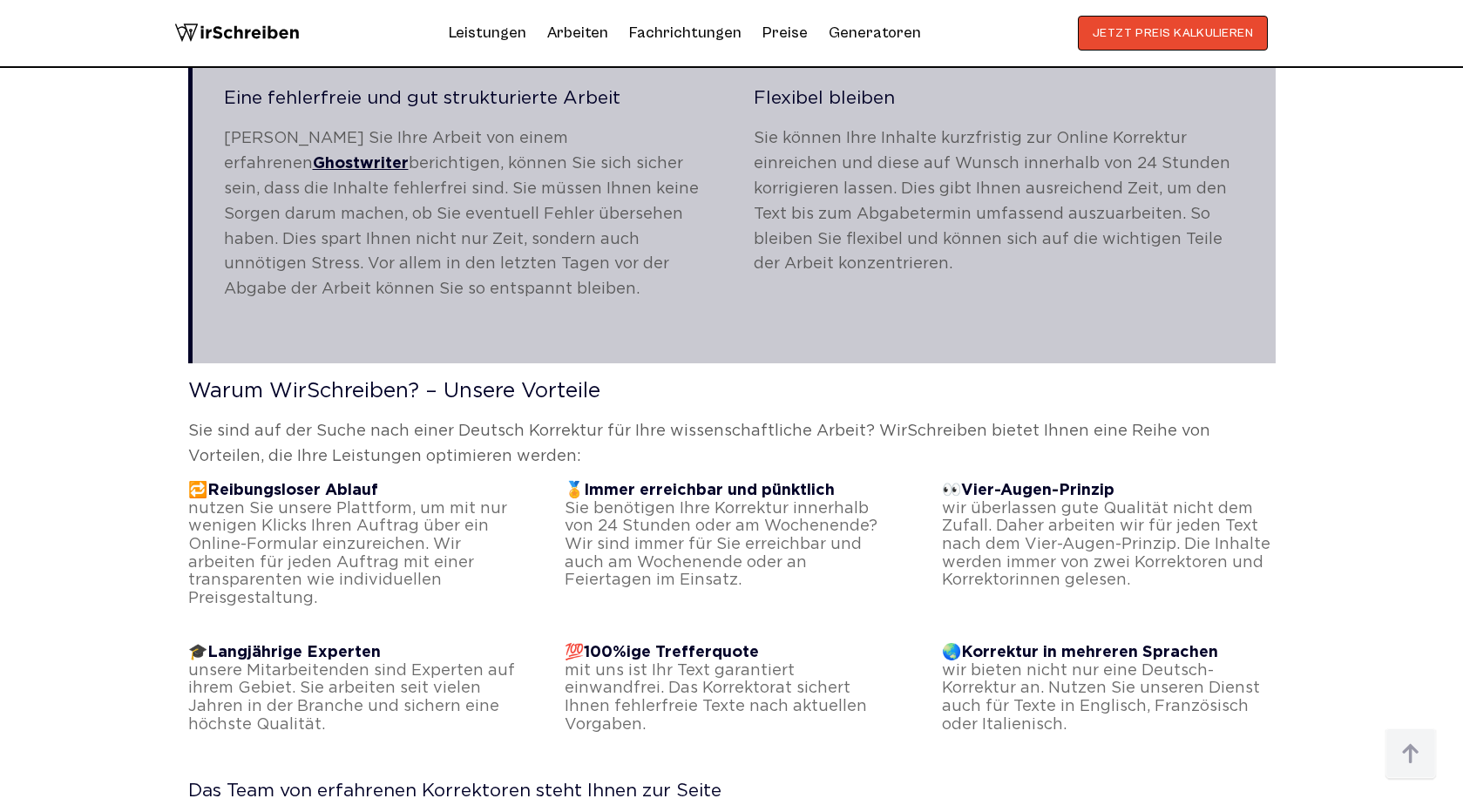
click at [785, 419] on p "Sie sind auf der Suche nach einer Deutsch Korrektur für Ihre wissenschaftliche …" at bounding box center [732, 444] width 1088 height 50
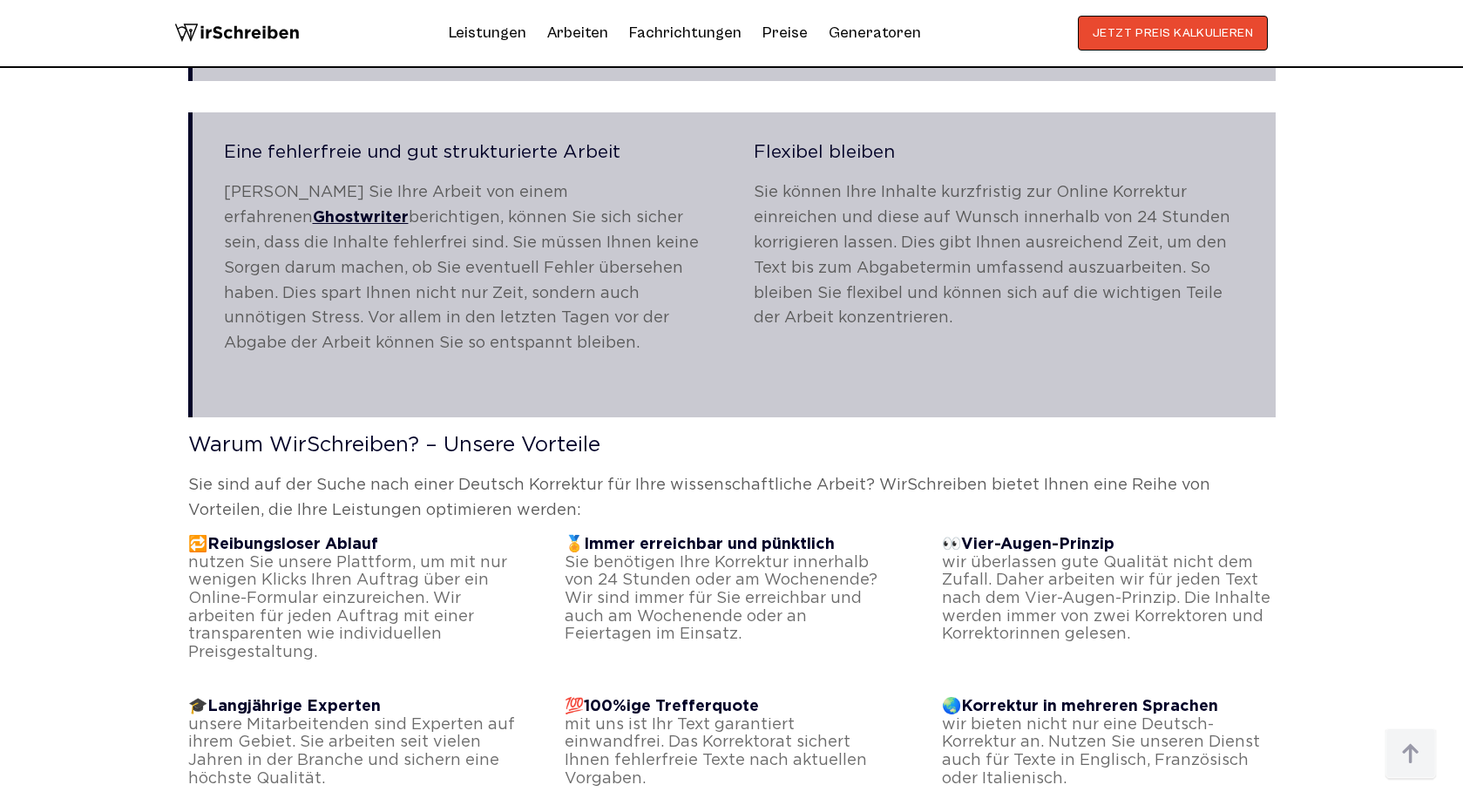
scroll to position [1884, 0]
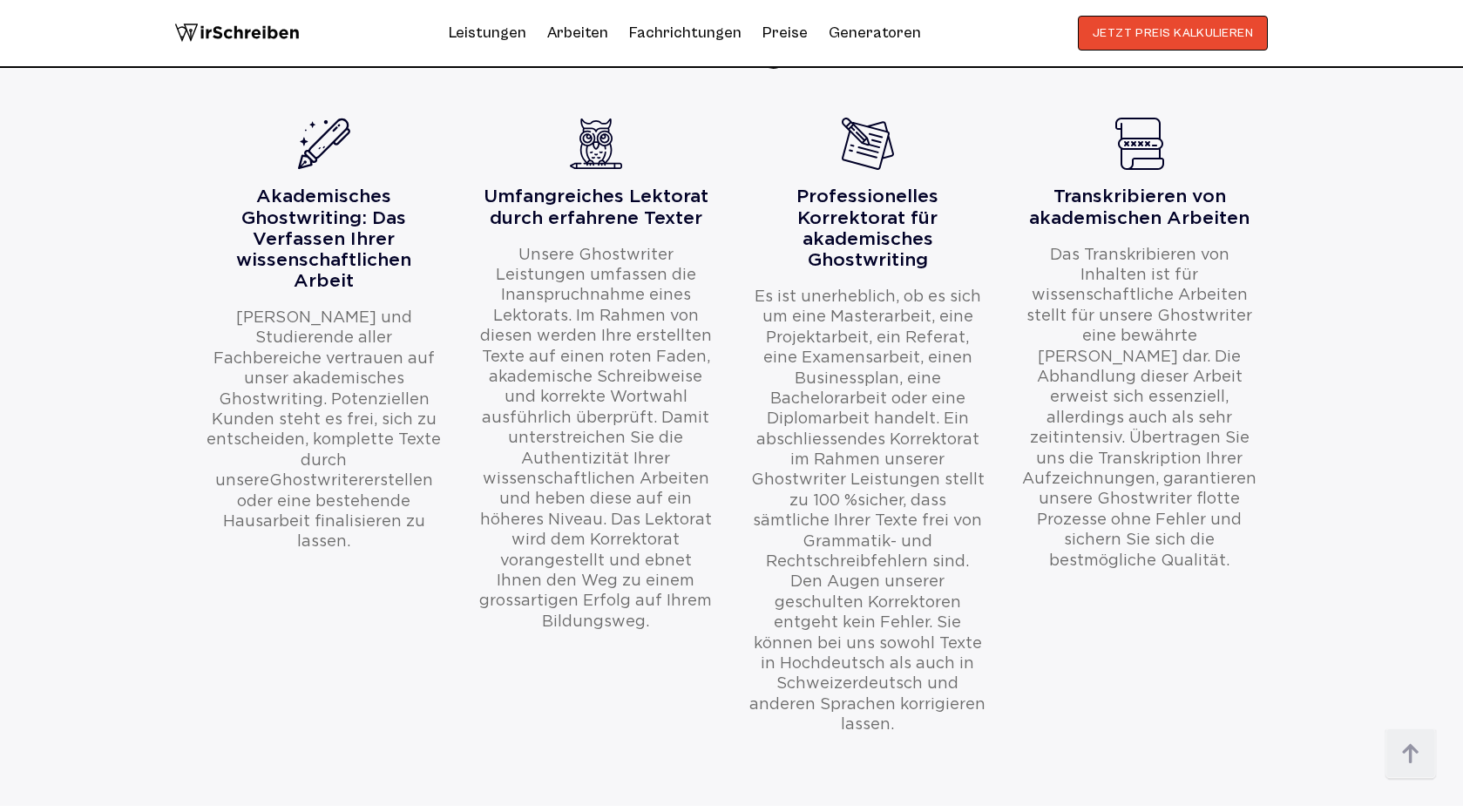
scroll to position [1548, 0]
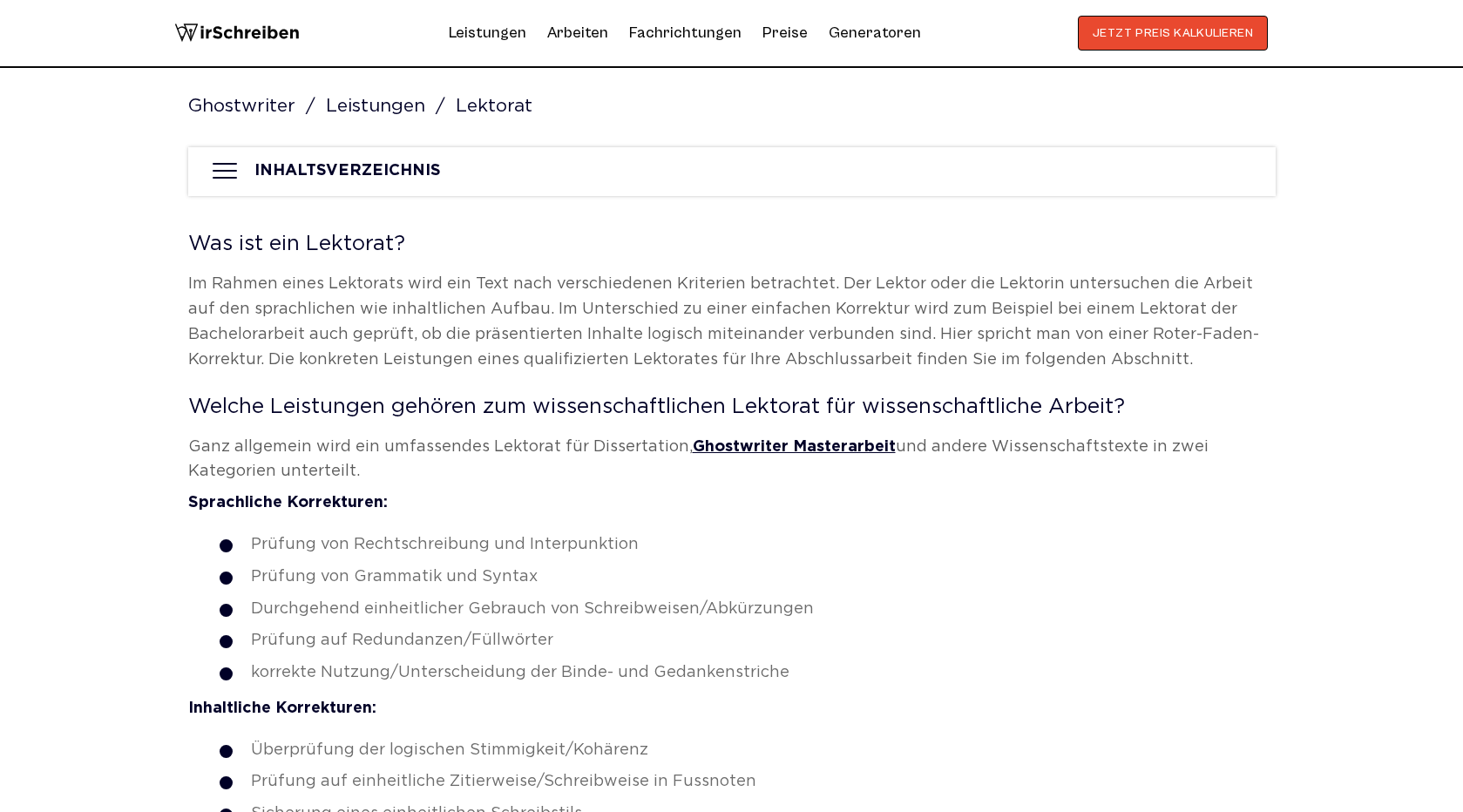
scroll to position [5344, 0]
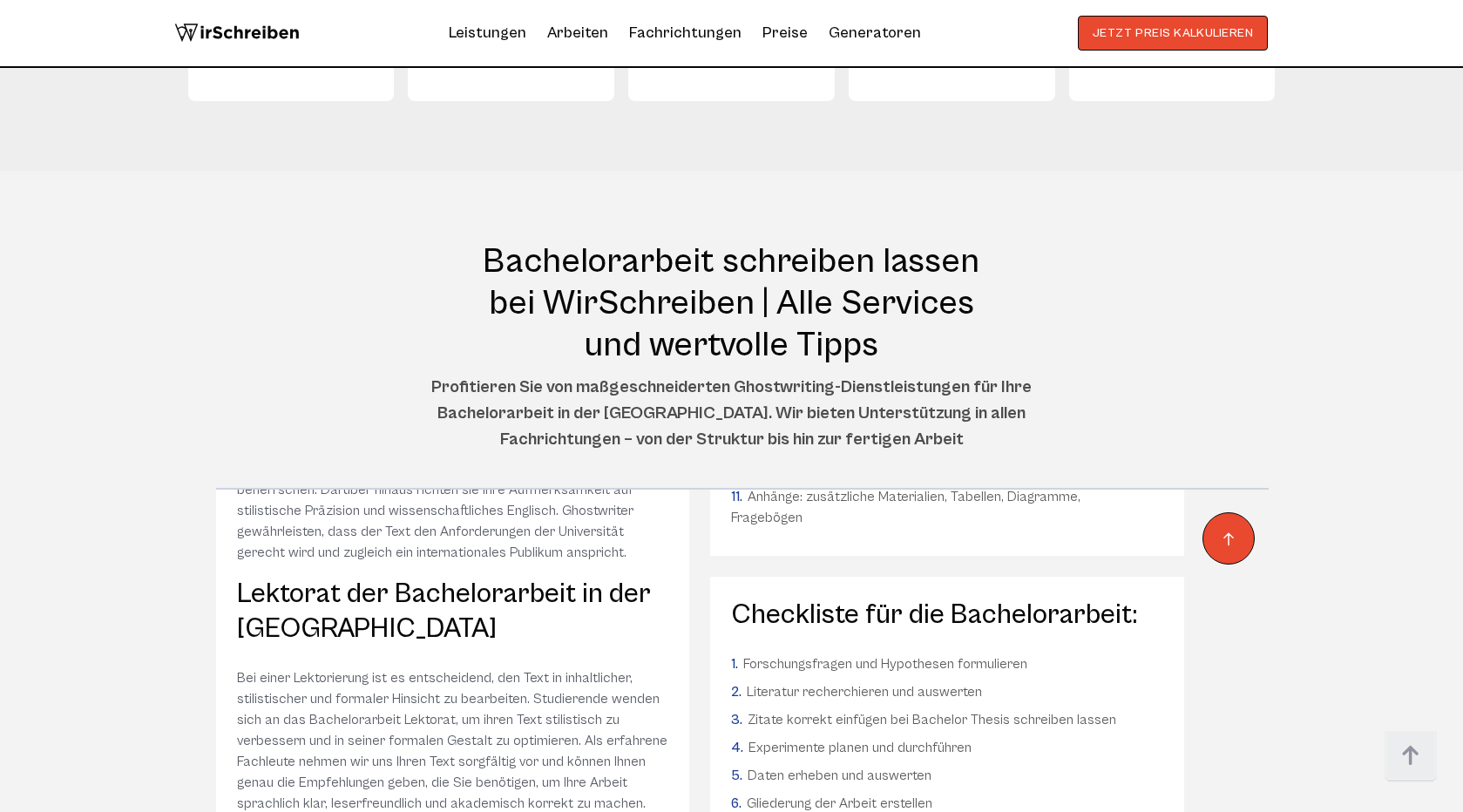
scroll to position [837, 0]
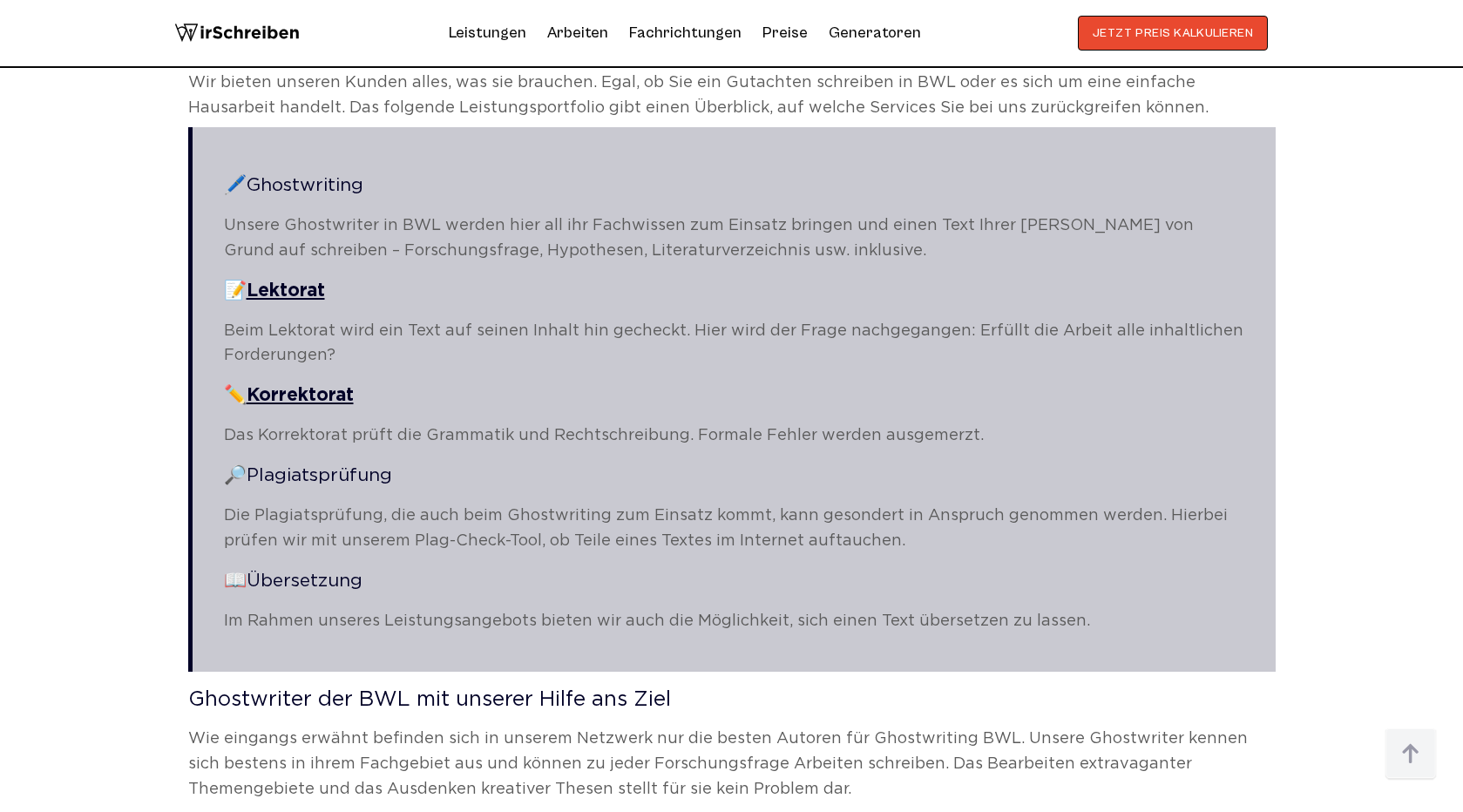
scroll to position [942, 0]
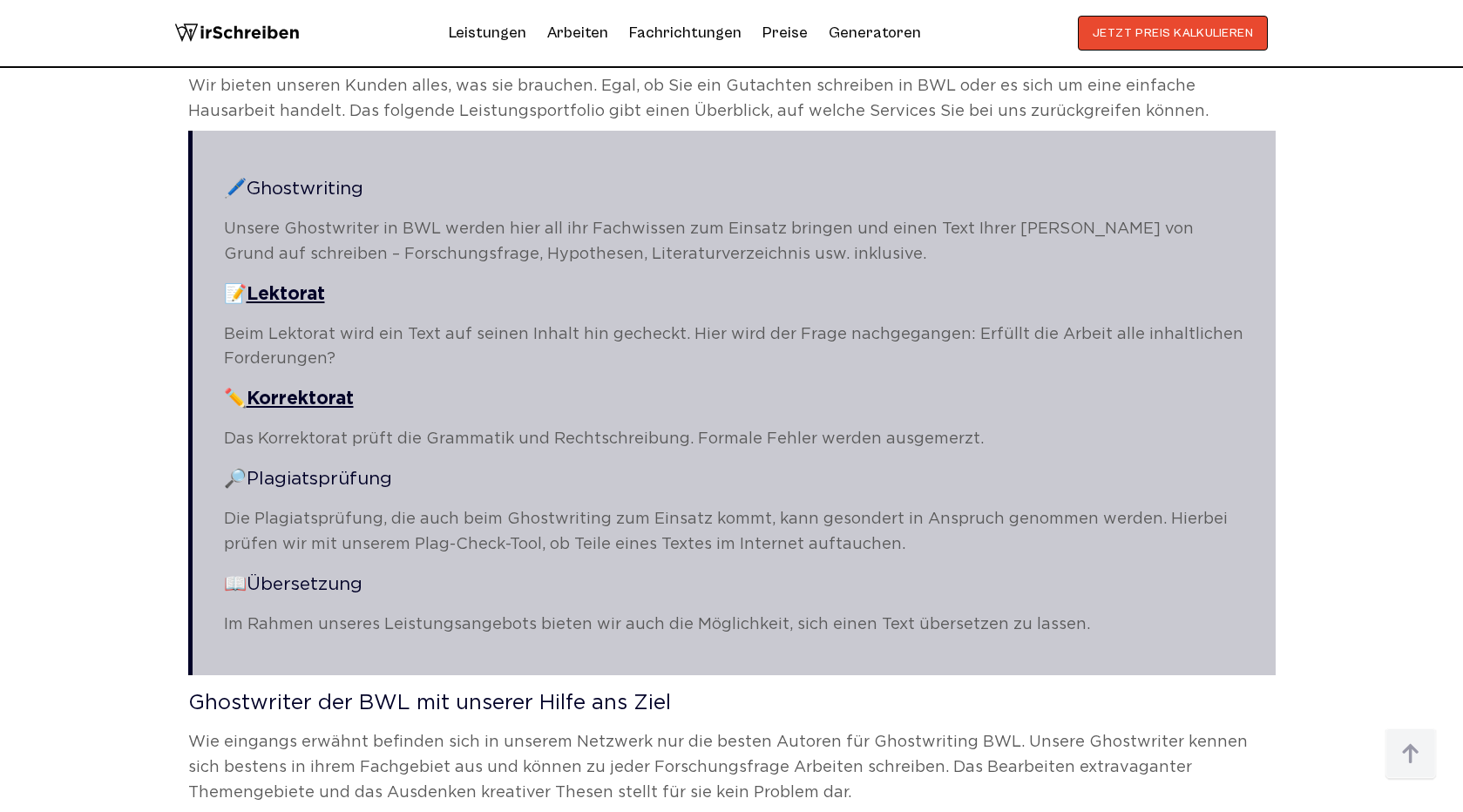
click at [286, 439] on p "Das Korrektorat prüft die Grammatik und Rechtschreibung. Formale Fehler werden …" at bounding box center [734, 439] width 1020 height 25
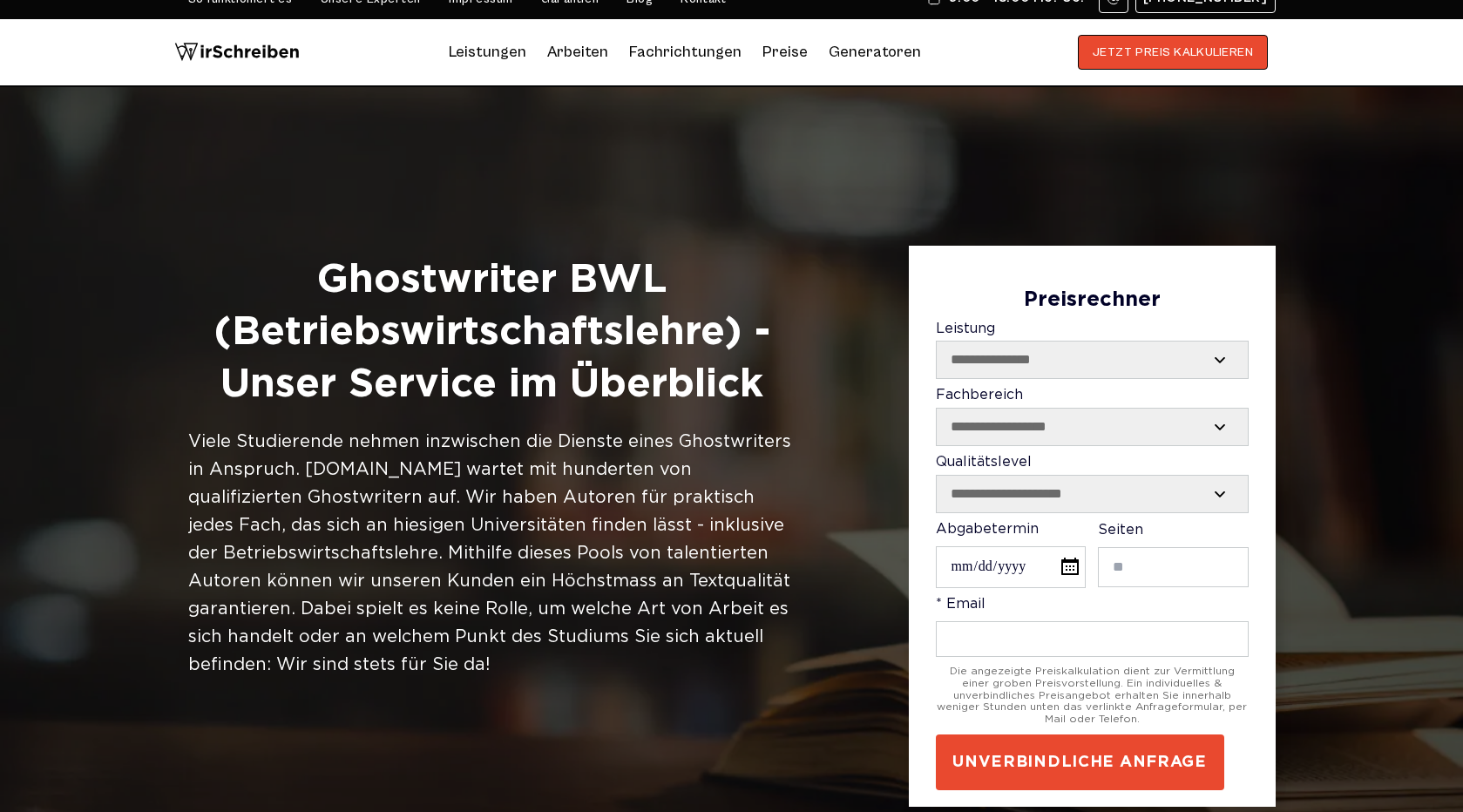
scroll to position [0, 0]
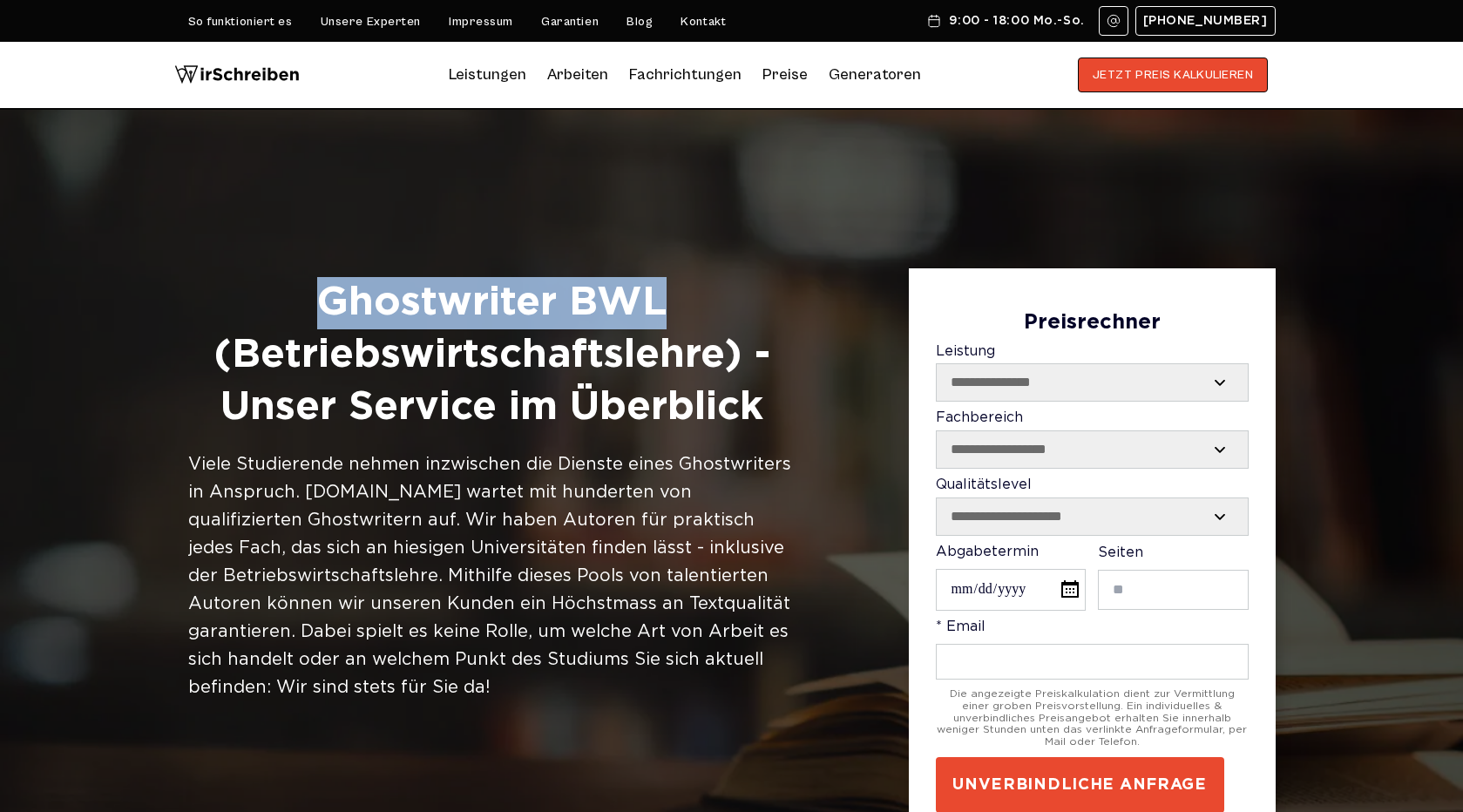
drag, startPoint x: 321, startPoint y: 296, endPoint x: 668, endPoint y: 295, distance: 347.0
click at [668, 295] on h1 "Ghostwriter BWL (Betriebswirtschaftslehre) - Unser Service im Überblick" at bounding box center [492, 355] width 607 height 156
copy h1 "Ghostwriter BWL"
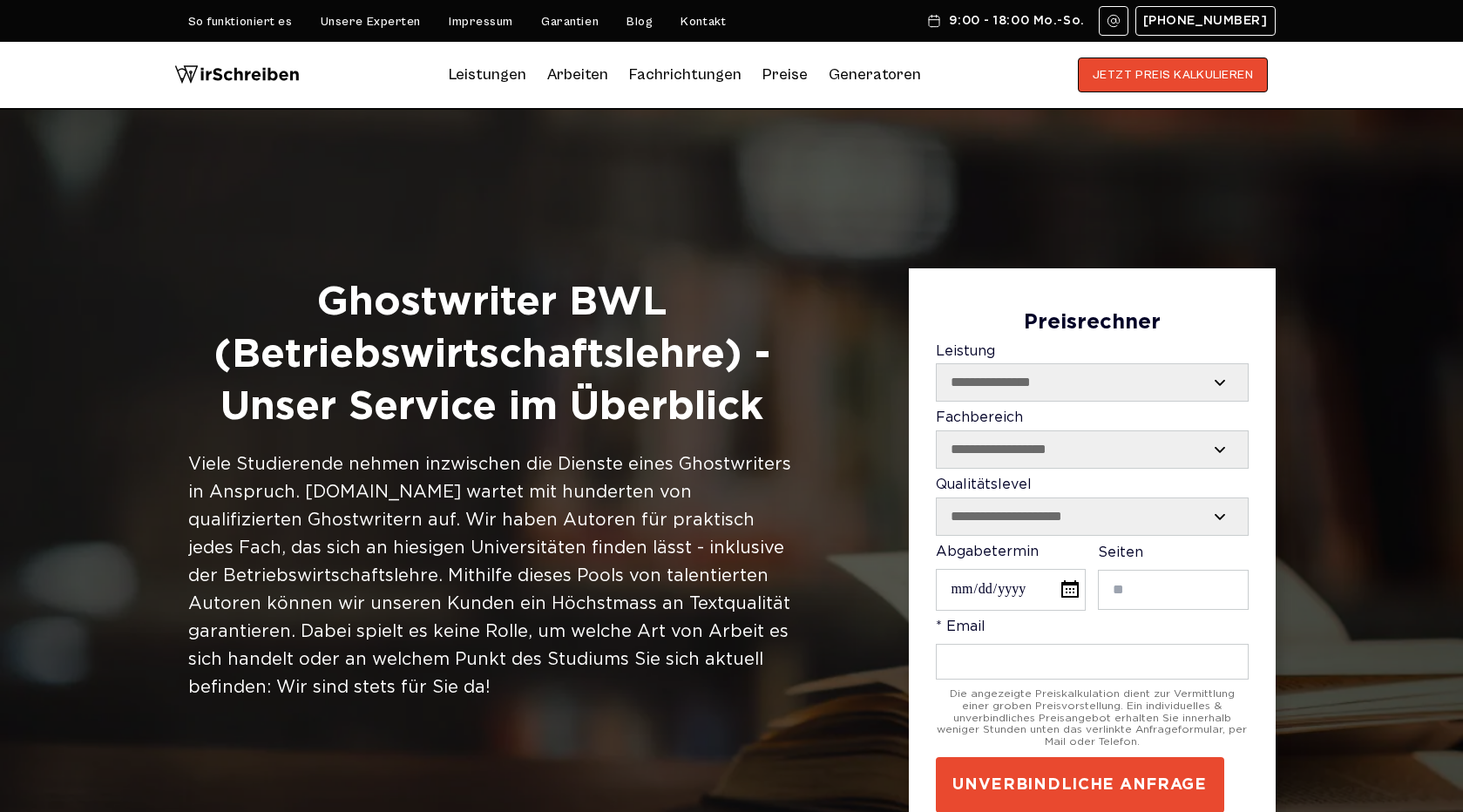
scroll to position [1046, 0]
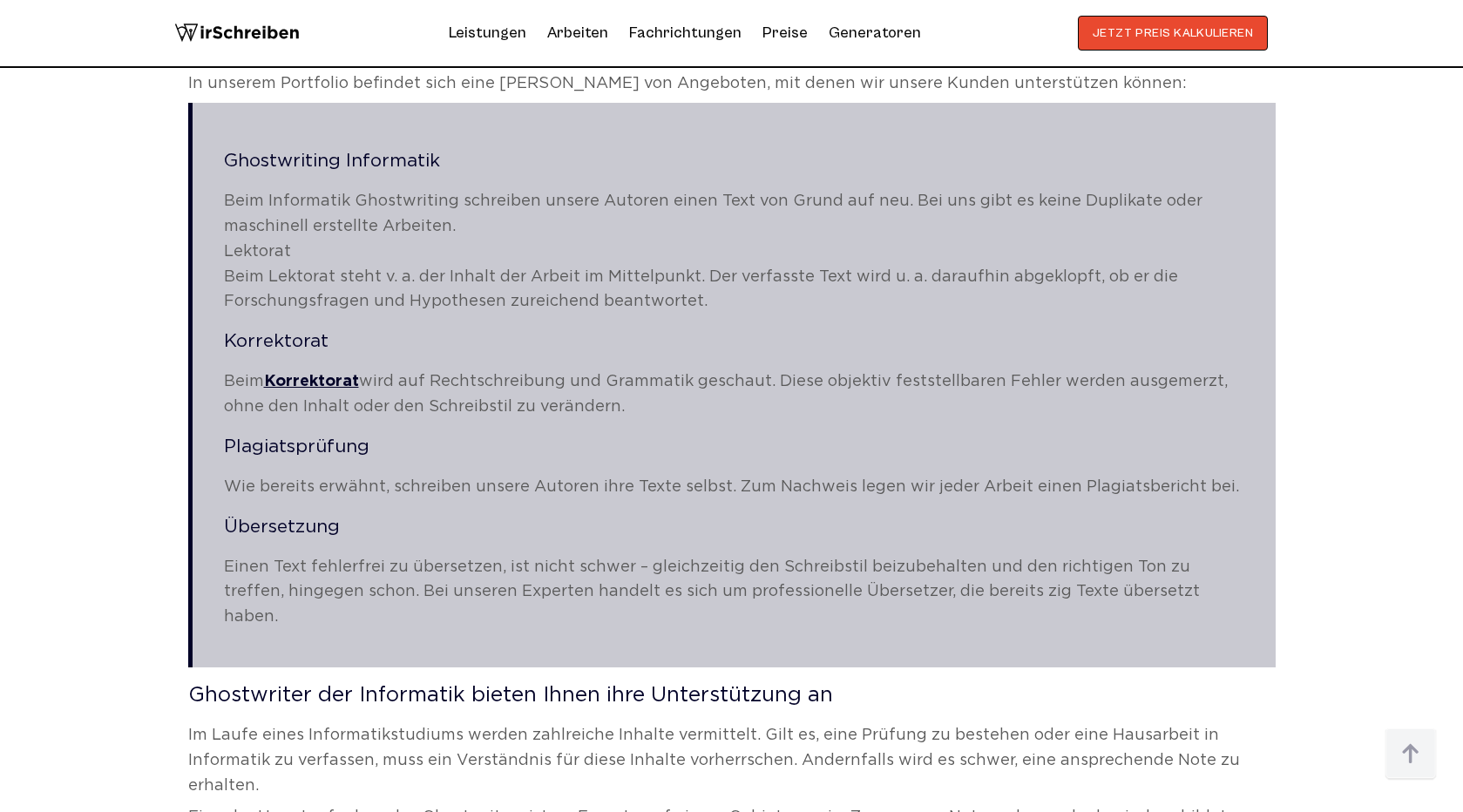
scroll to position [1025, 0]
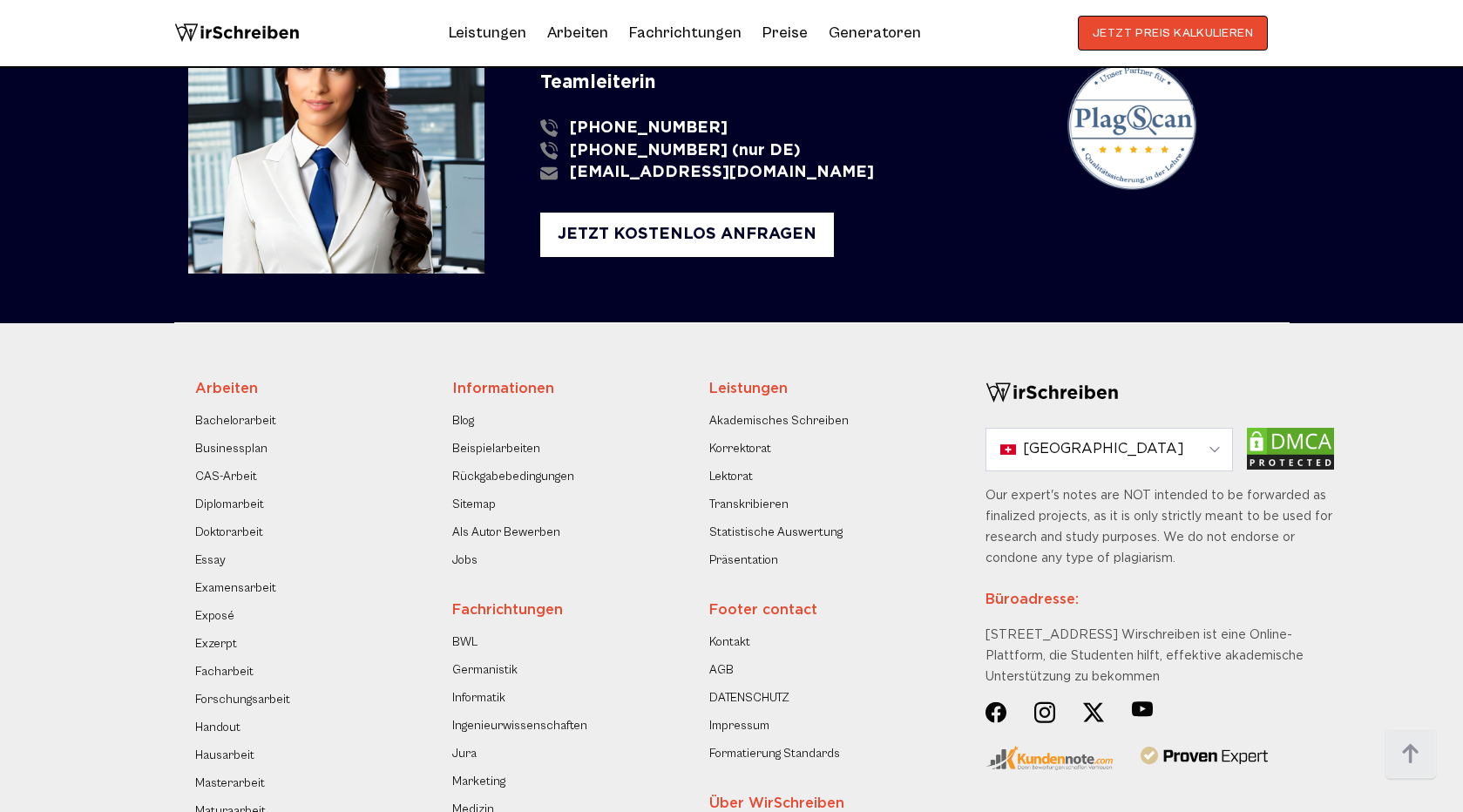
scroll to position [2067, 0]
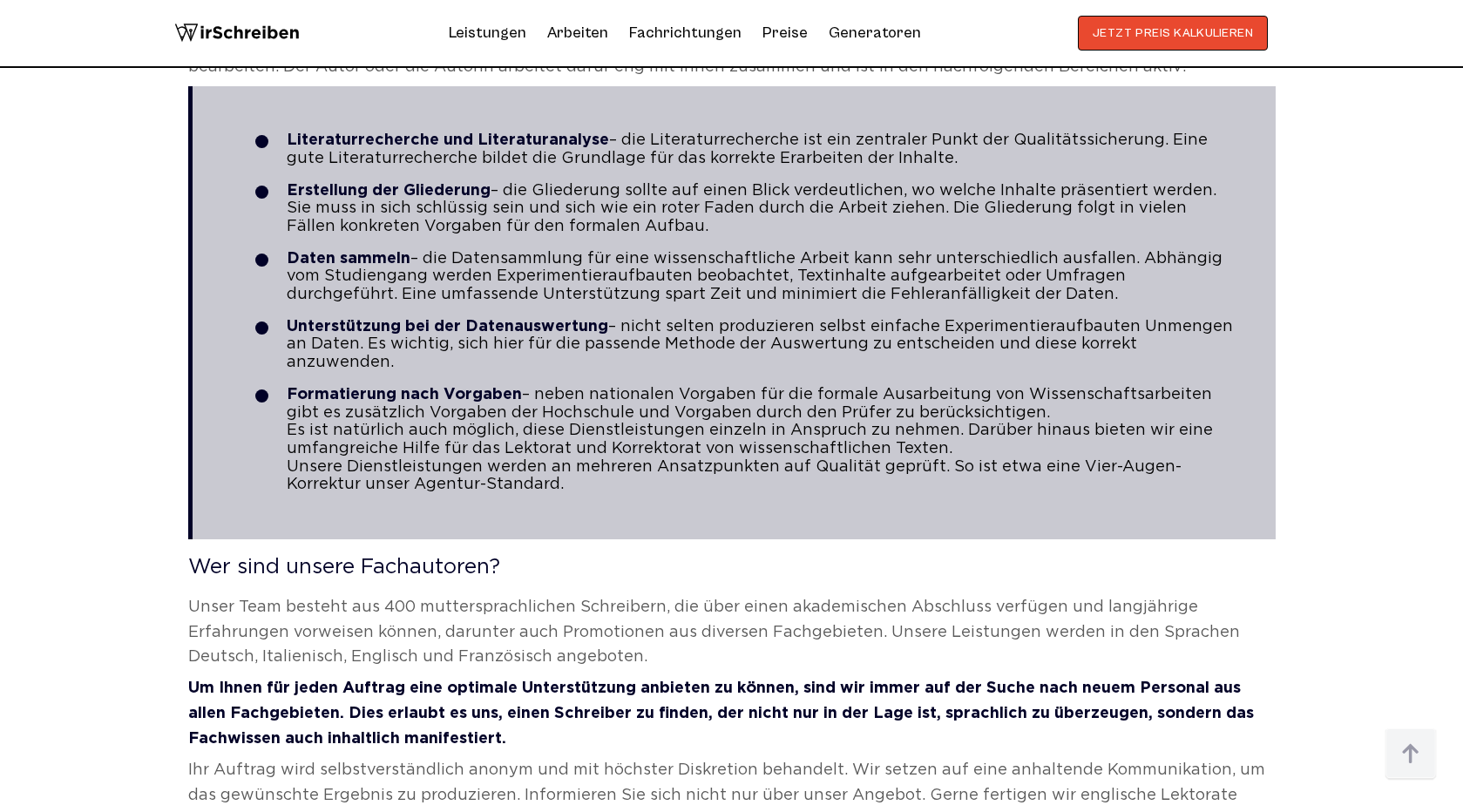
click at [633, 409] on li "Formatierung nach Vorgaben – neben nationalen Vorgaben für die formale Ausarbei…" at bounding box center [749, 439] width 989 height 108
click at [543, 407] on li "Formatierung nach Vorgaben – neben nationalen Vorgaben für die formale Ausarbei…" at bounding box center [749, 439] width 989 height 108
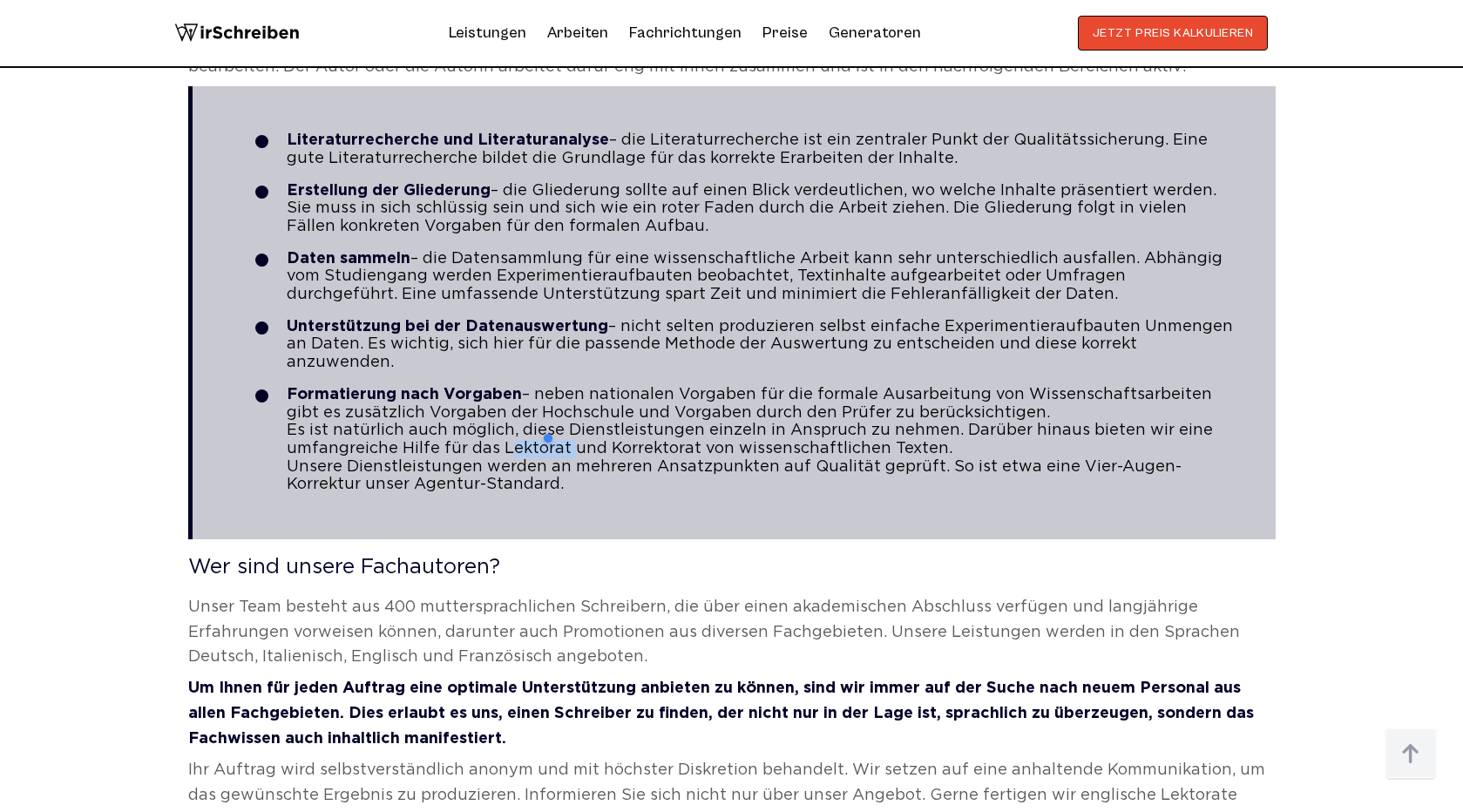
copy li "Lektorat"
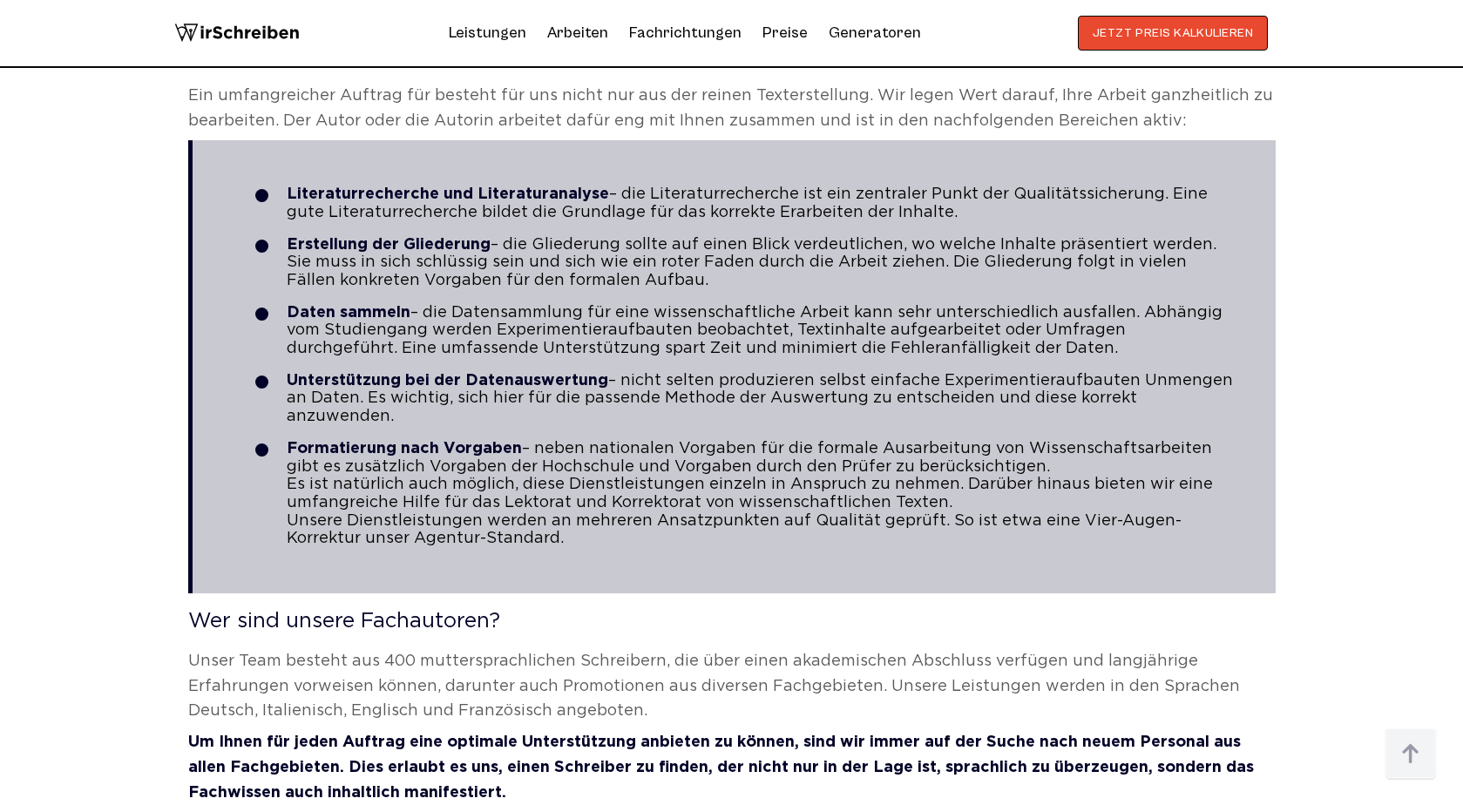
scroll to position [2009, 0]
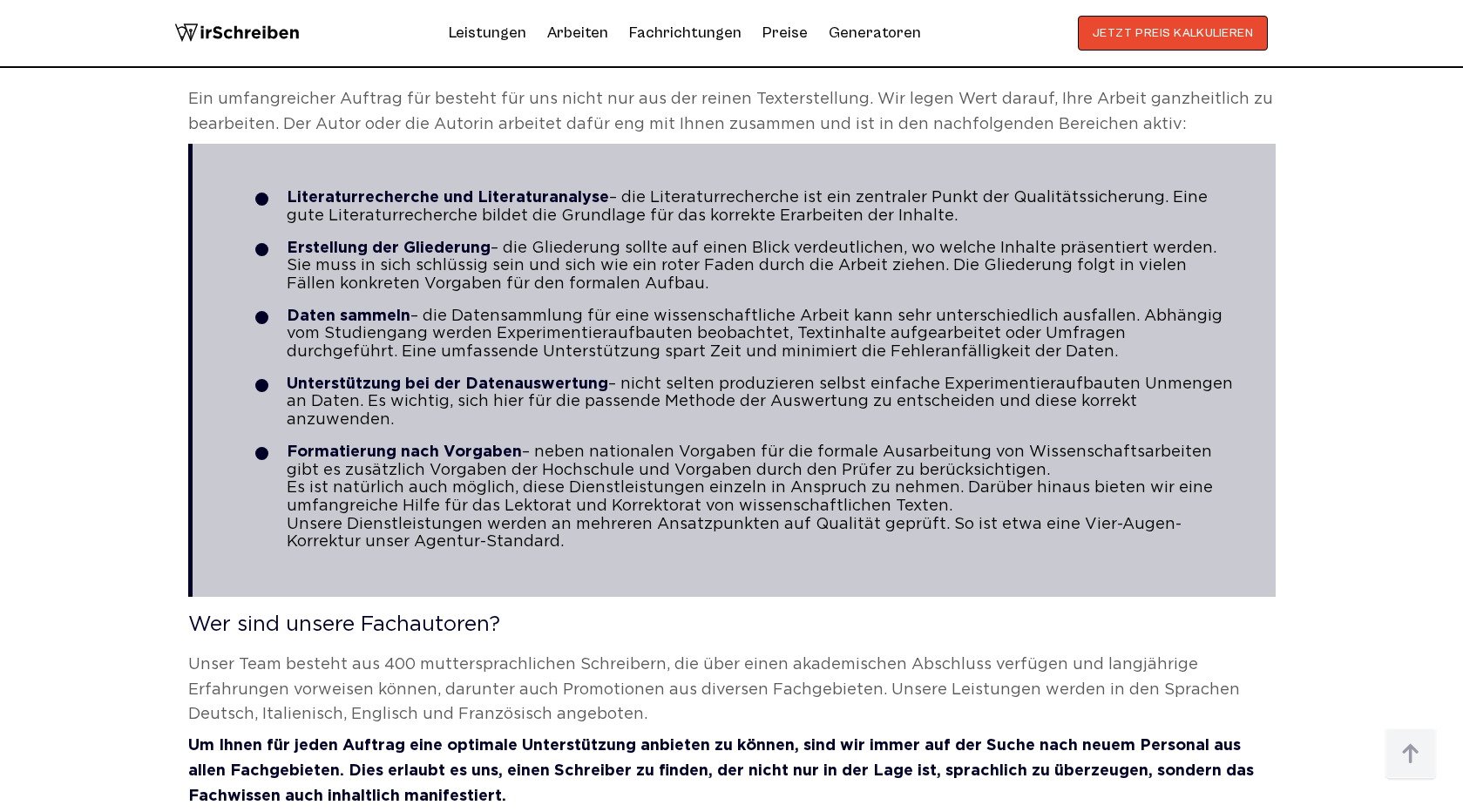
click at [630, 451] on li "Formatierung nach Vorgaben – neben nationalen Vorgaben für die formale Ausarbei…" at bounding box center [749, 496] width 989 height 108
click at [428, 96] on p "Ein umfangreicher Auftrag für besteht für uns nicht nur aus der reinen Texterst…" at bounding box center [732, 112] width 1088 height 50
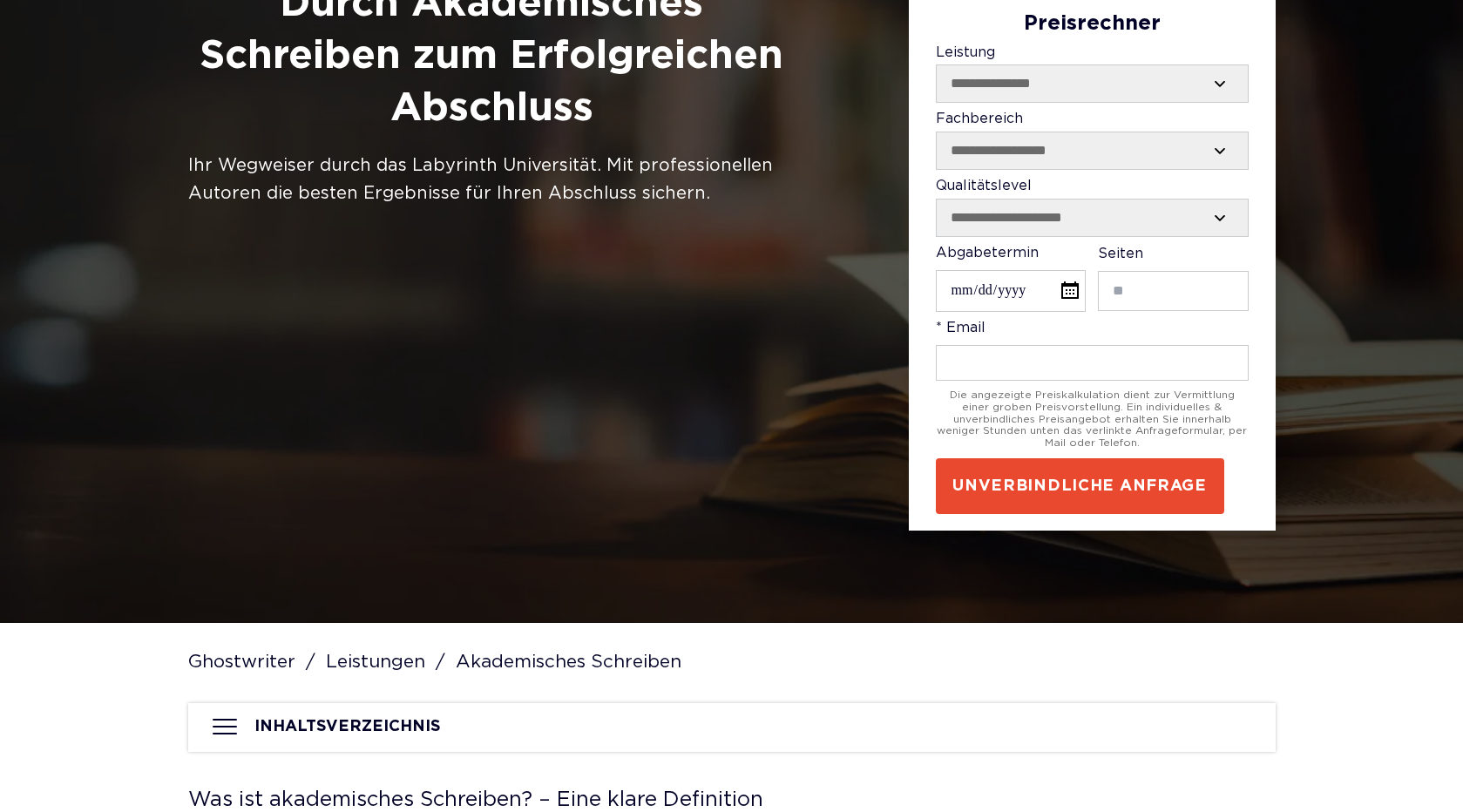
scroll to position [0, 0]
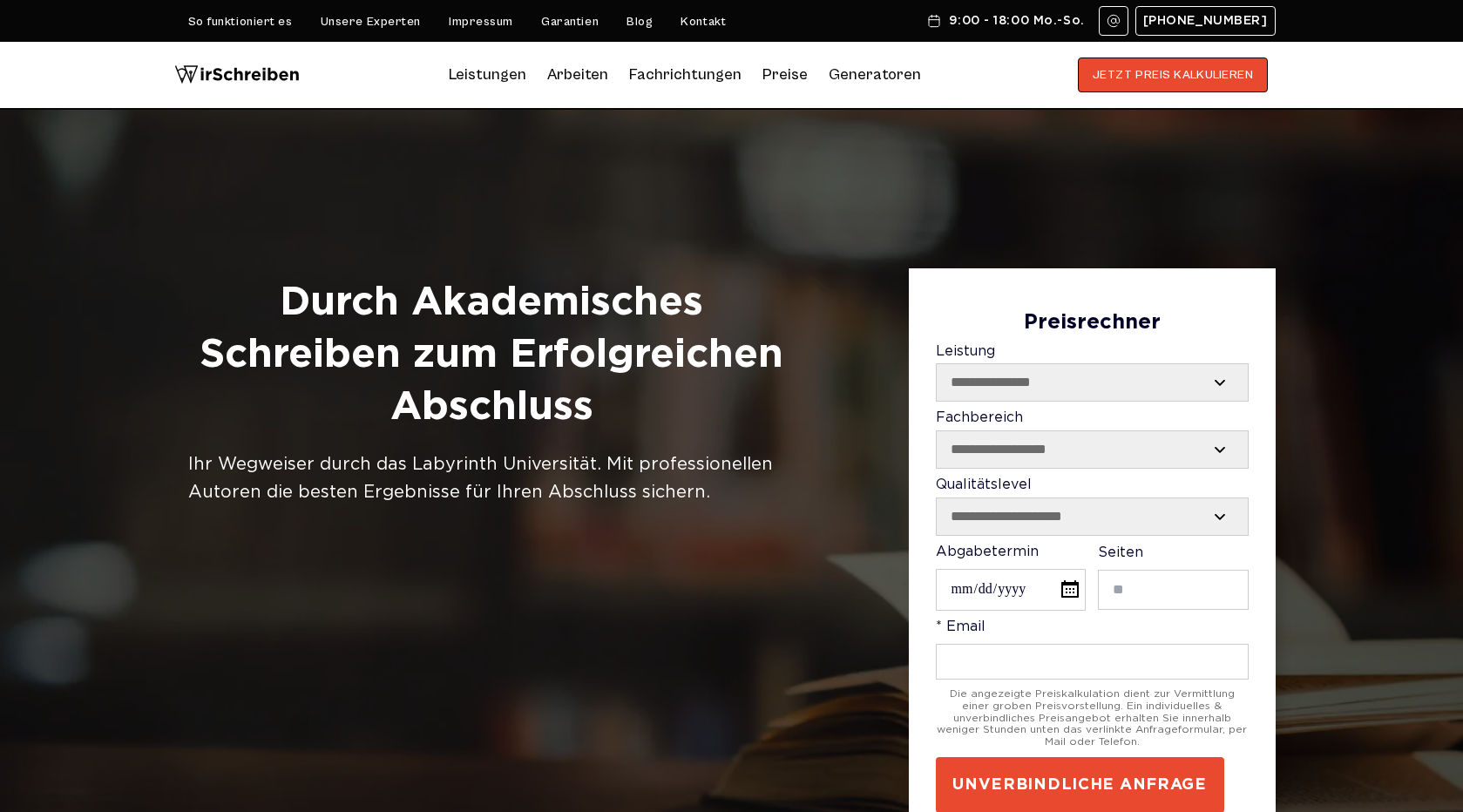
click at [481, 329] on h1 "Durch Akademisches Schreiben zum Erfolgreichen Abschluss" at bounding box center [492, 355] width 607 height 156
click at [481, 304] on h1 "Durch Akademisches Schreiben zum Erfolgreichen Abschluss" at bounding box center [492, 355] width 607 height 156
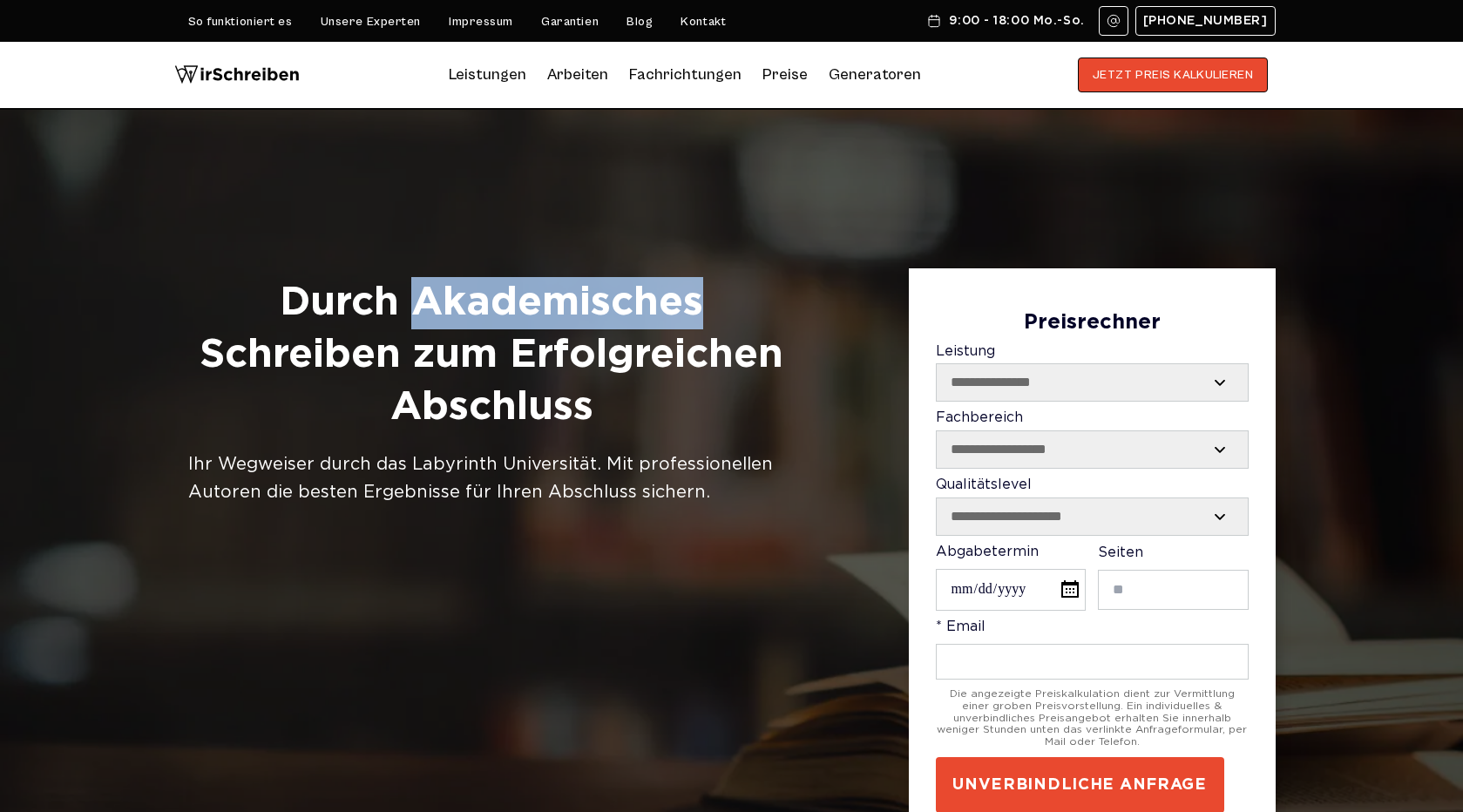
click at [481, 304] on h1 "Durch Akademisches Schreiben zum Erfolgreichen Abschluss" at bounding box center [492, 355] width 607 height 156
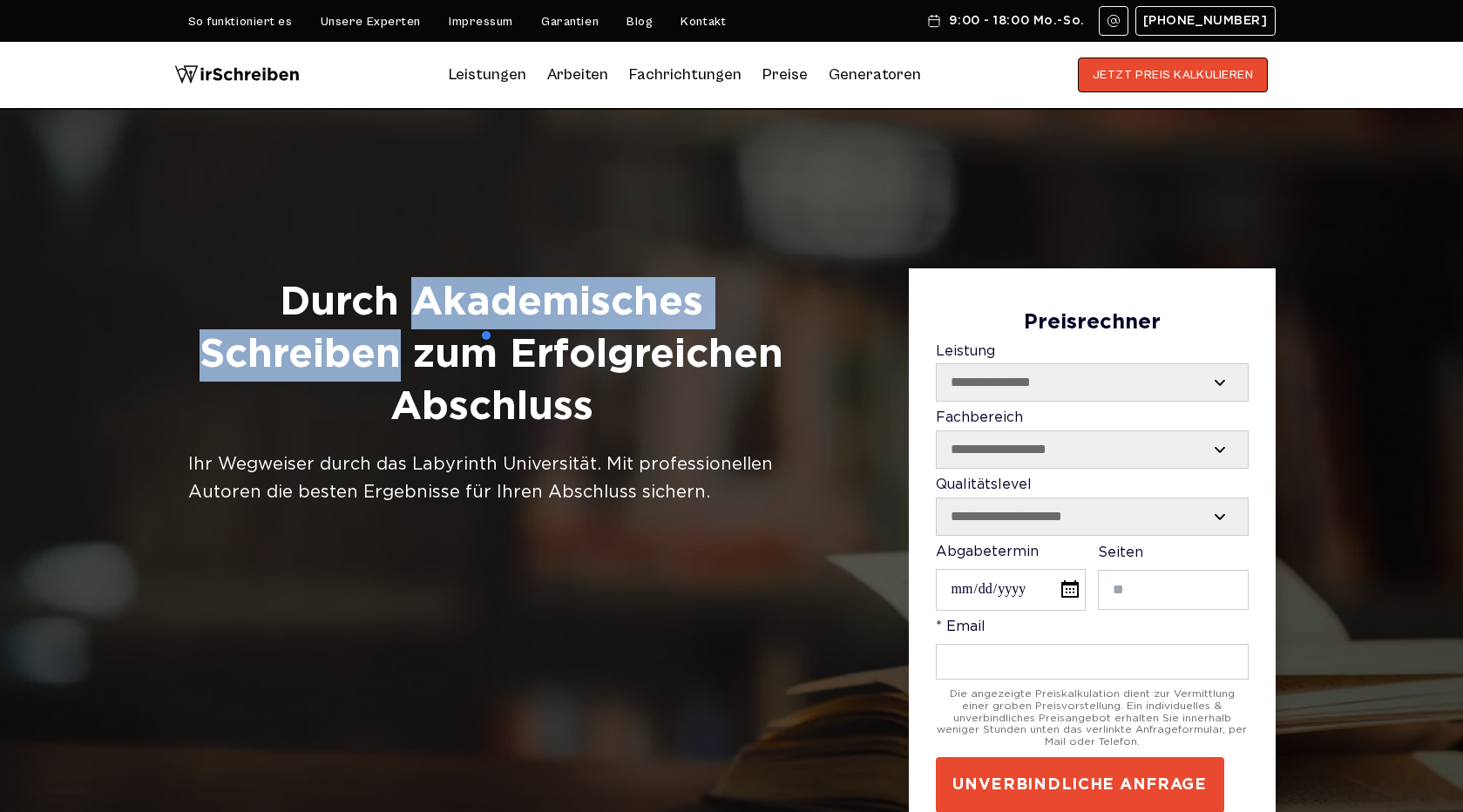
click at [352, 346] on h1 "Durch Akademisches Schreiben zum Erfolgreichen Abschluss" at bounding box center [492, 355] width 607 height 156
copy h1 "Akademisches Schreiben"
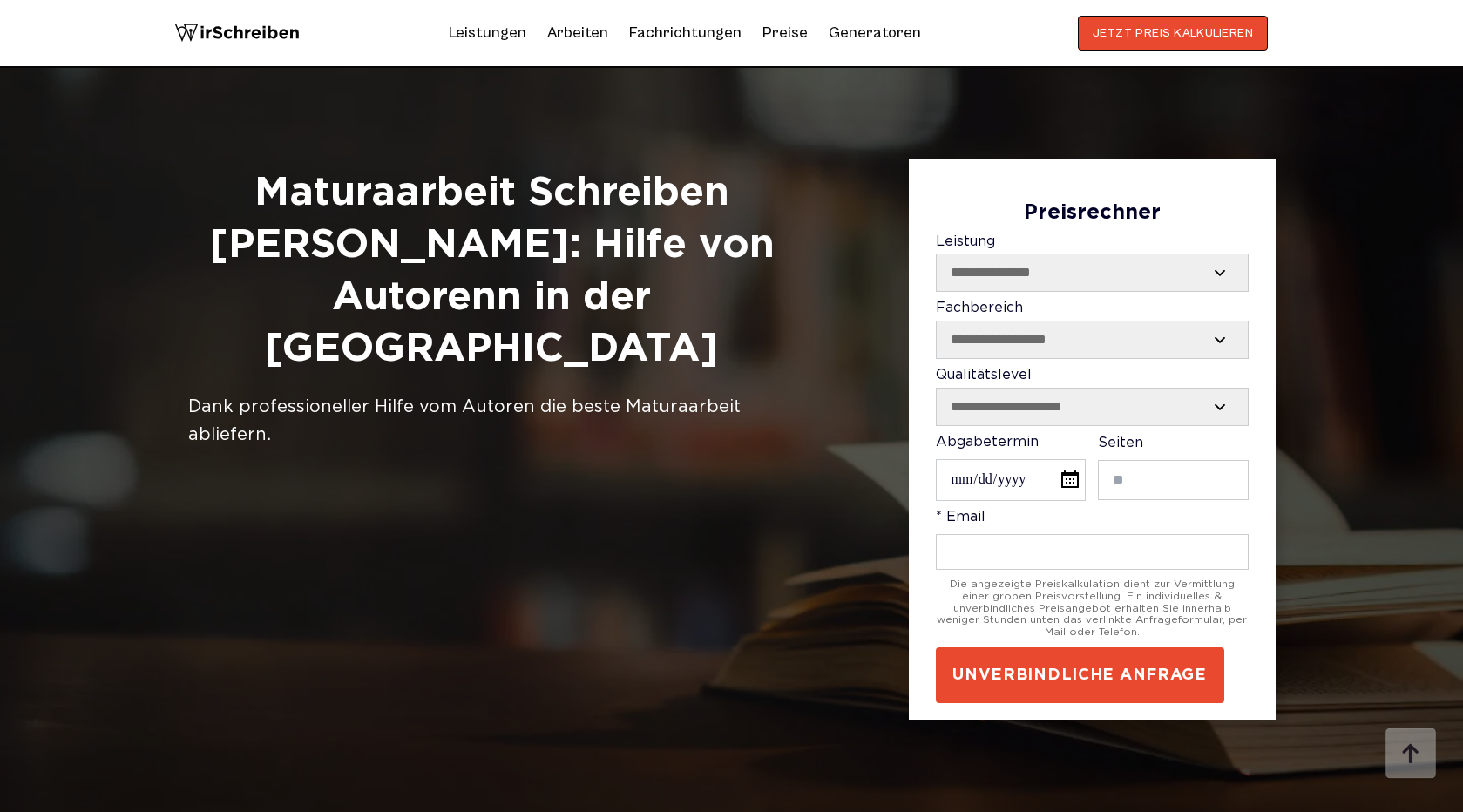
scroll to position [6542, 0]
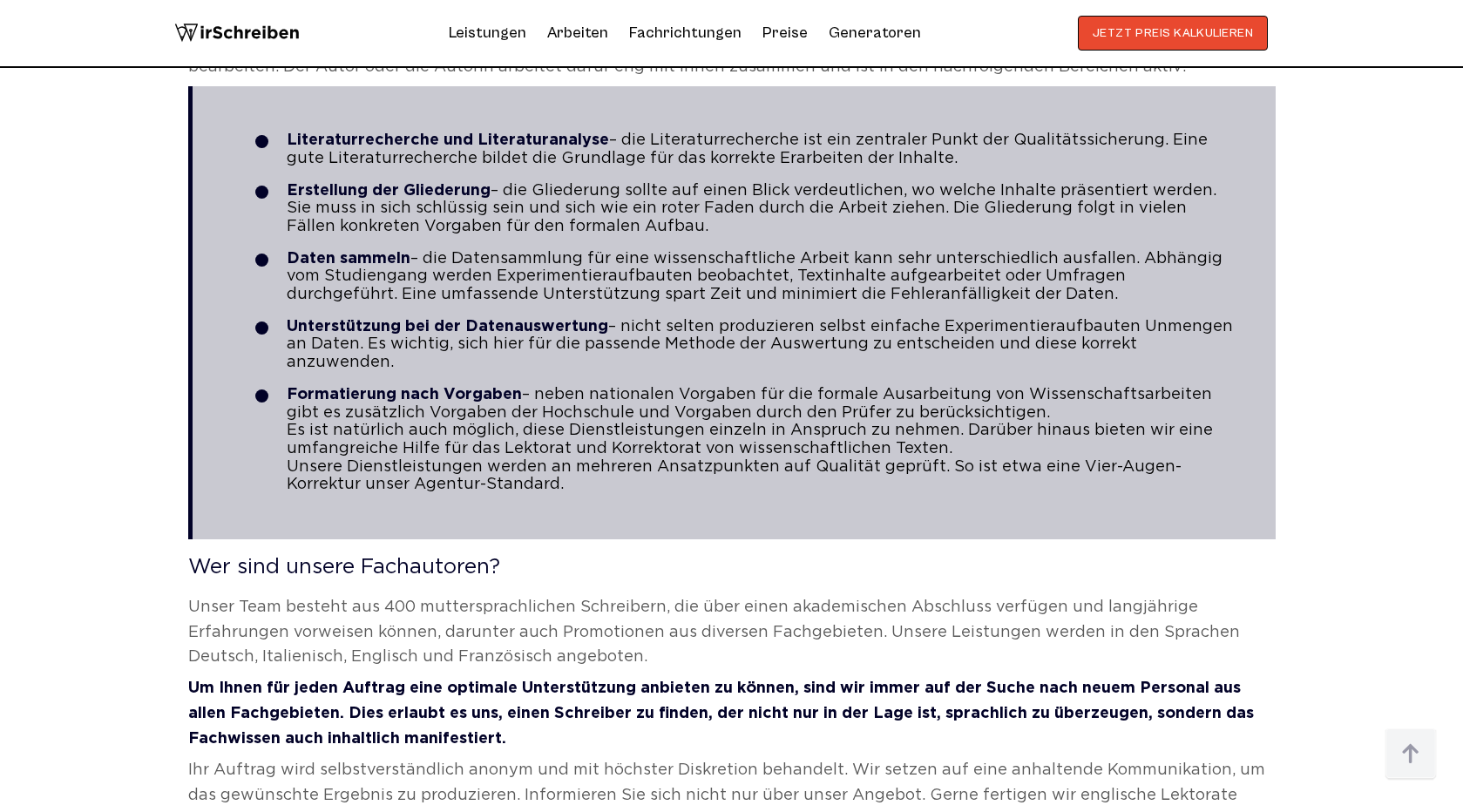
scroll to position [3880, 0]
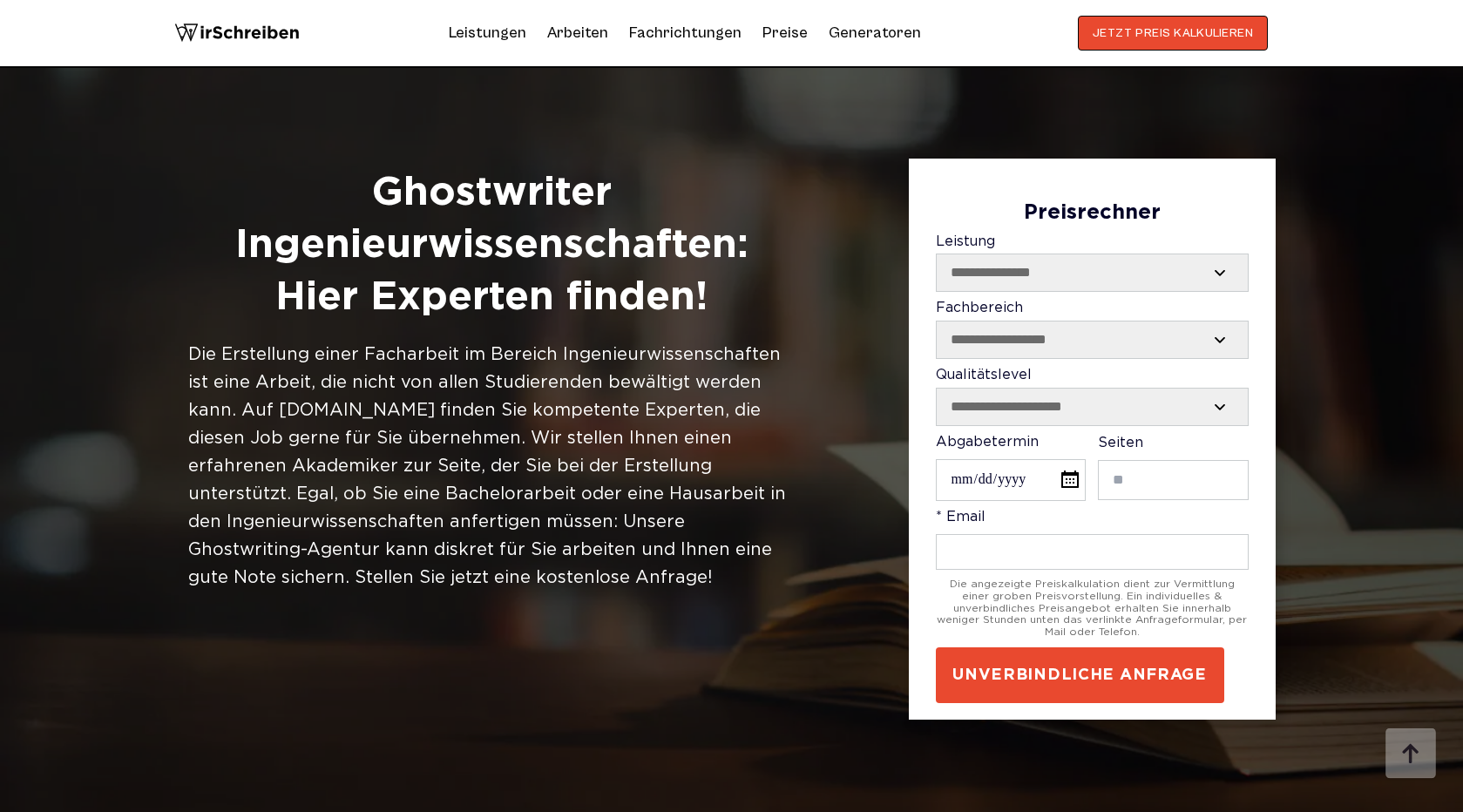
scroll to position [941, 0]
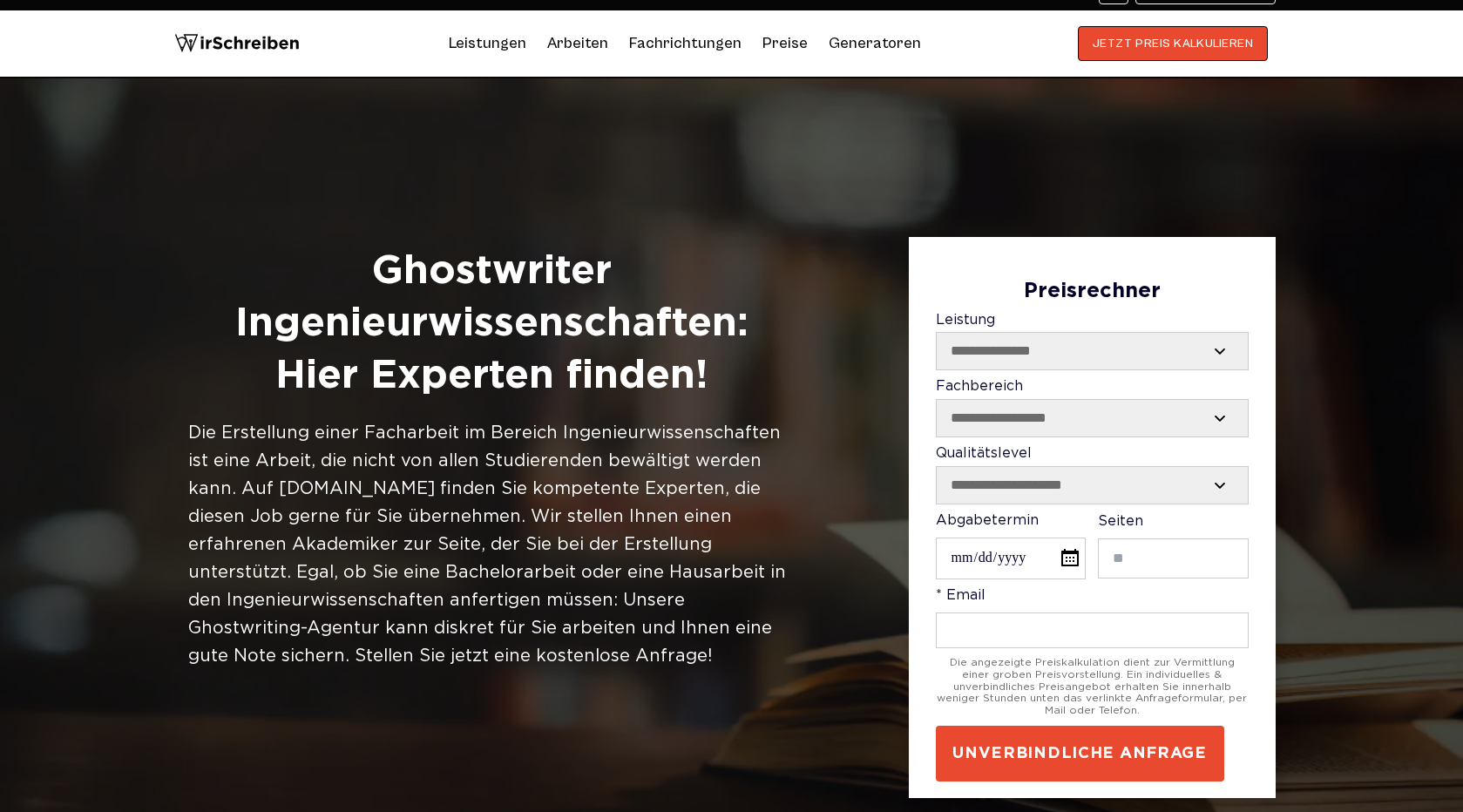
scroll to position [0, 0]
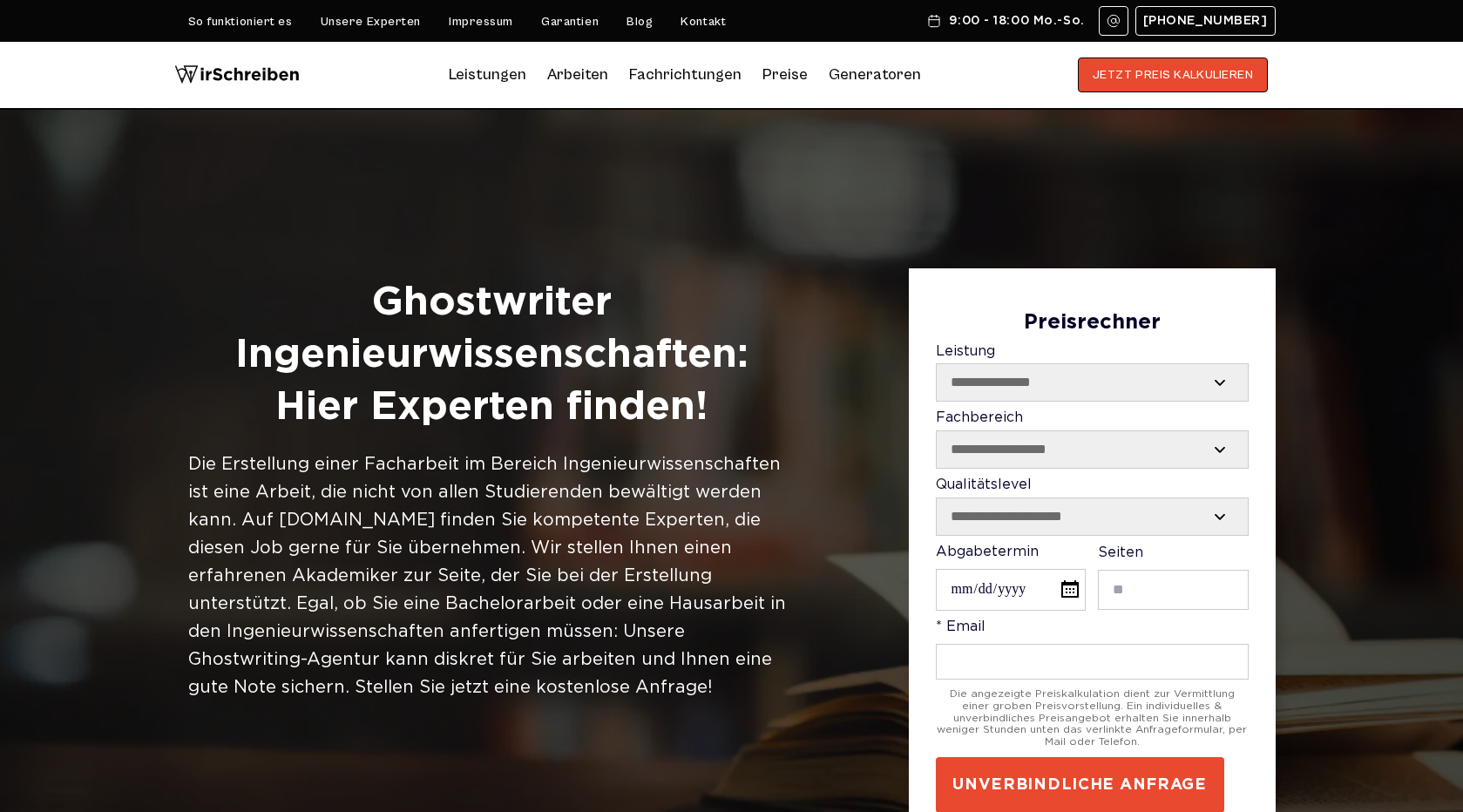
click at [472, 371] on h1 "Ghostwriter Ingenieurwissenschaften: Hier Experten finden!" at bounding box center [492, 355] width 607 height 156
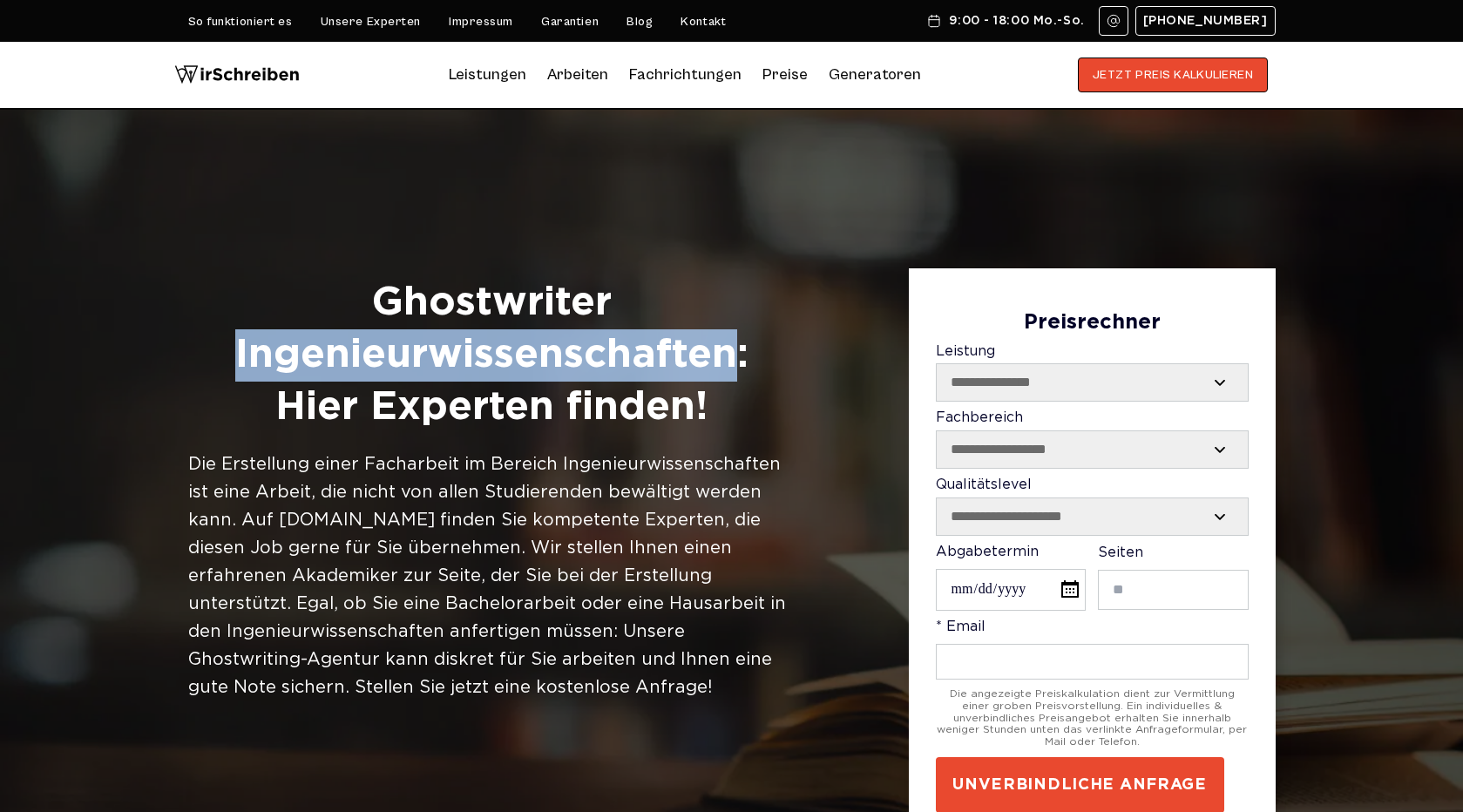
click at [472, 371] on h1 "Ghostwriter Ingenieurwissenschaften: Hier Experten finden!" at bounding box center [492, 355] width 607 height 156
copy h1 "Ingenieurwissenschaften"
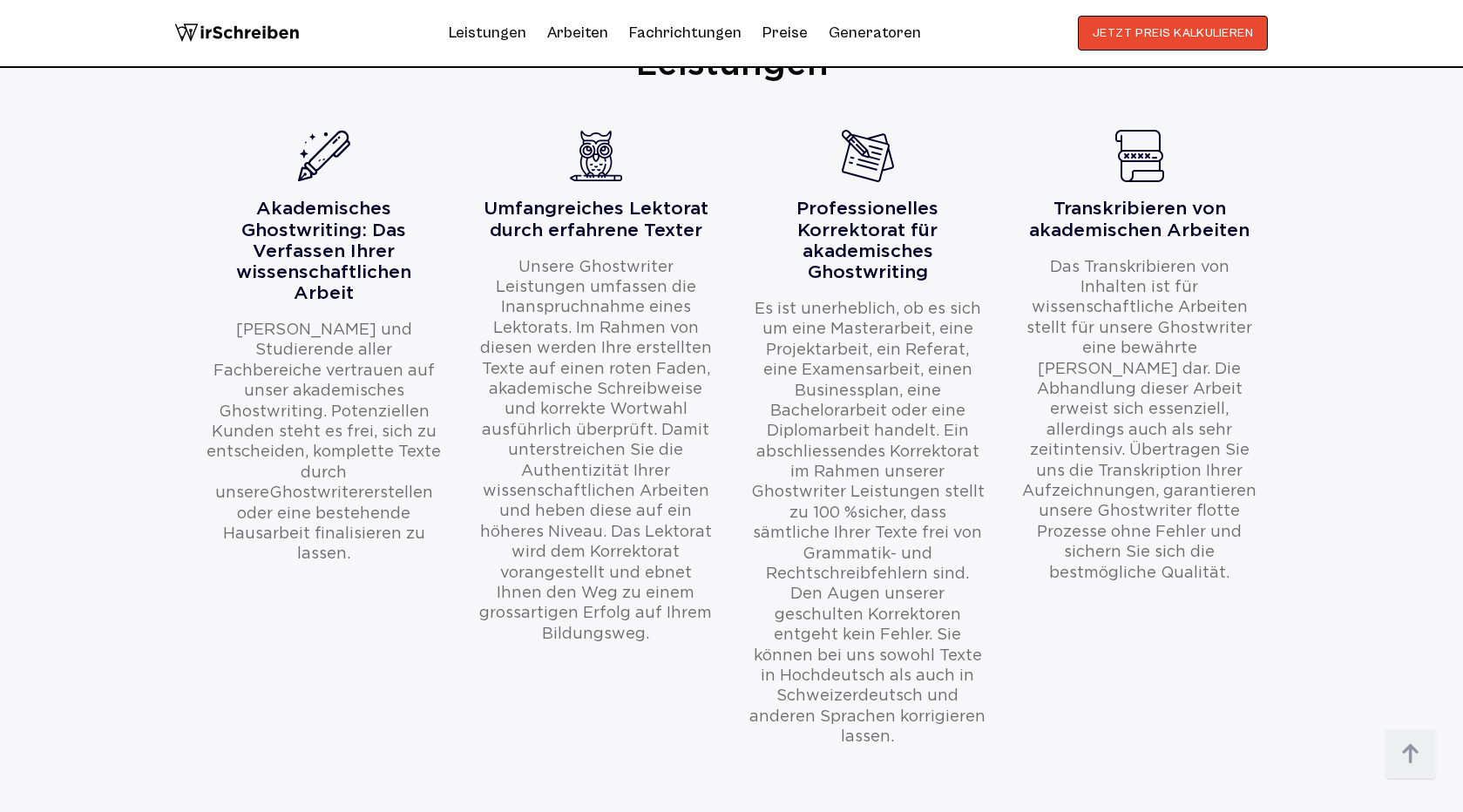
scroll to position [881, 0]
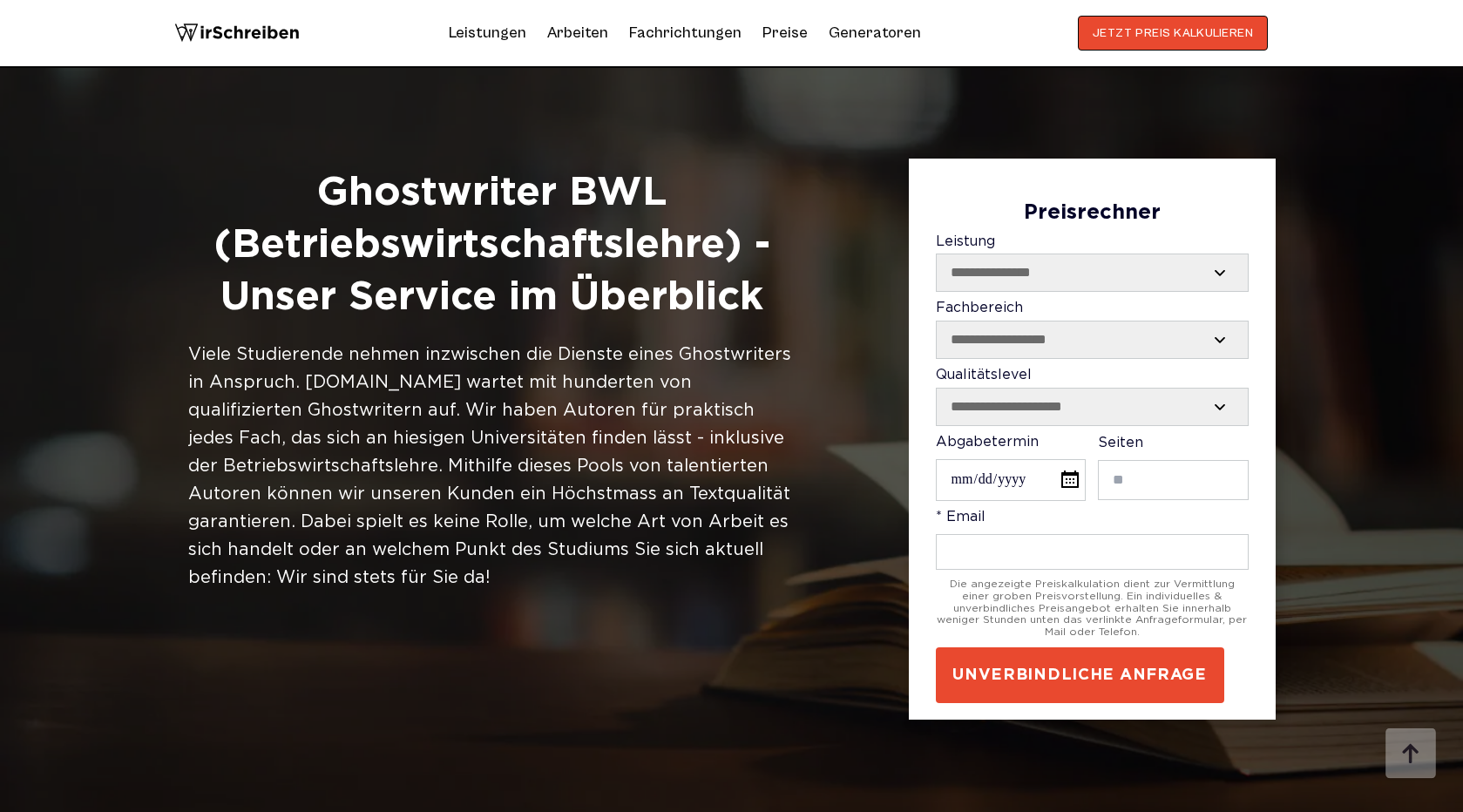
scroll to position [2970, 0]
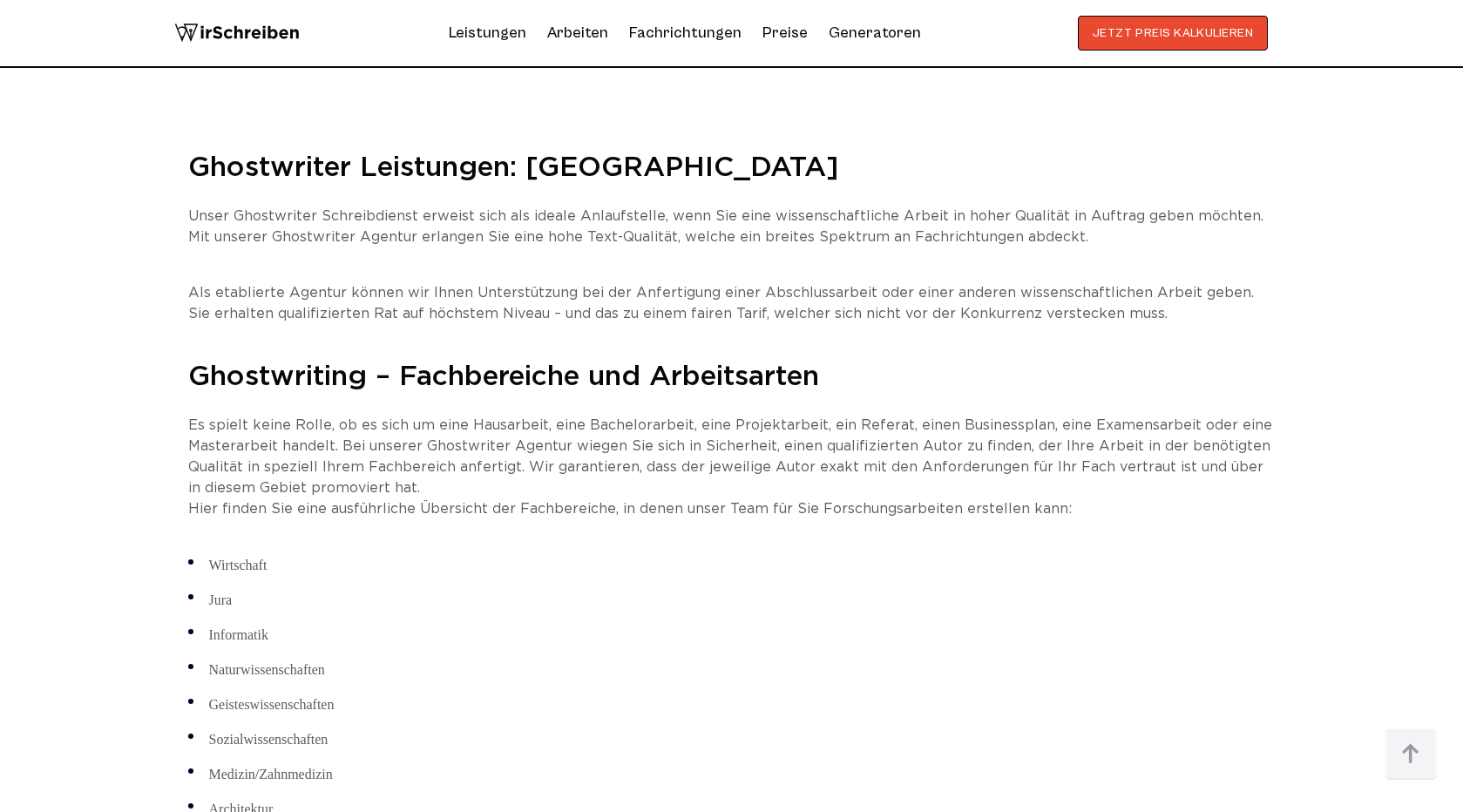
scroll to position [3898, 0]
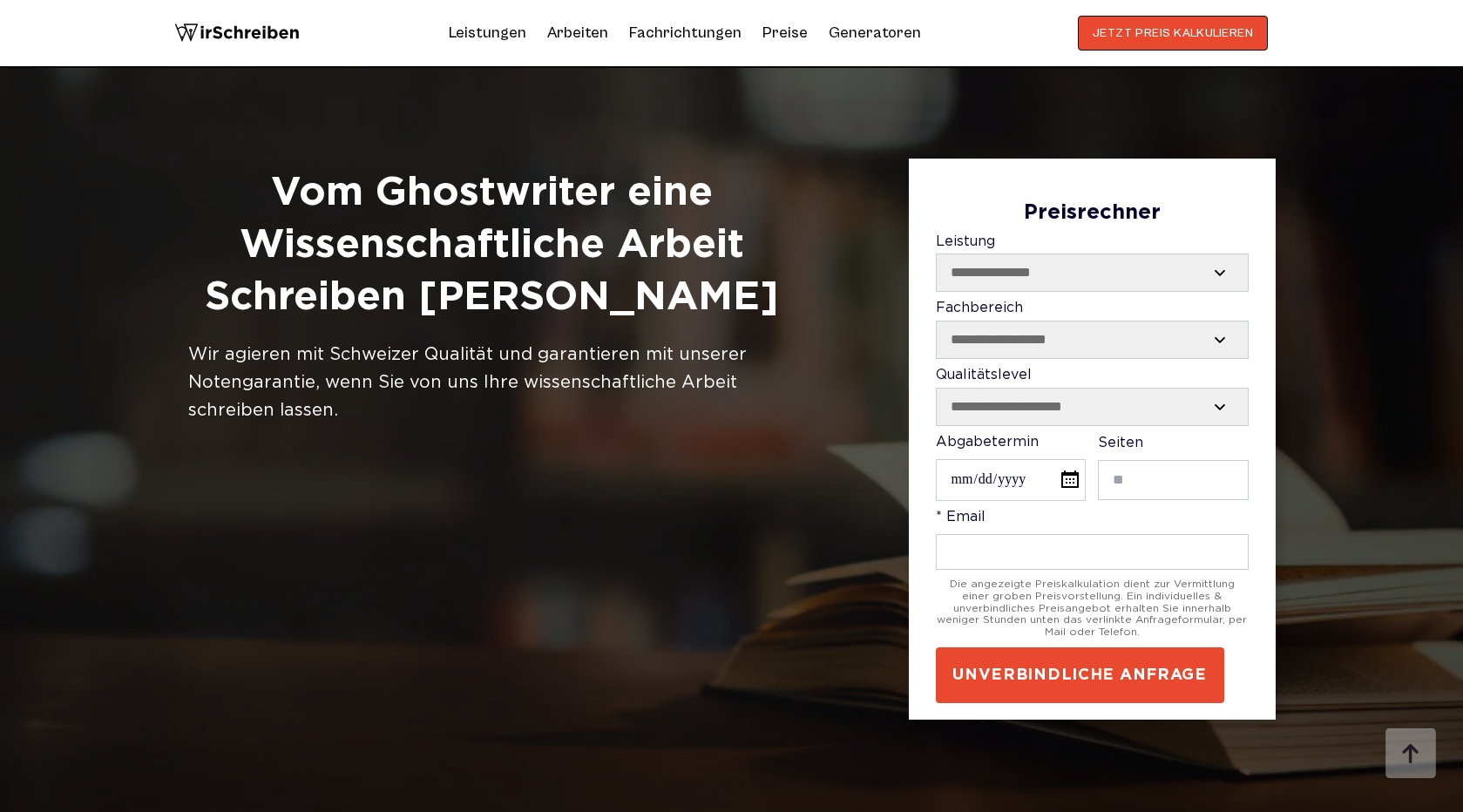
scroll to position [1303, 0]
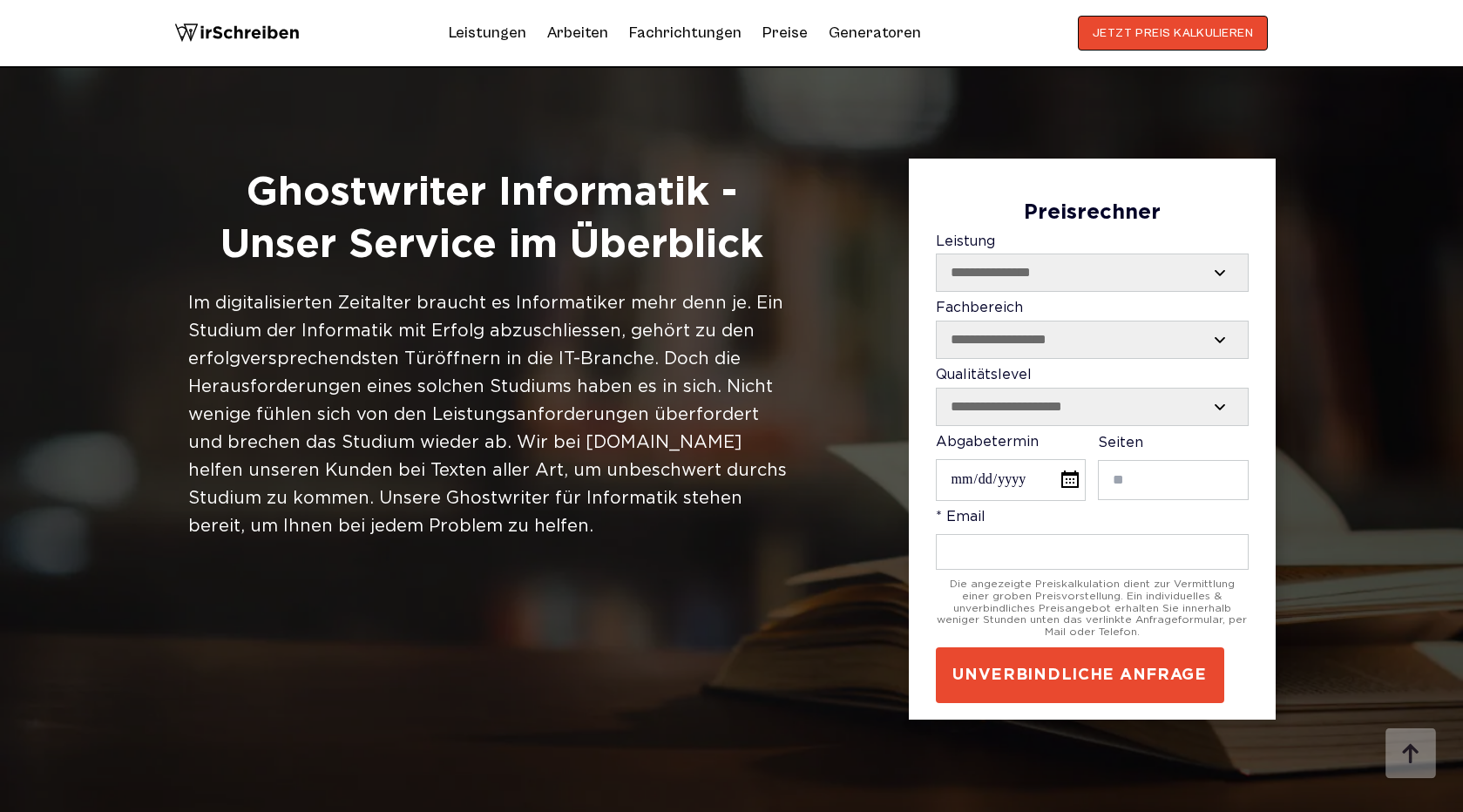
scroll to position [2889, 0]
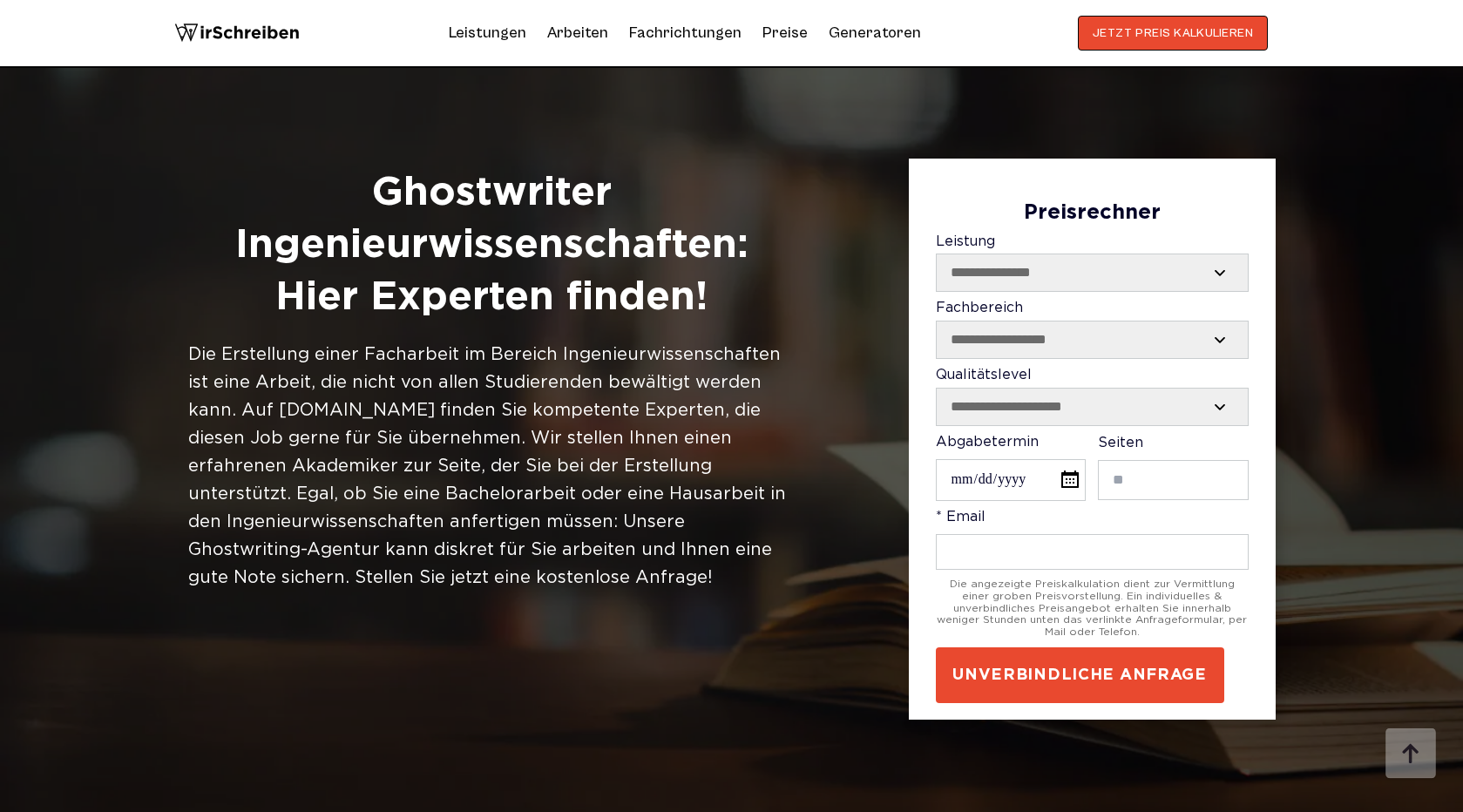
scroll to position [2843, 0]
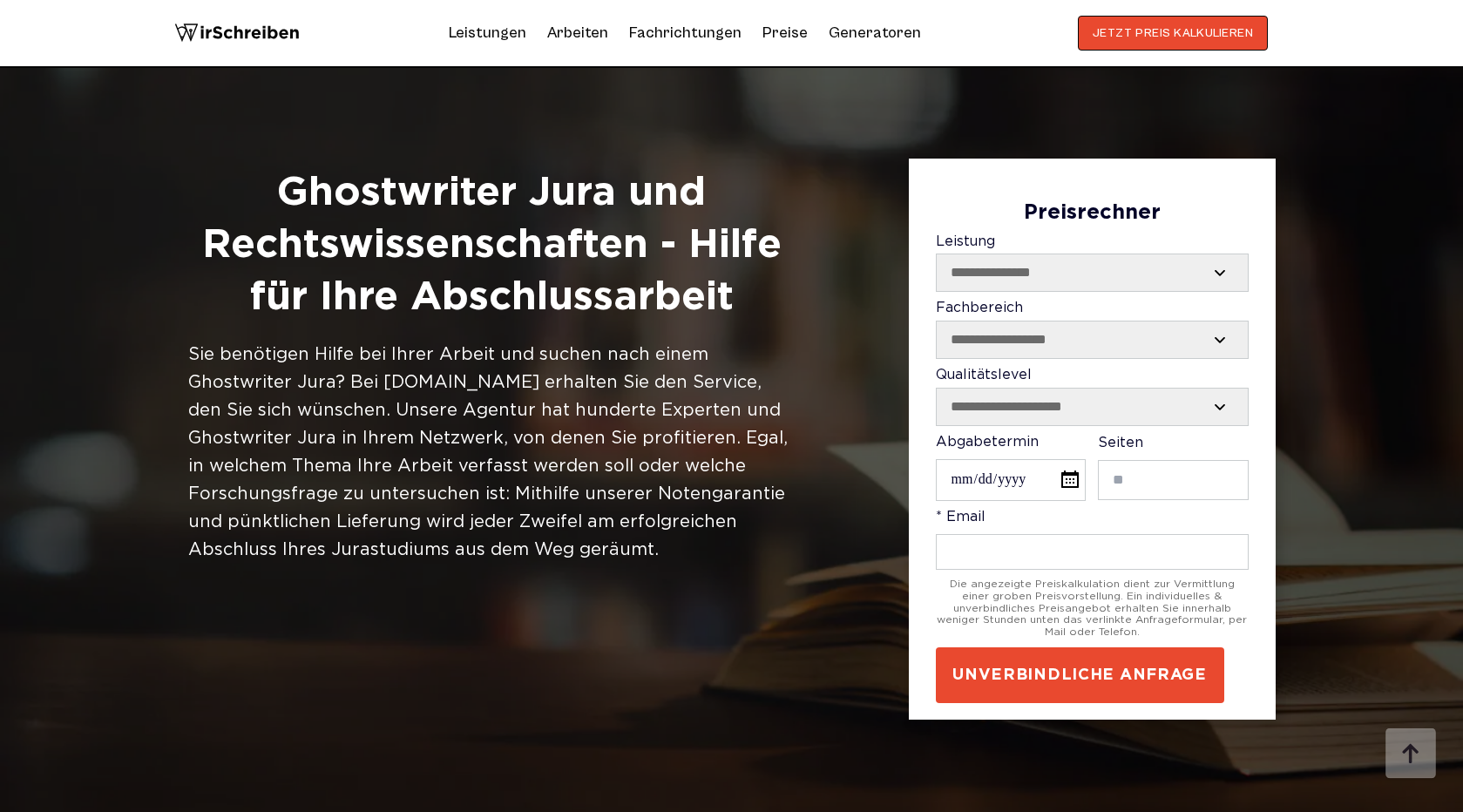
scroll to position [3145, 0]
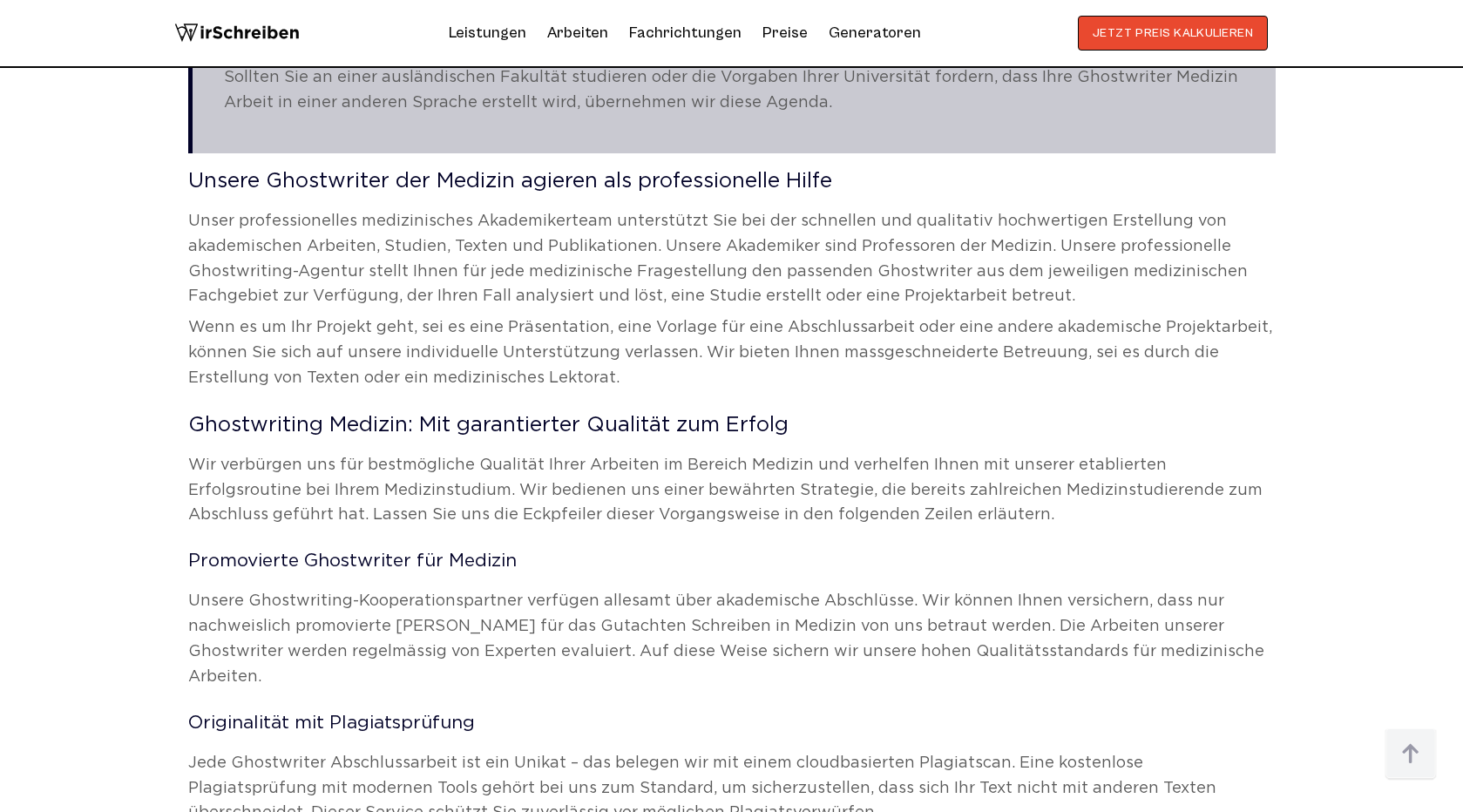
scroll to position [2935, 0]
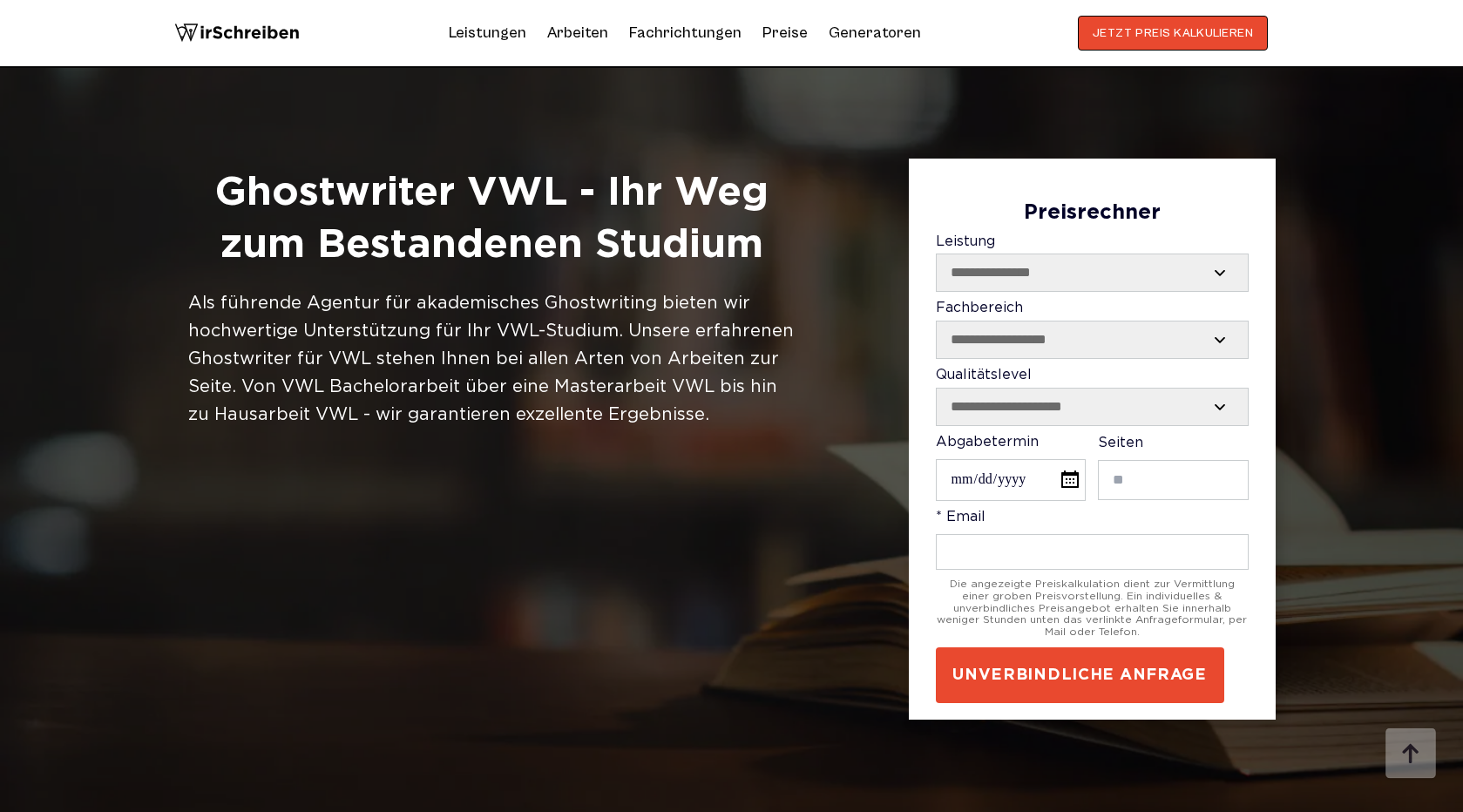
scroll to position [3159, 0]
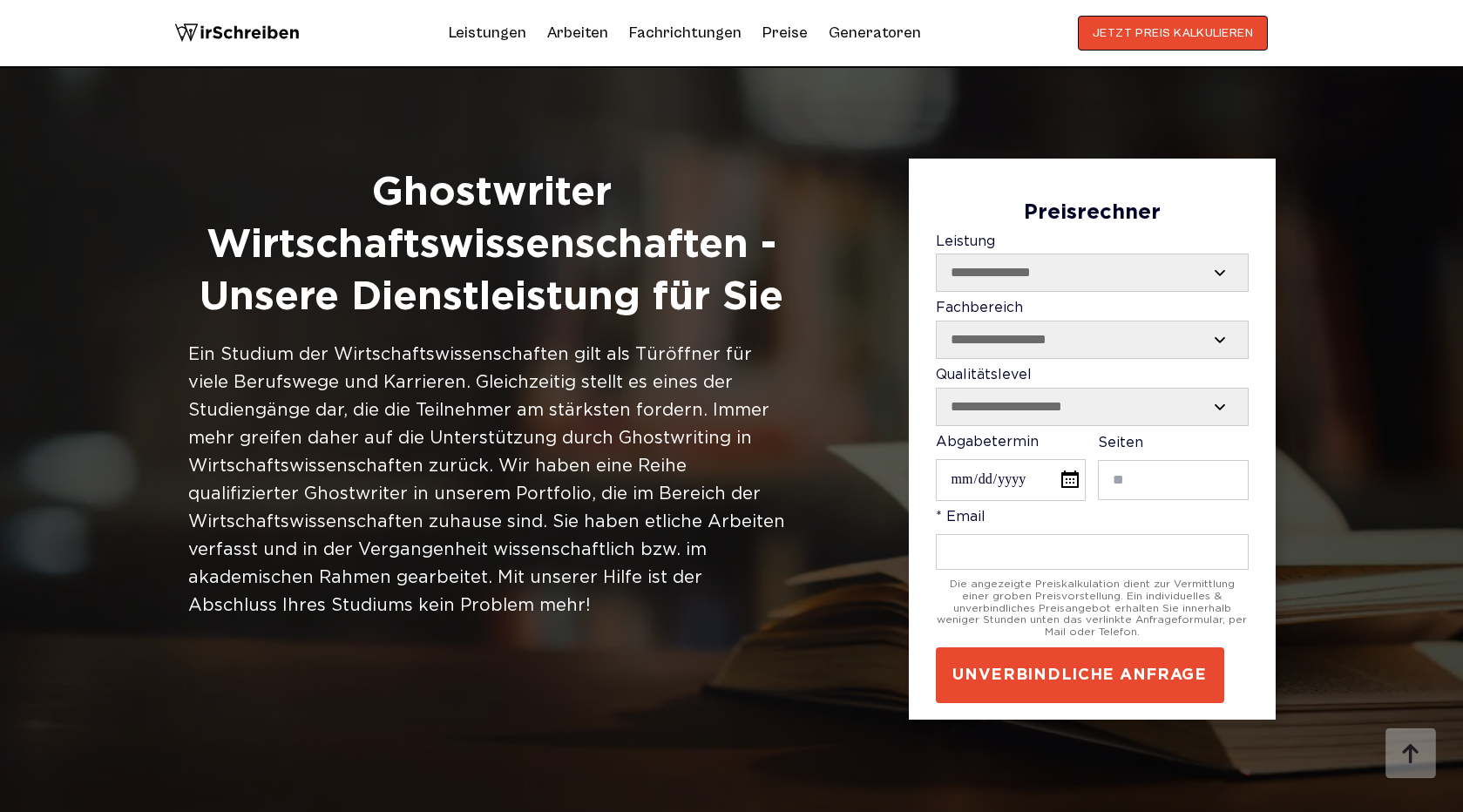
scroll to position [3056, 0]
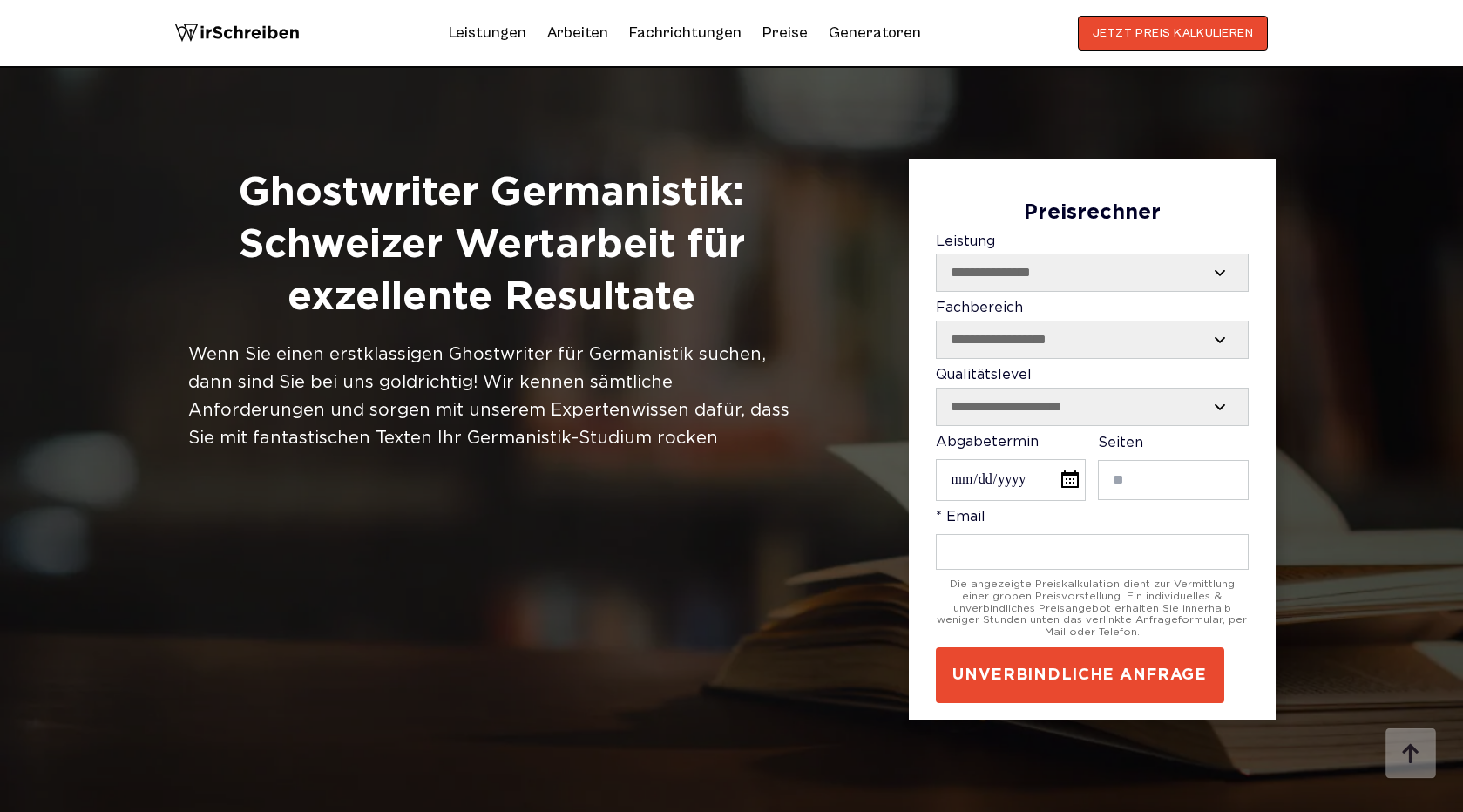
scroll to position [1295, 0]
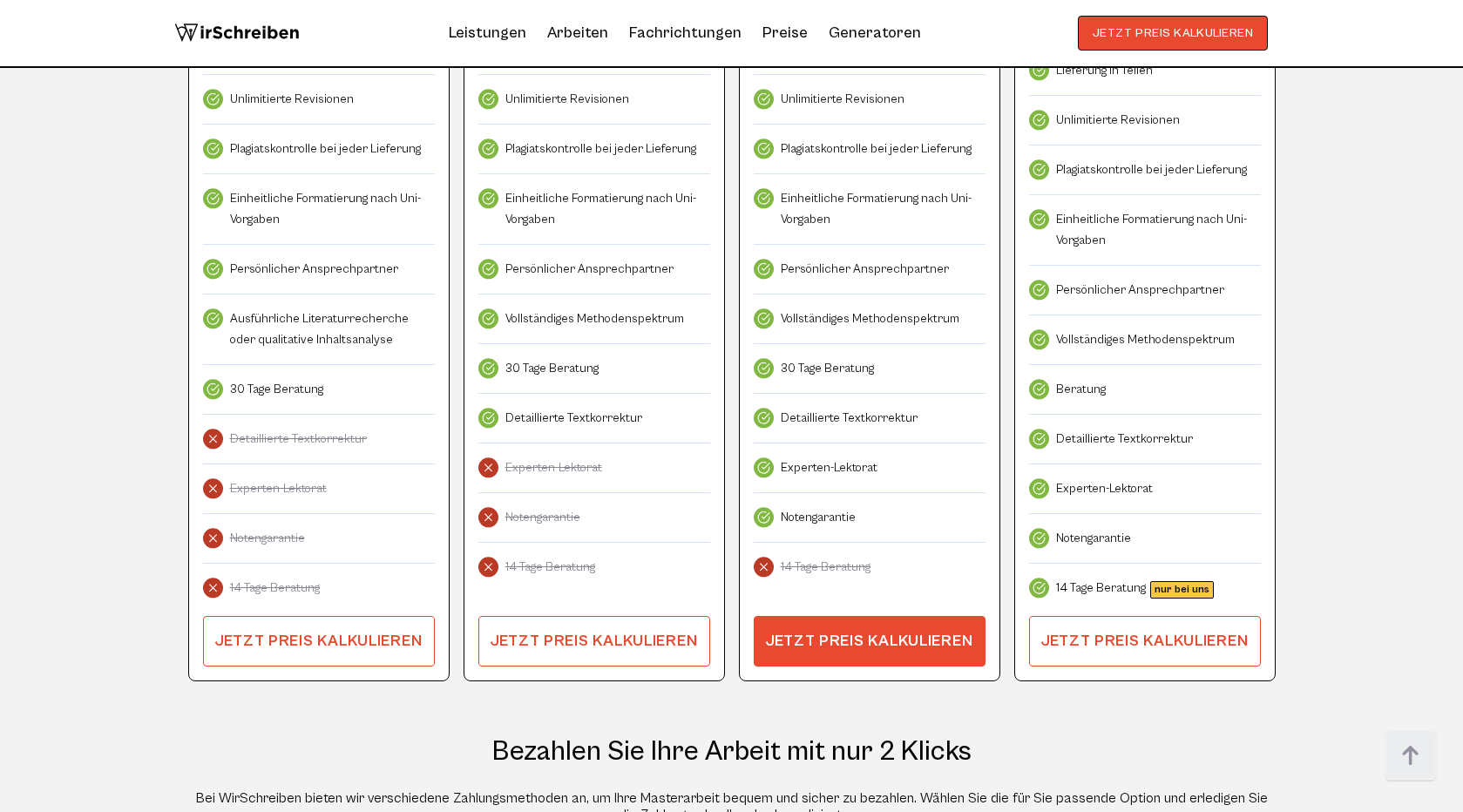
scroll to position [6499, 0]
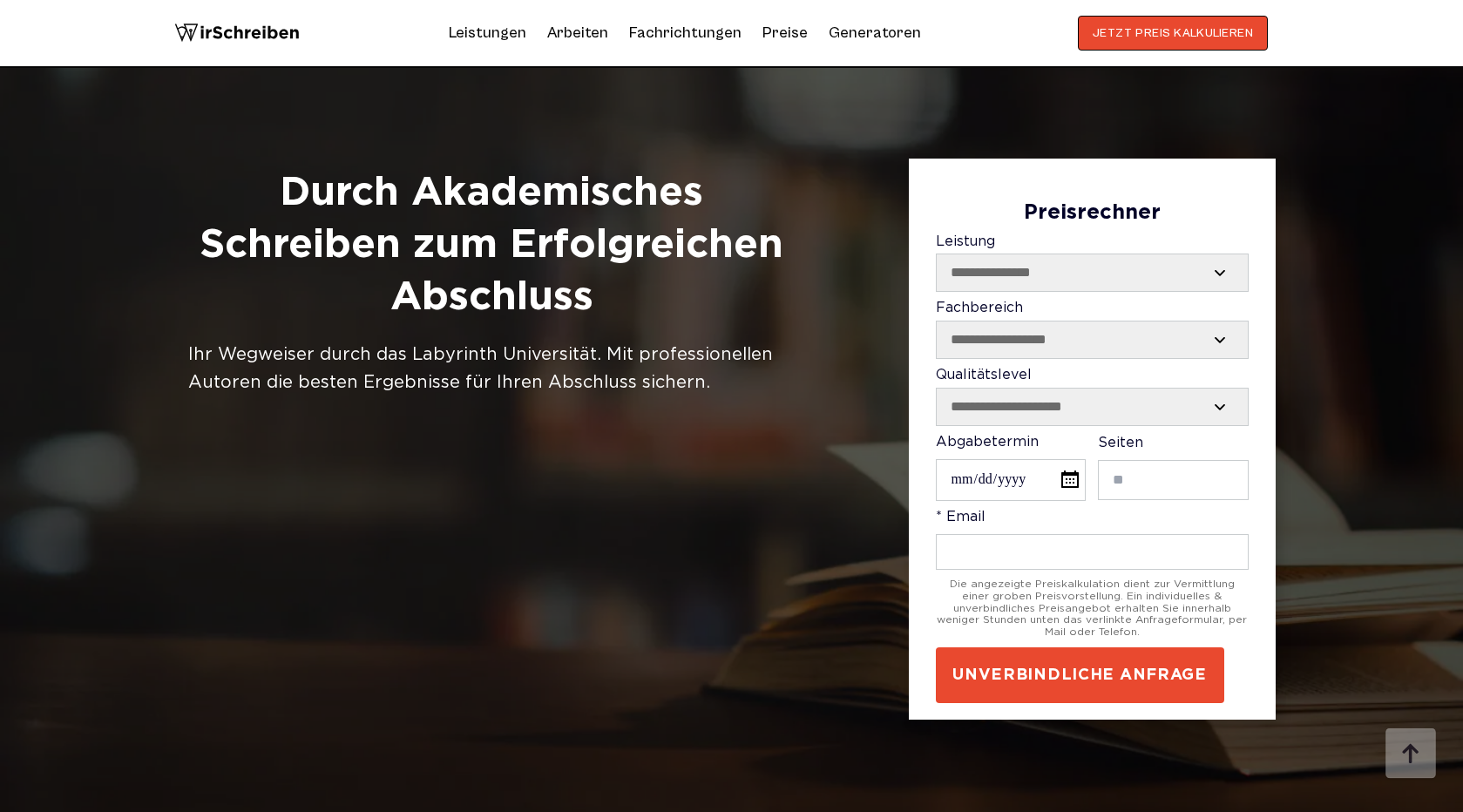
scroll to position [1220, 0]
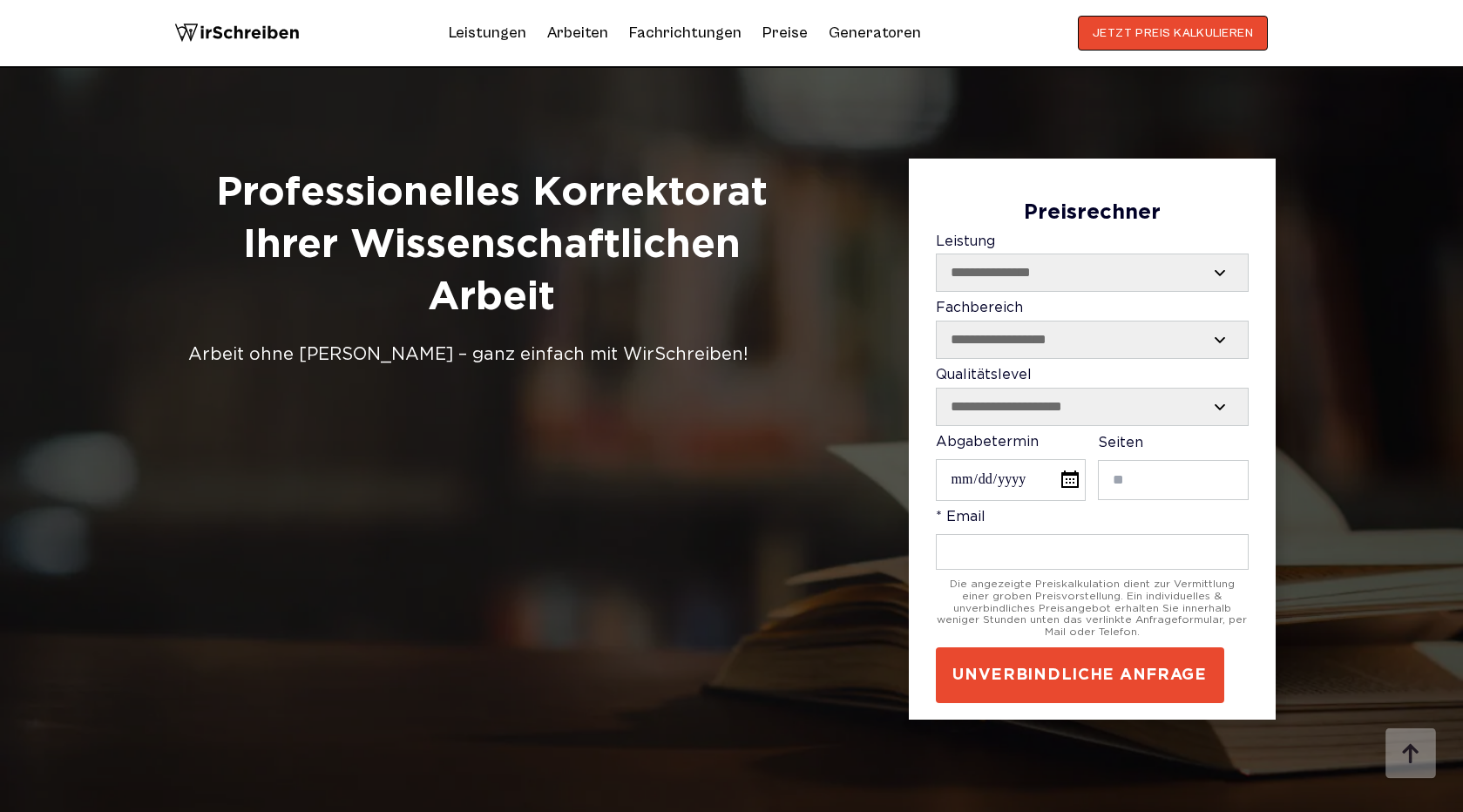
scroll to position [4668, 0]
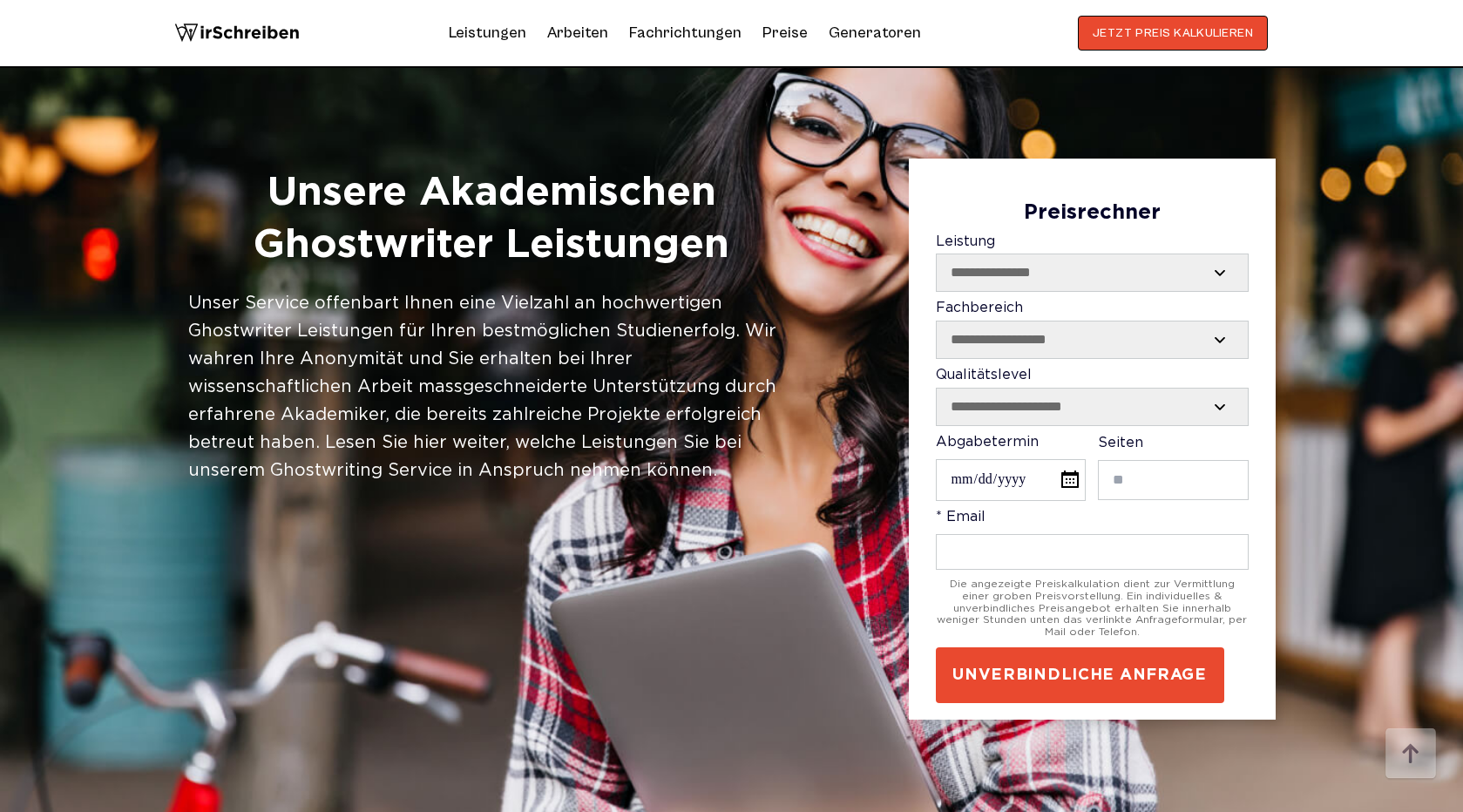
scroll to position [1658, 0]
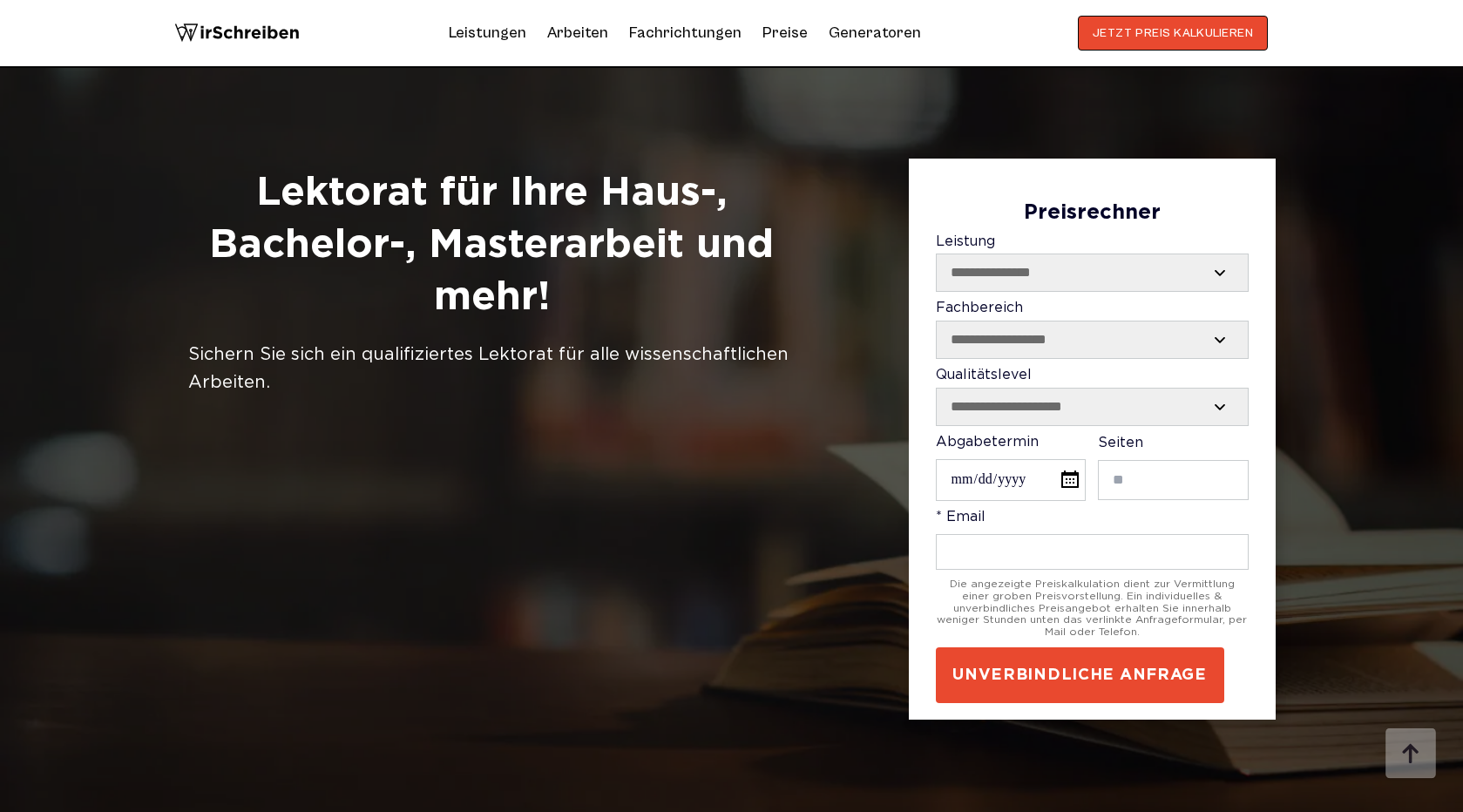
scroll to position [5344, 0]
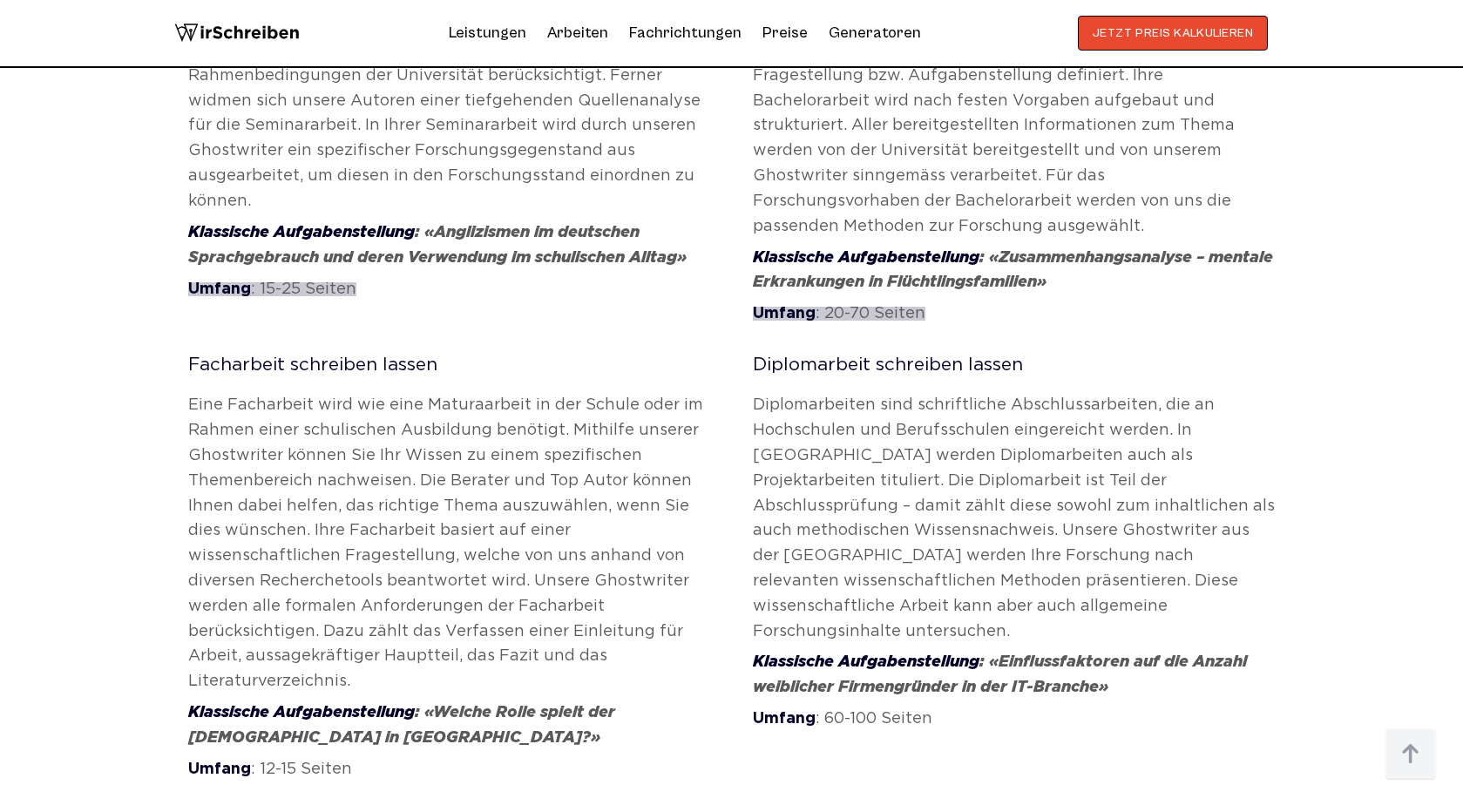
scroll to position [8961, 0]
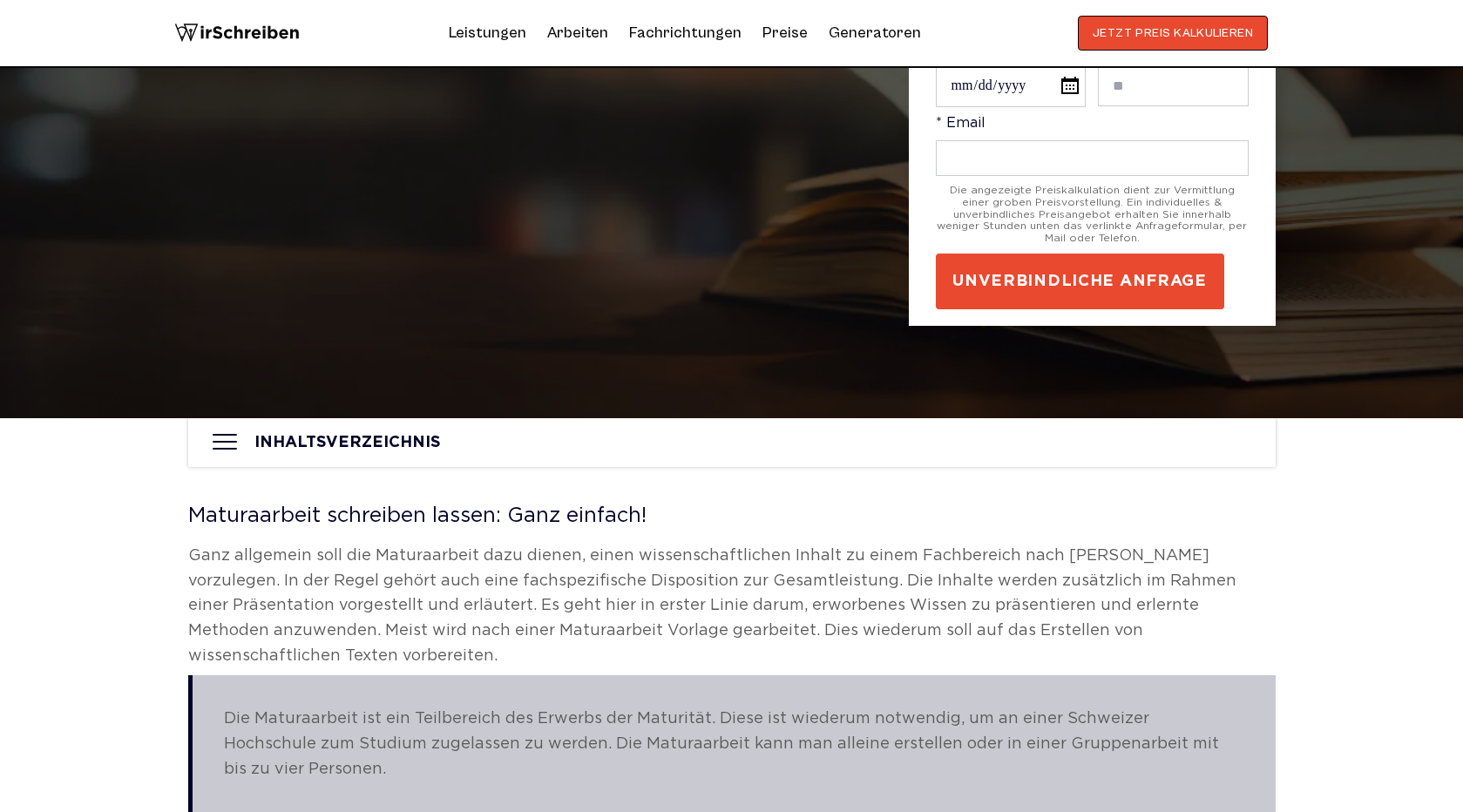
scroll to position [512, 0]
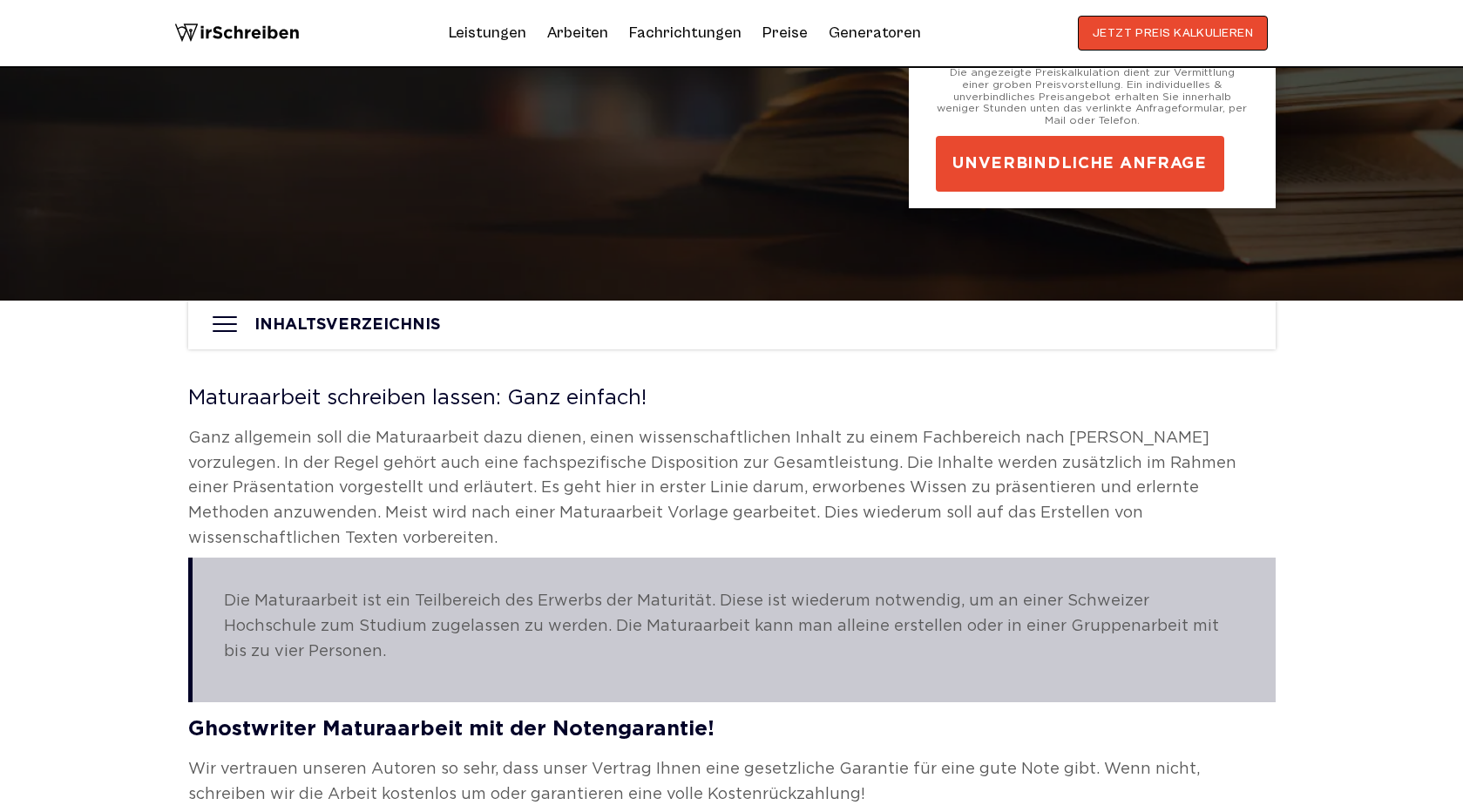
click at [341, 405] on h2 "Maturaarbeit schreiben lassen: Ganz einfach!" at bounding box center [732, 398] width 1088 height 21
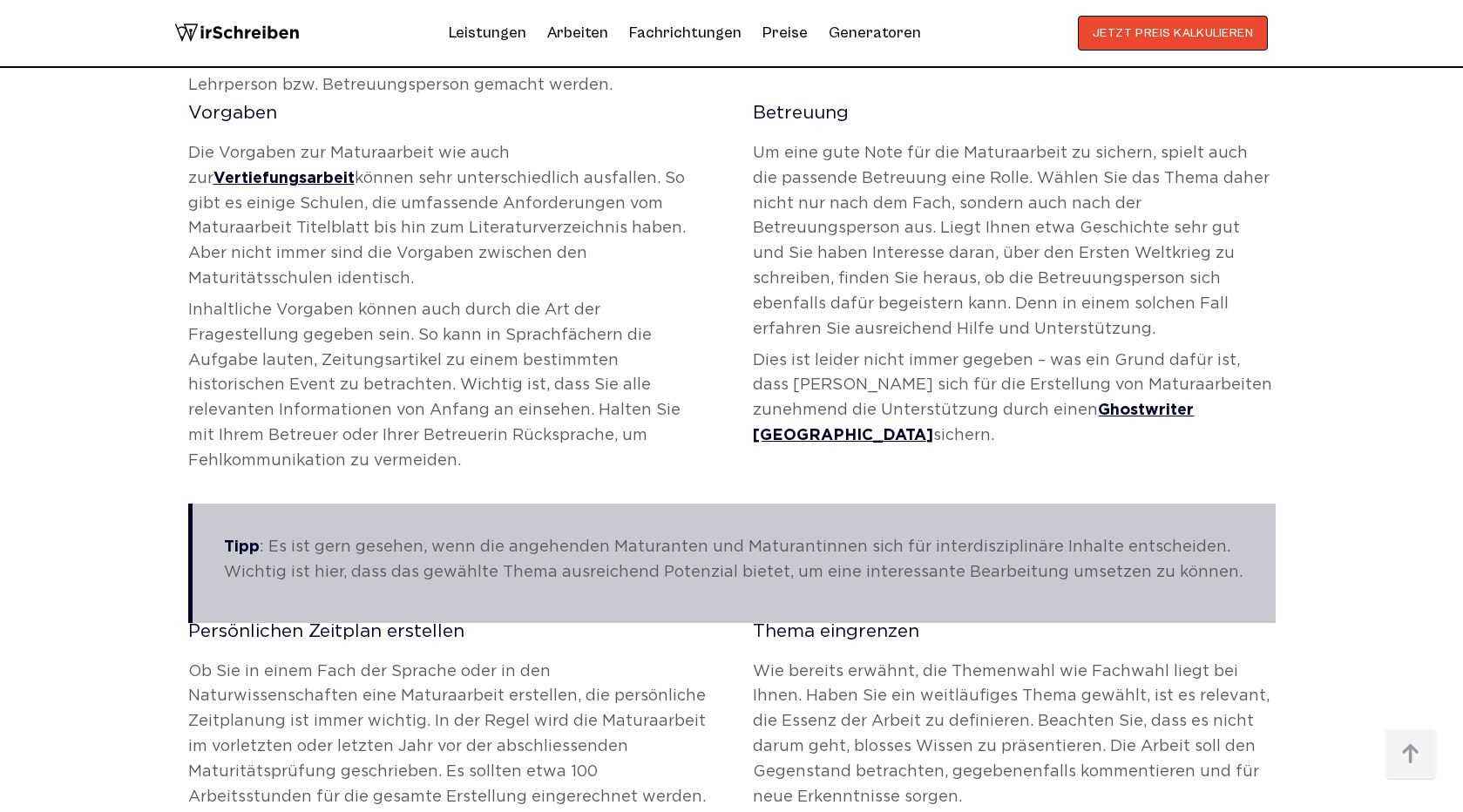
scroll to position [2417, 0]
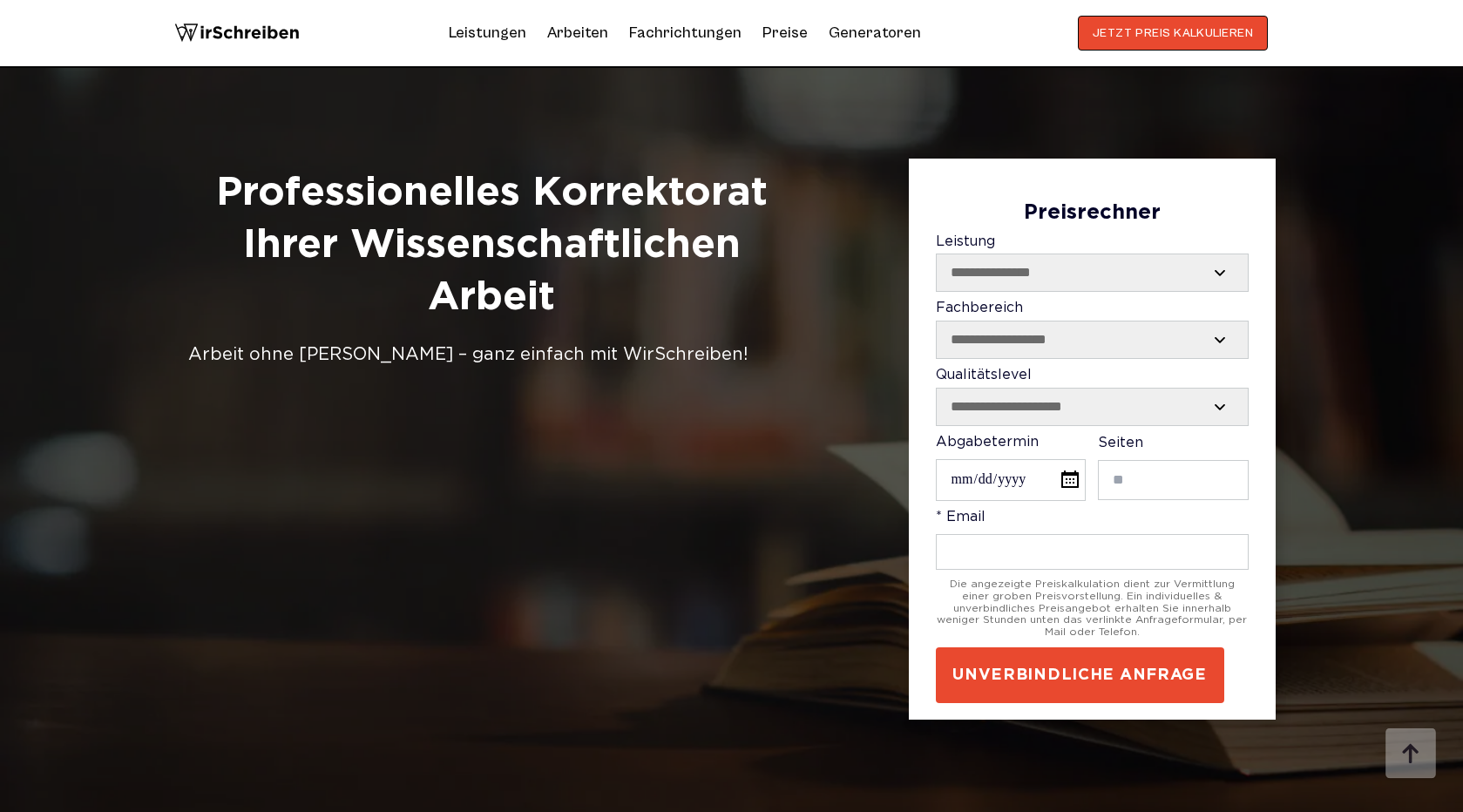
scroll to position [4529, 0]
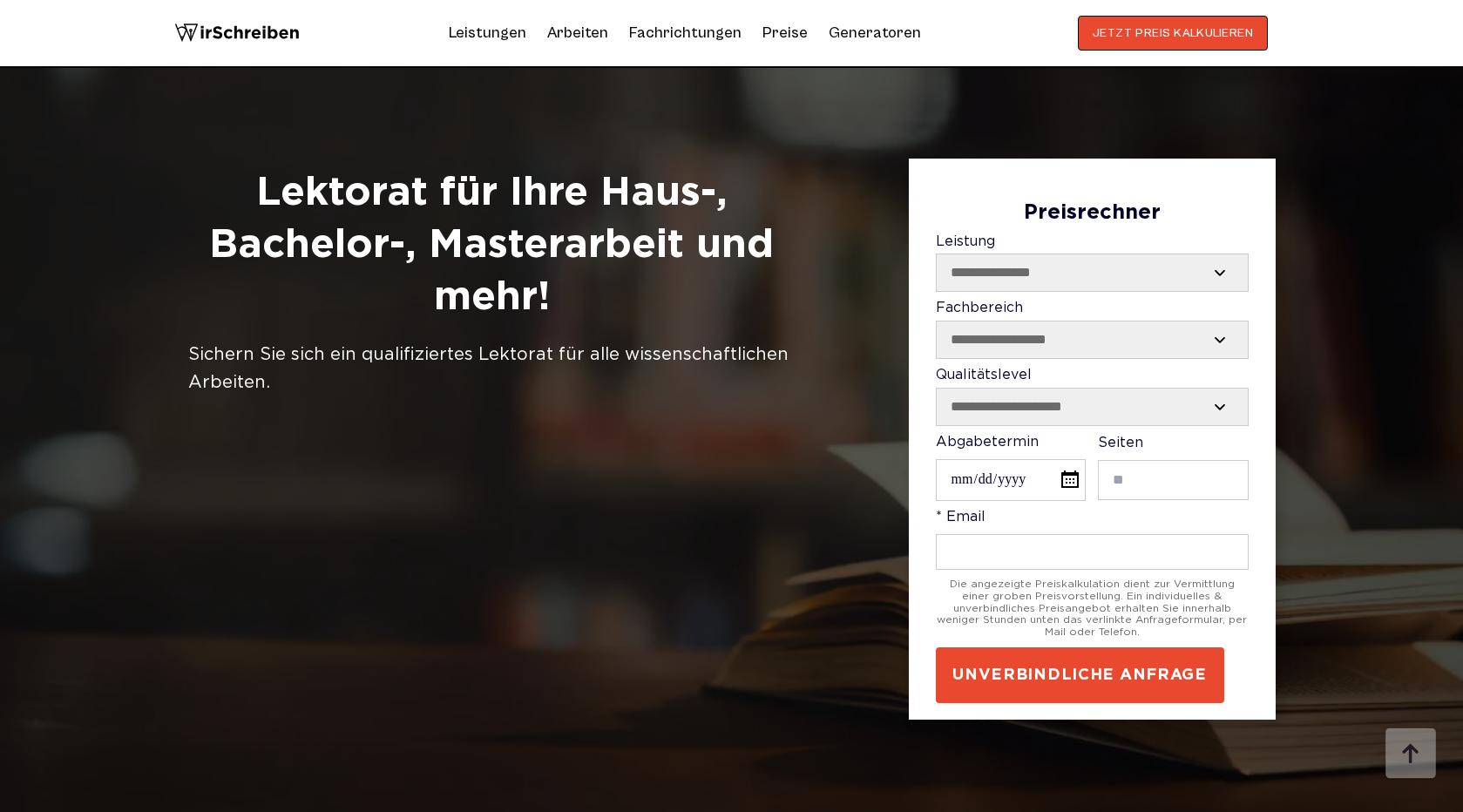
scroll to position [5204, 0]
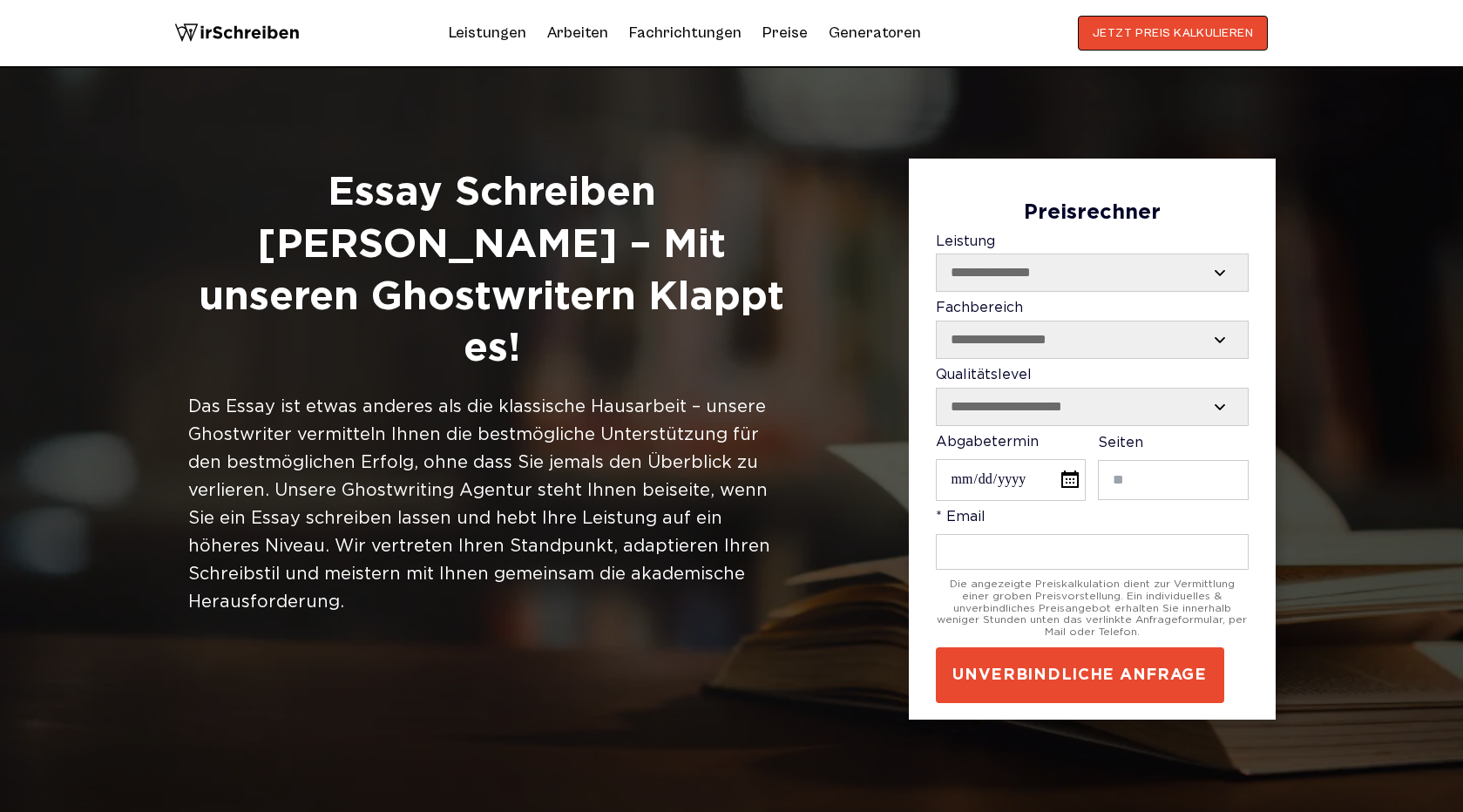
scroll to position [555, 0]
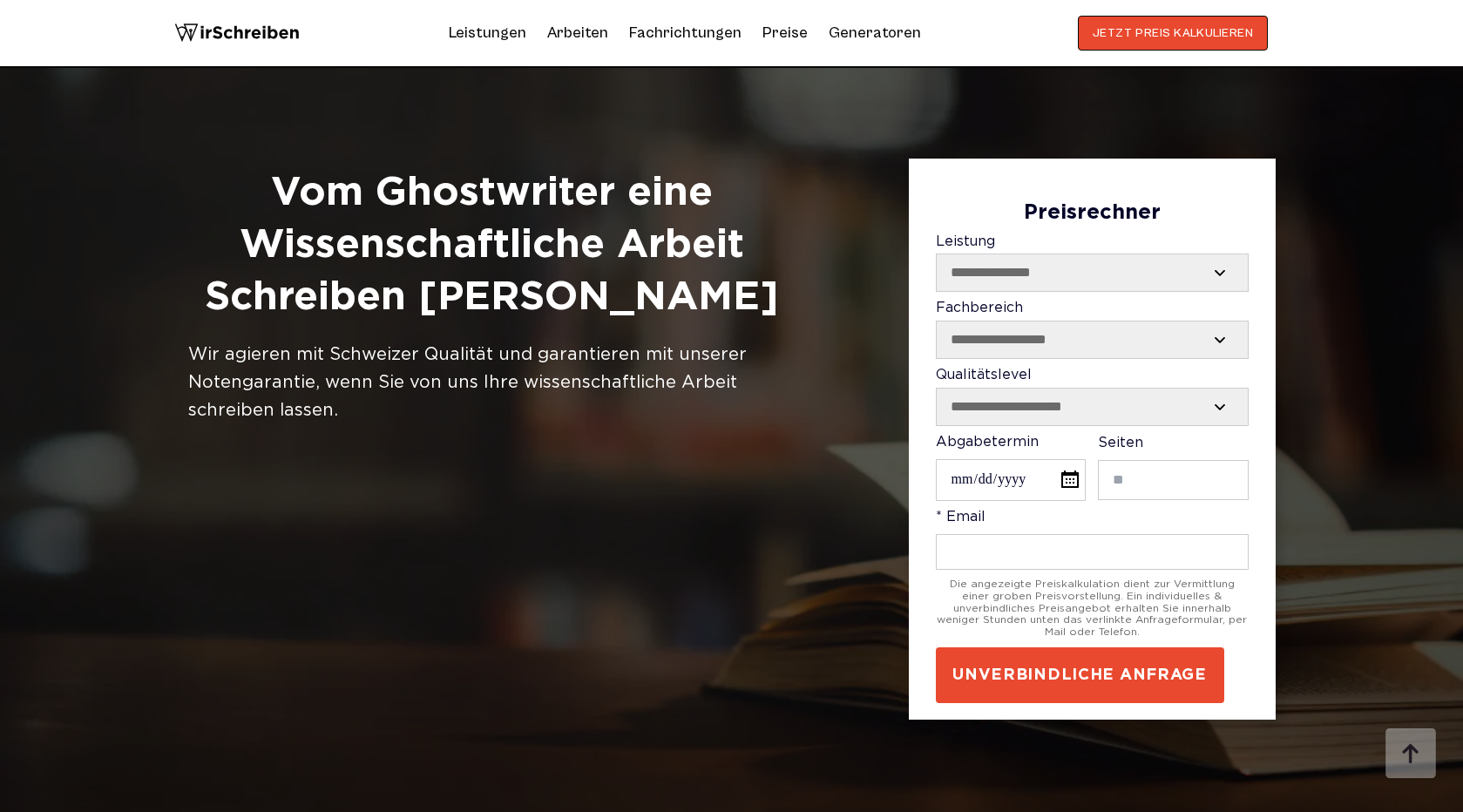
scroll to position [1048, 0]
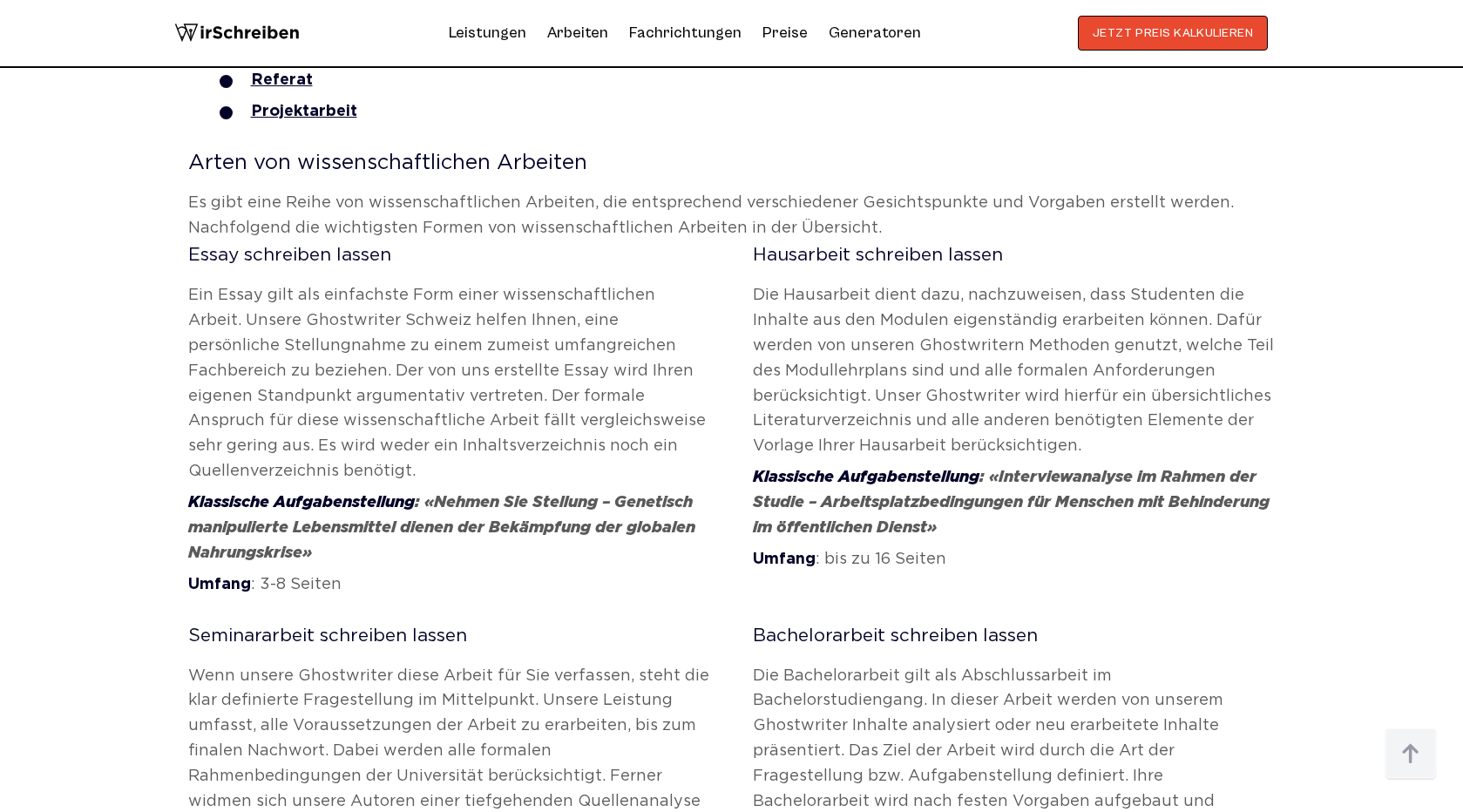
scroll to position [1490, 0]
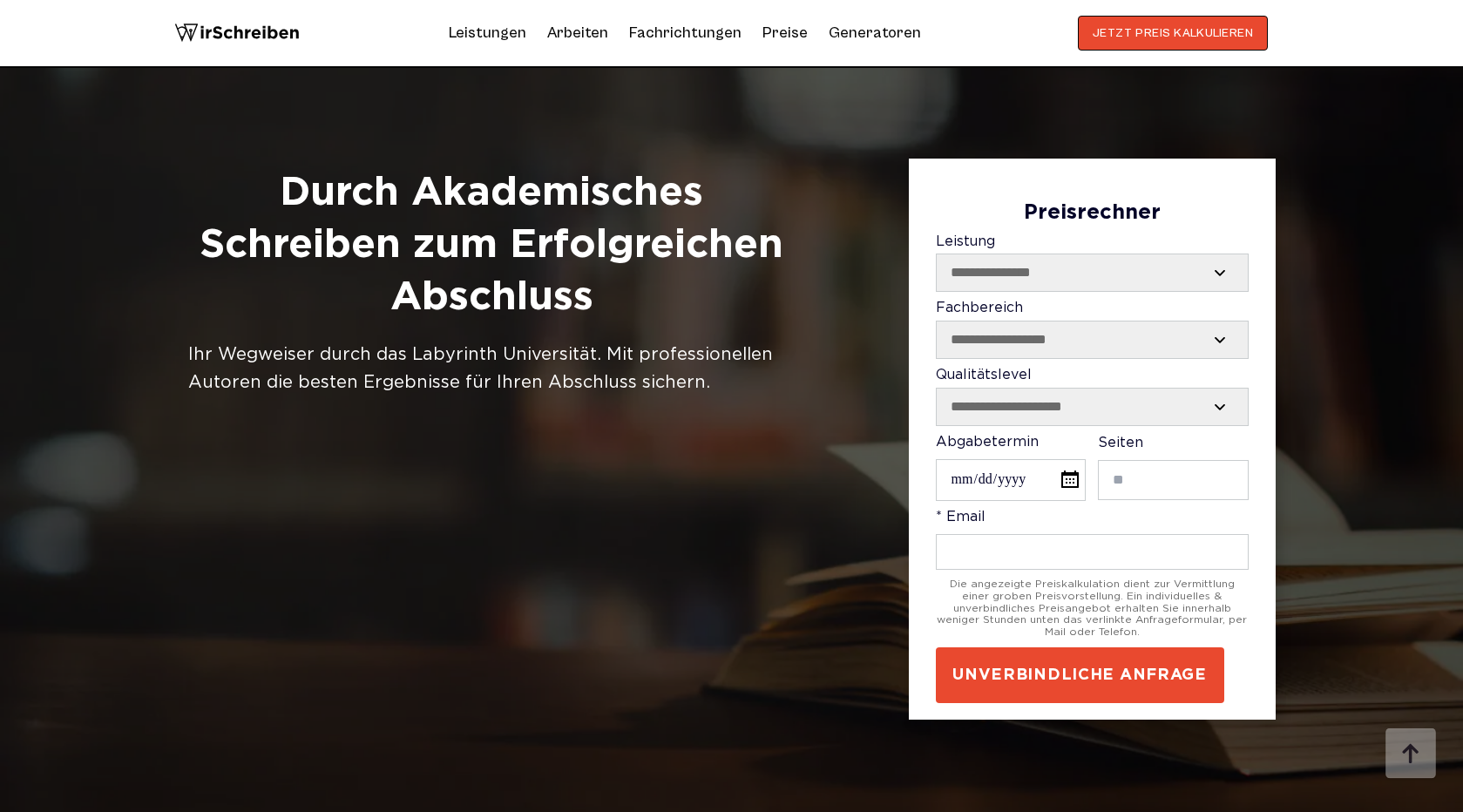
scroll to position [1220, 0]
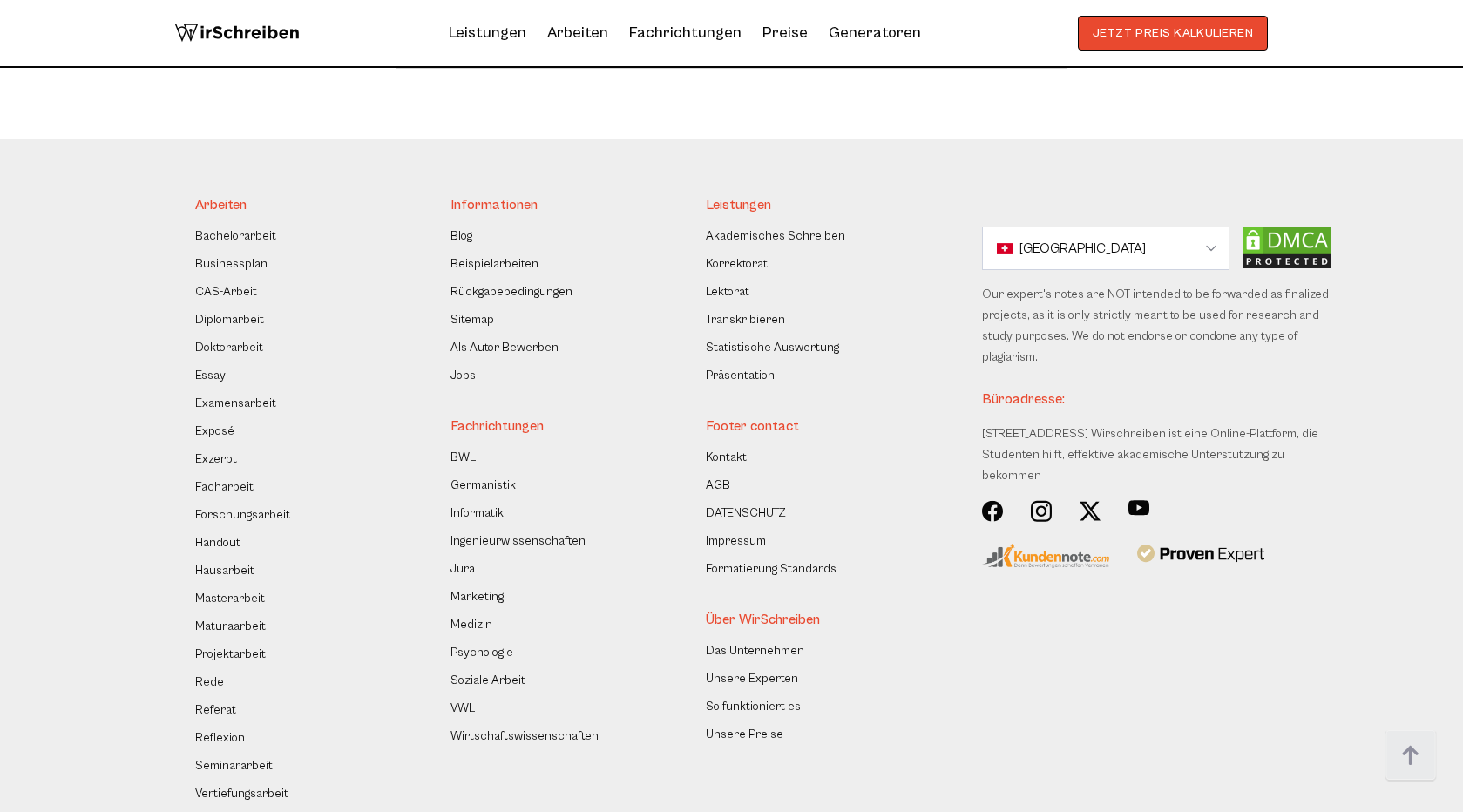
scroll to position [8318, 0]
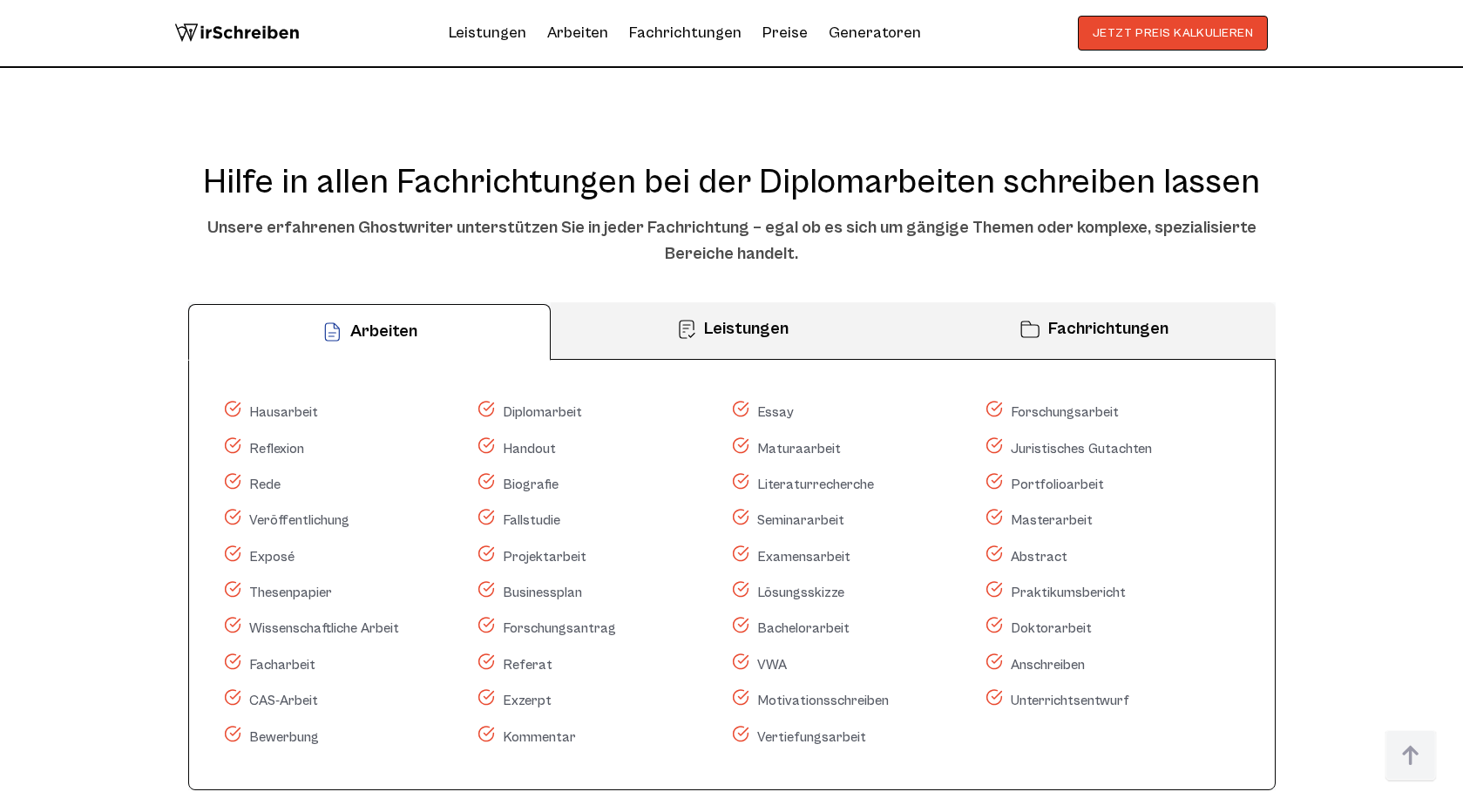
scroll to position [9048, 0]
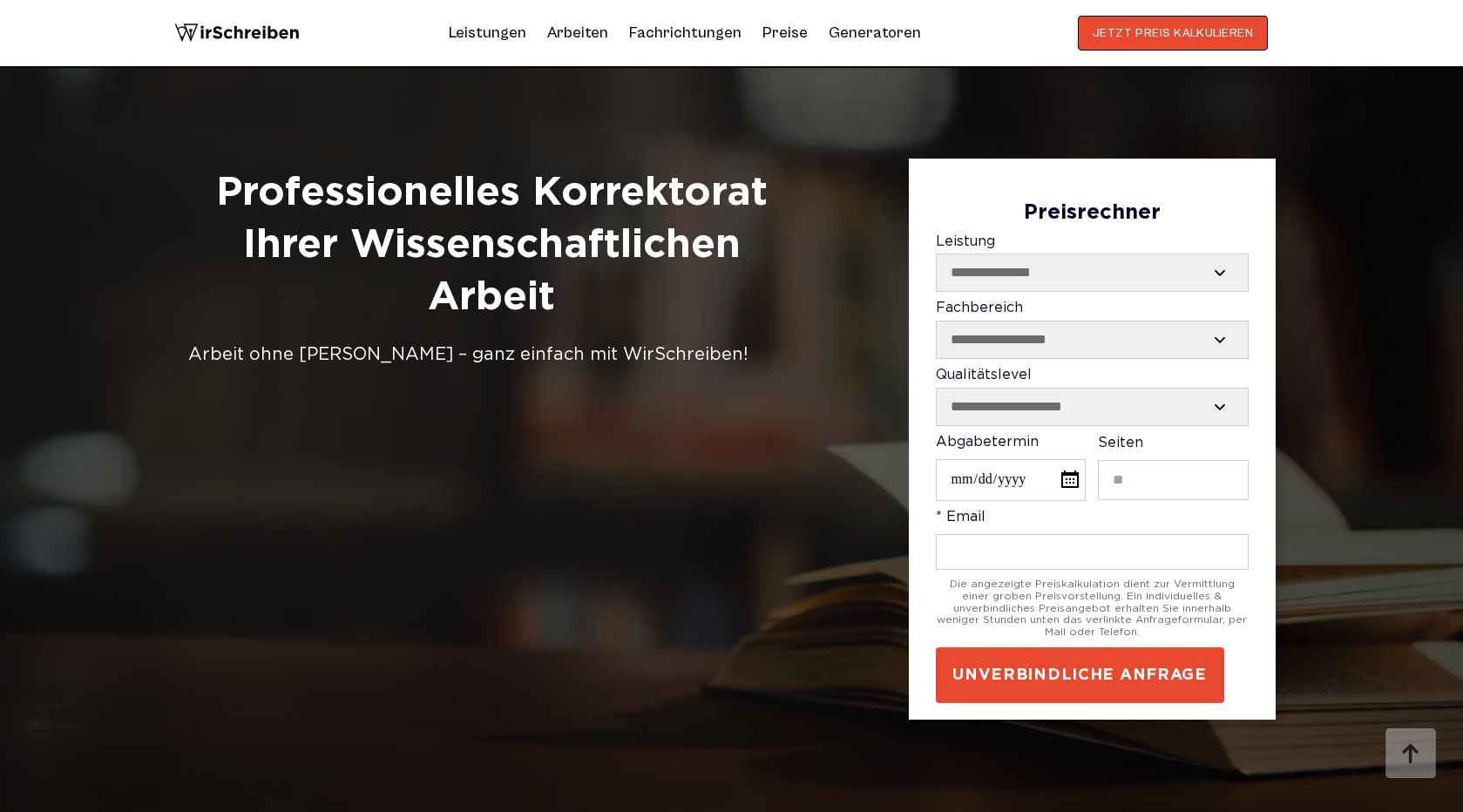
scroll to position [4668, 0]
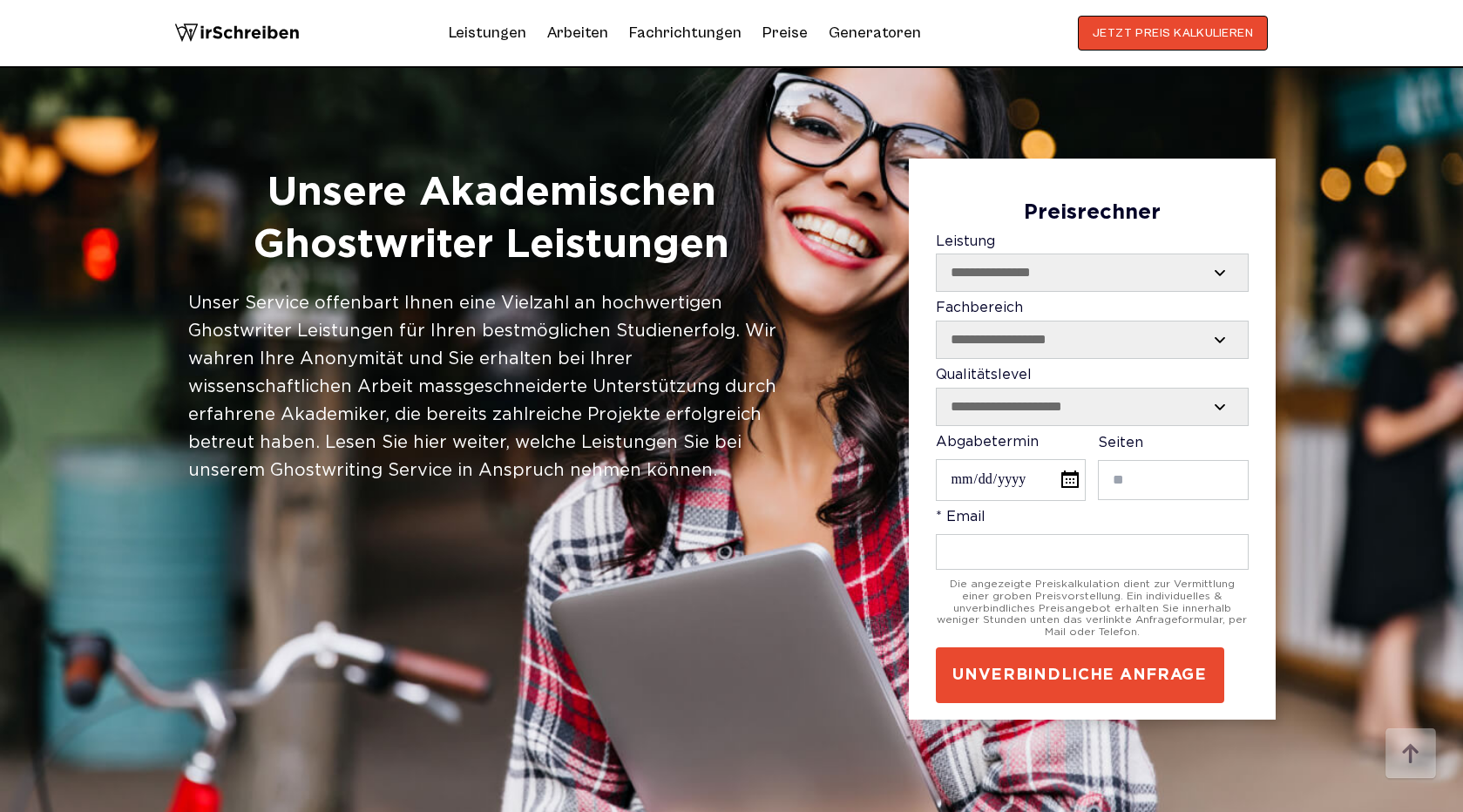
scroll to position [1977, 0]
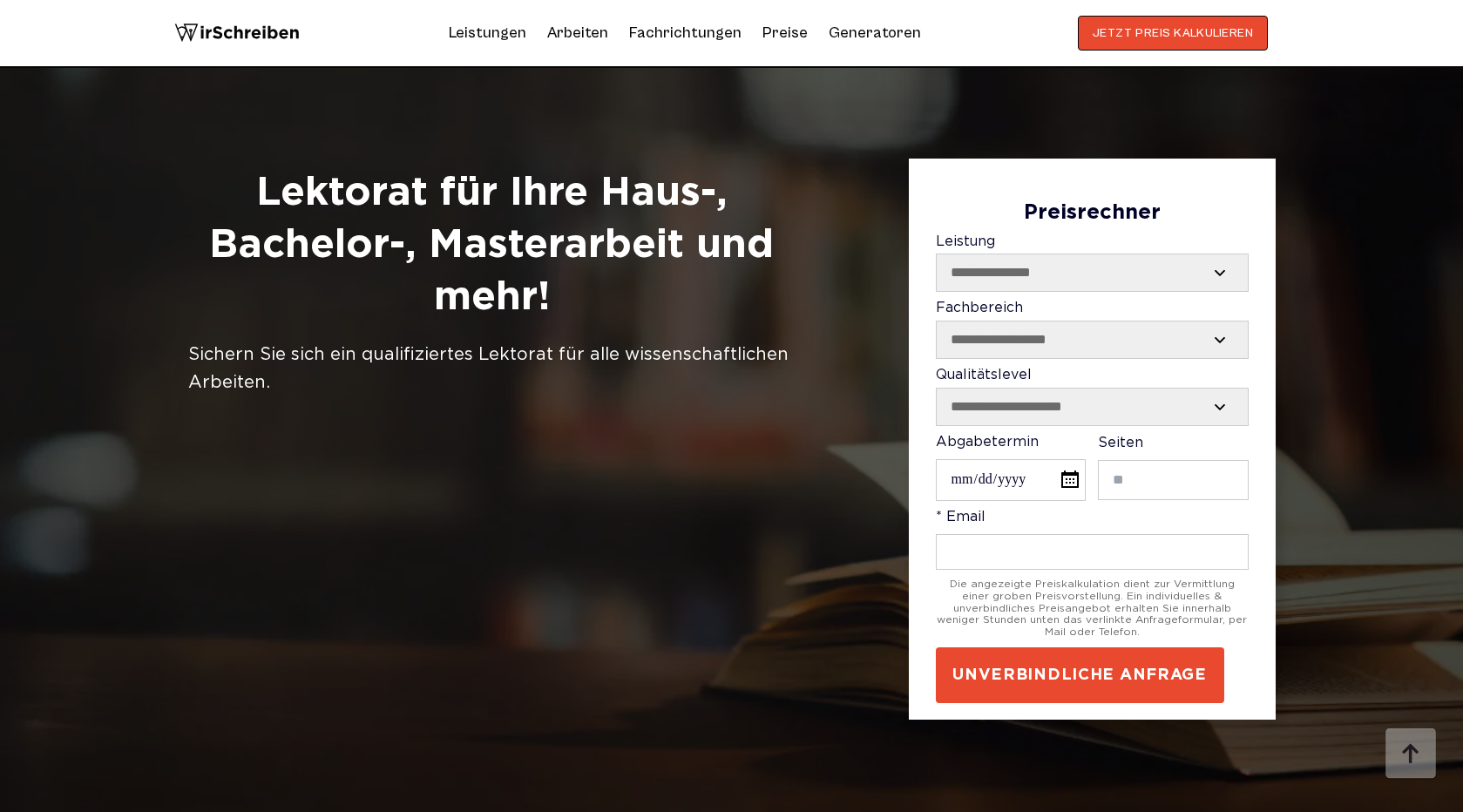
scroll to position [5344, 0]
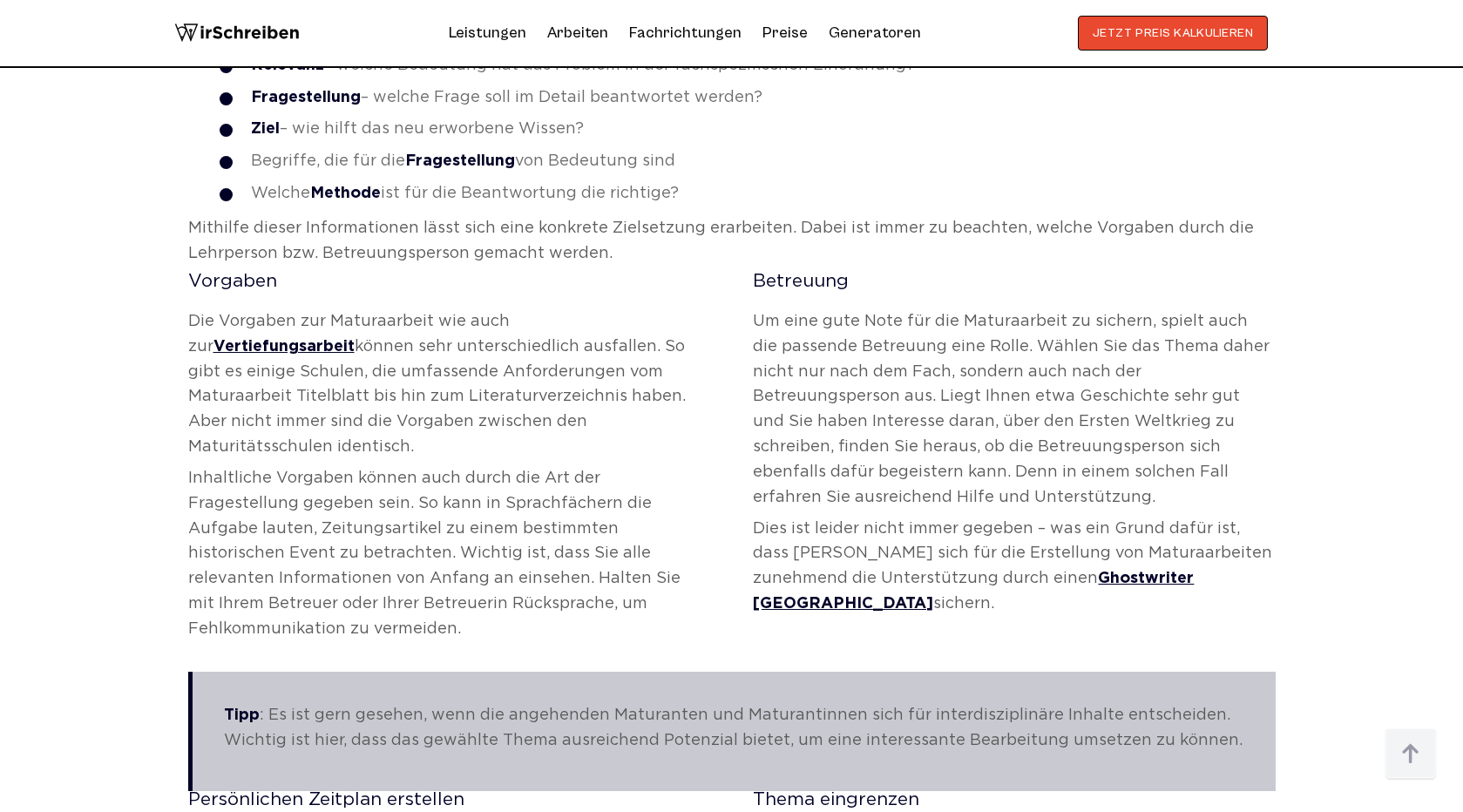
scroll to position [6791, 0]
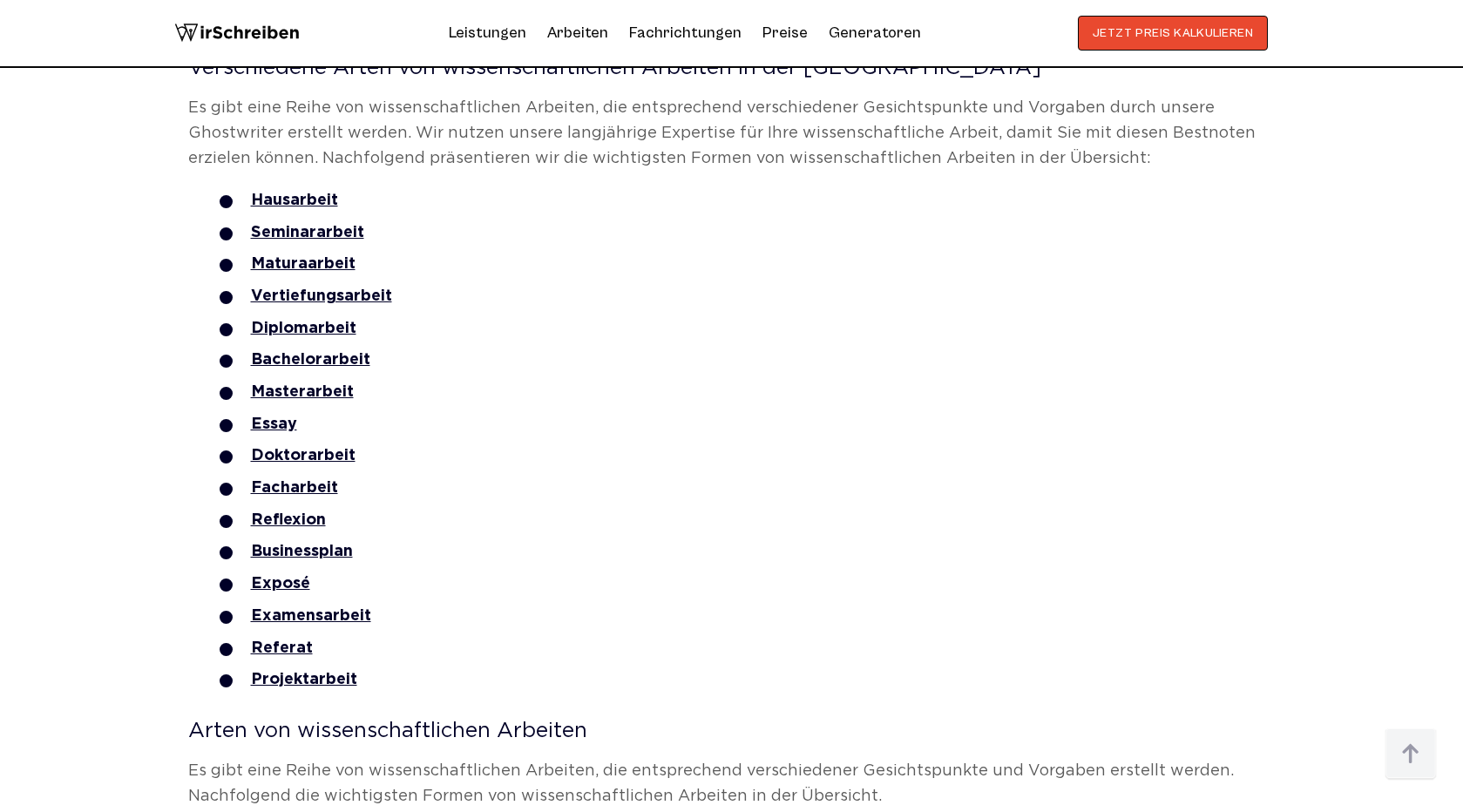
scroll to position [2868, 0]
